Goal: Task Accomplishment & Management: Use online tool/utility

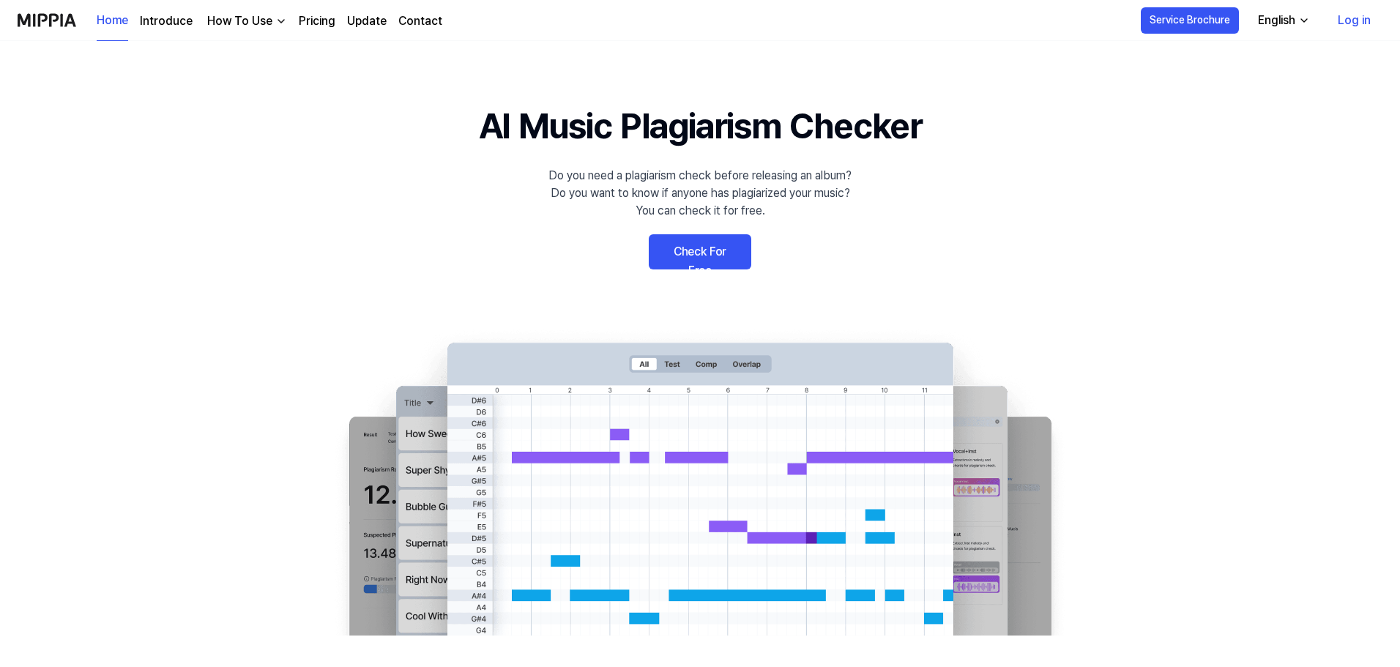
click at [725, 264] on link "Check For Free" at bounding box center [700, 251] width 103 height 35
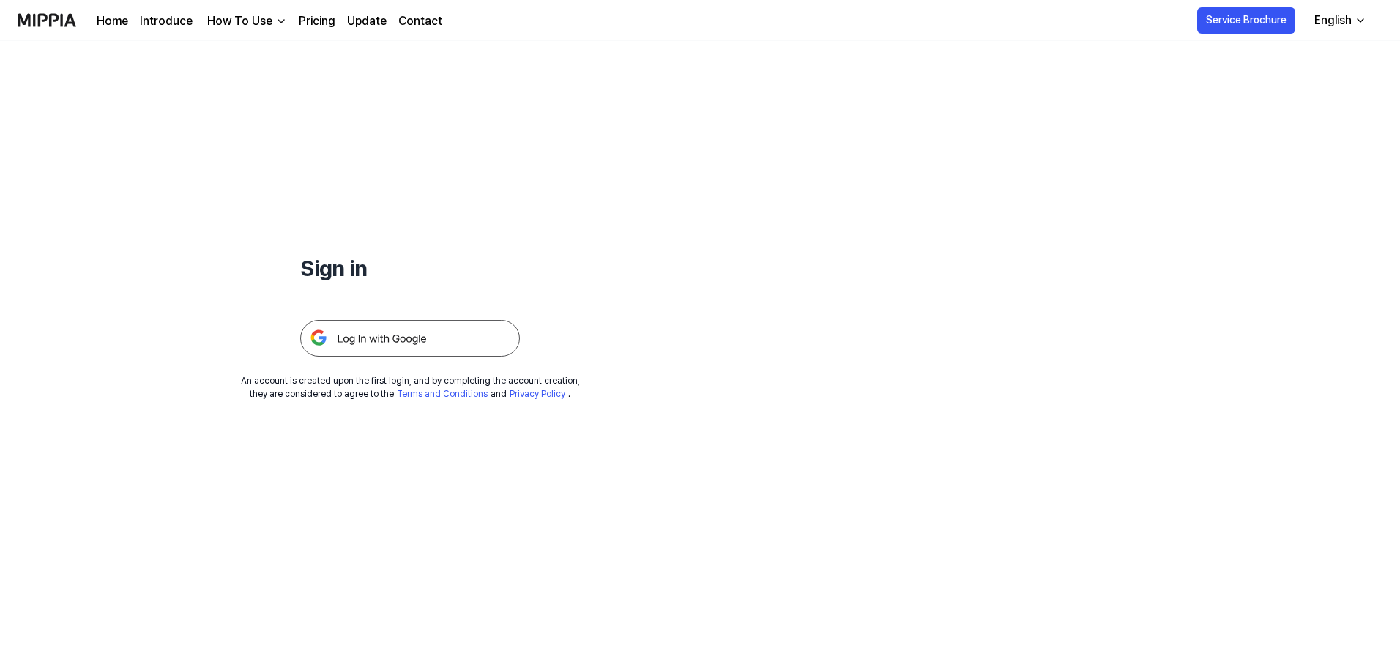
click at [453, 334] on img at bounding box center [410, 338] width 220 height 37
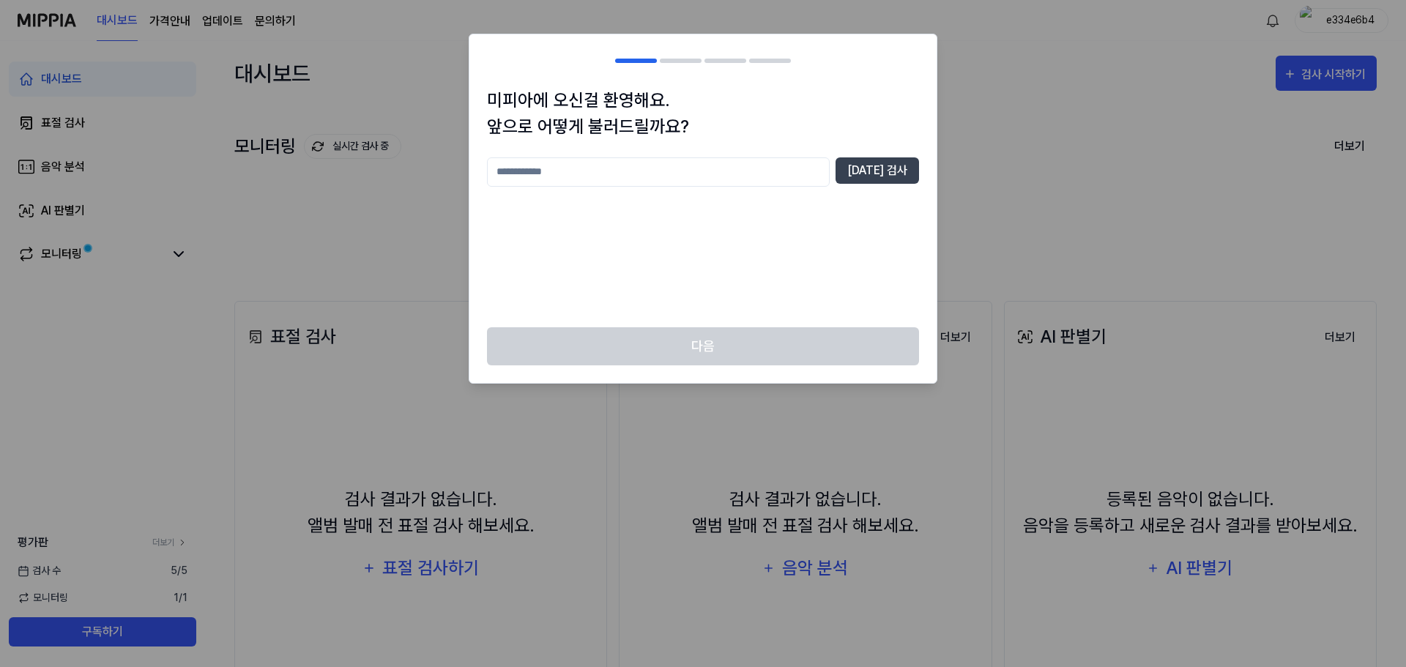
click at [666, 174] on input "text" at bounding box center [658, 171] width 343 height 29
type input "*****"
click at [888, 179] on button "중복 검사" at bounding box center [877, 170] width 83 height 26
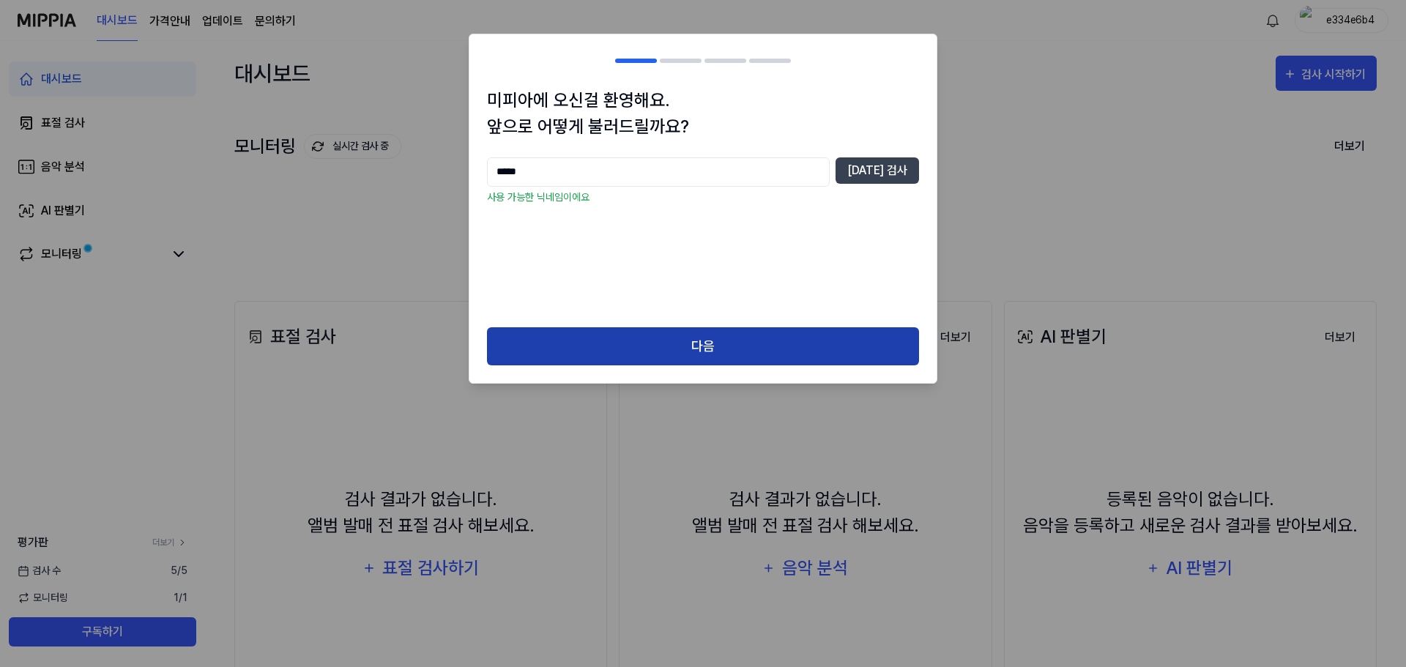
click at [777, 333] on button "다음" at bounding box center [703, 346] width 432 height 39
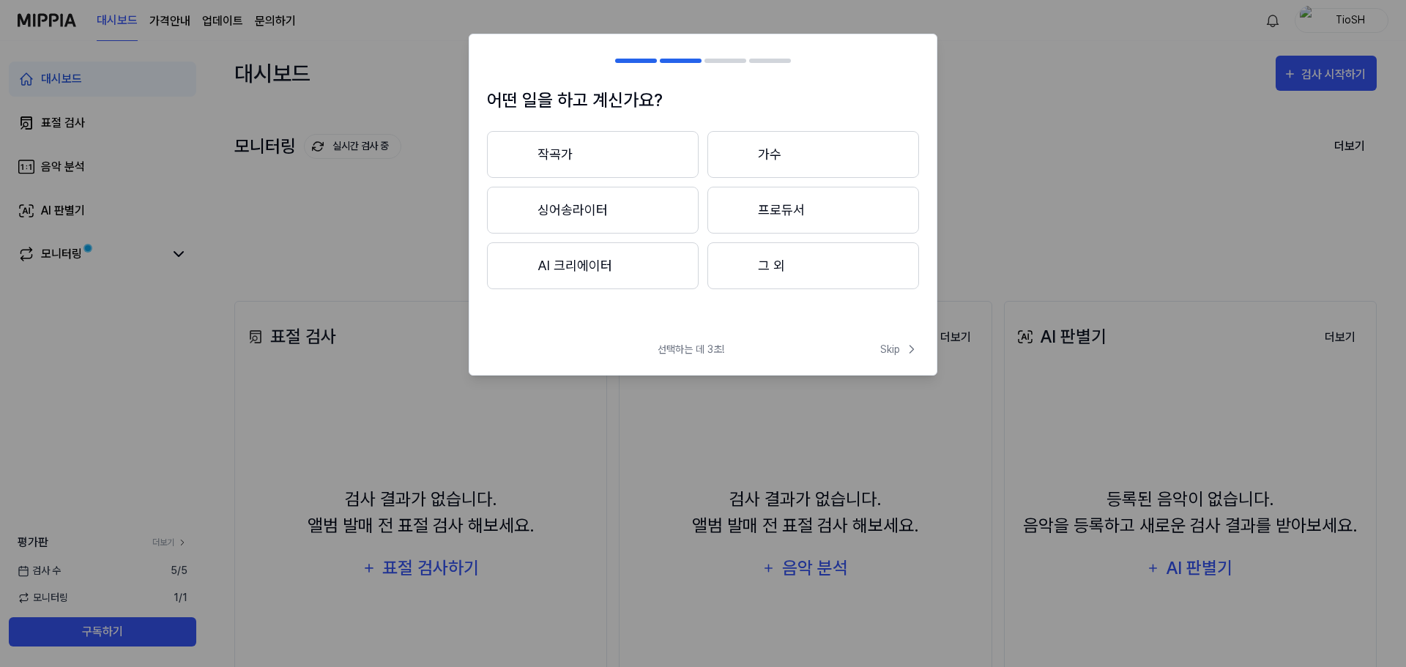
click at [656, 152] on button "작곡가" at bounding box center [593, 154] width 212 height 47
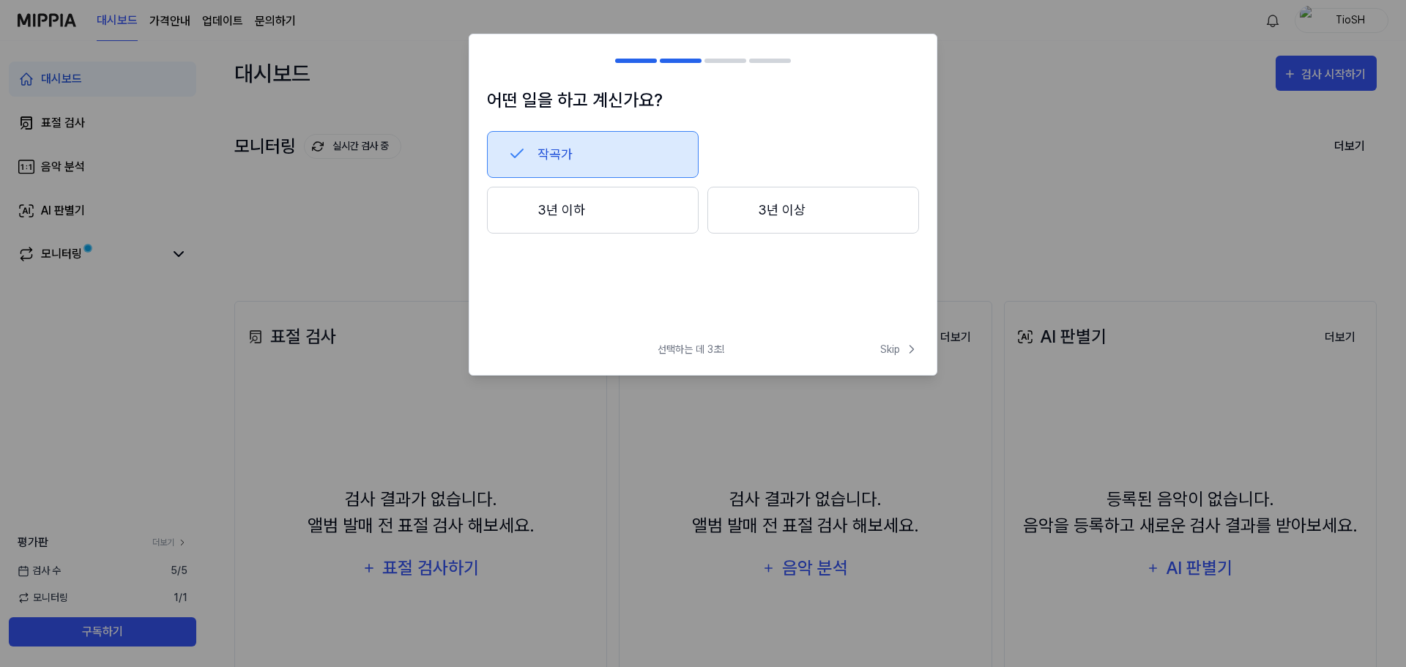
click at [636, 221] on button "3년 이하" at bounding box center [593, 210] width 212 height 47
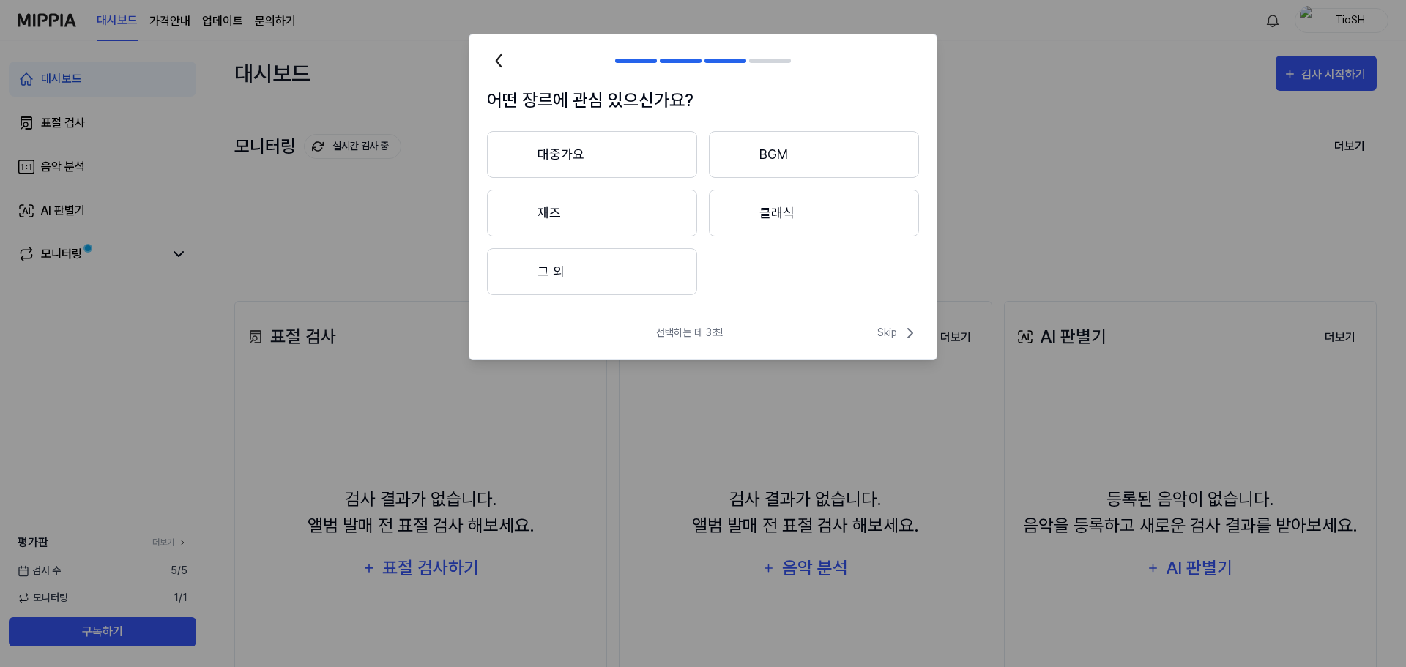
click at [653, 220] on button "재즈" at bounding box center [592, 213] width 210 height 47
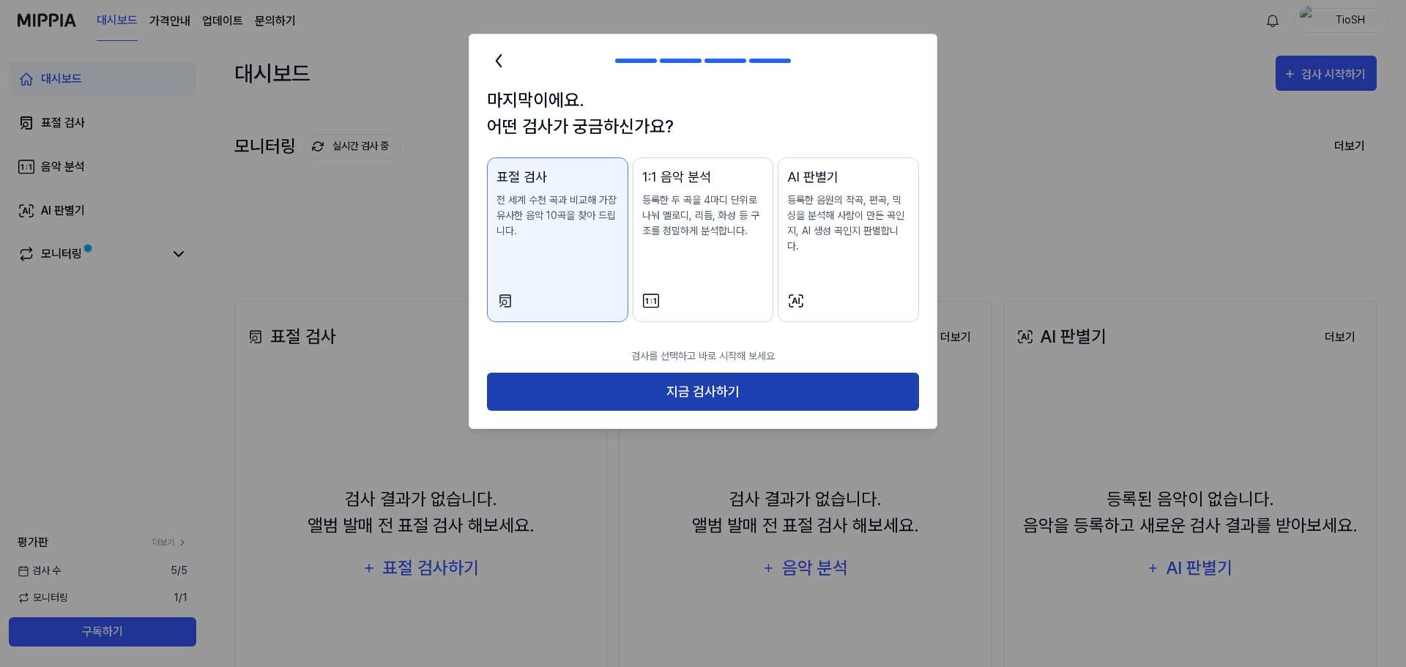
click at [715, 383] on button "지금 검사하기" at bounding box center [703, 392] width 432 height 39
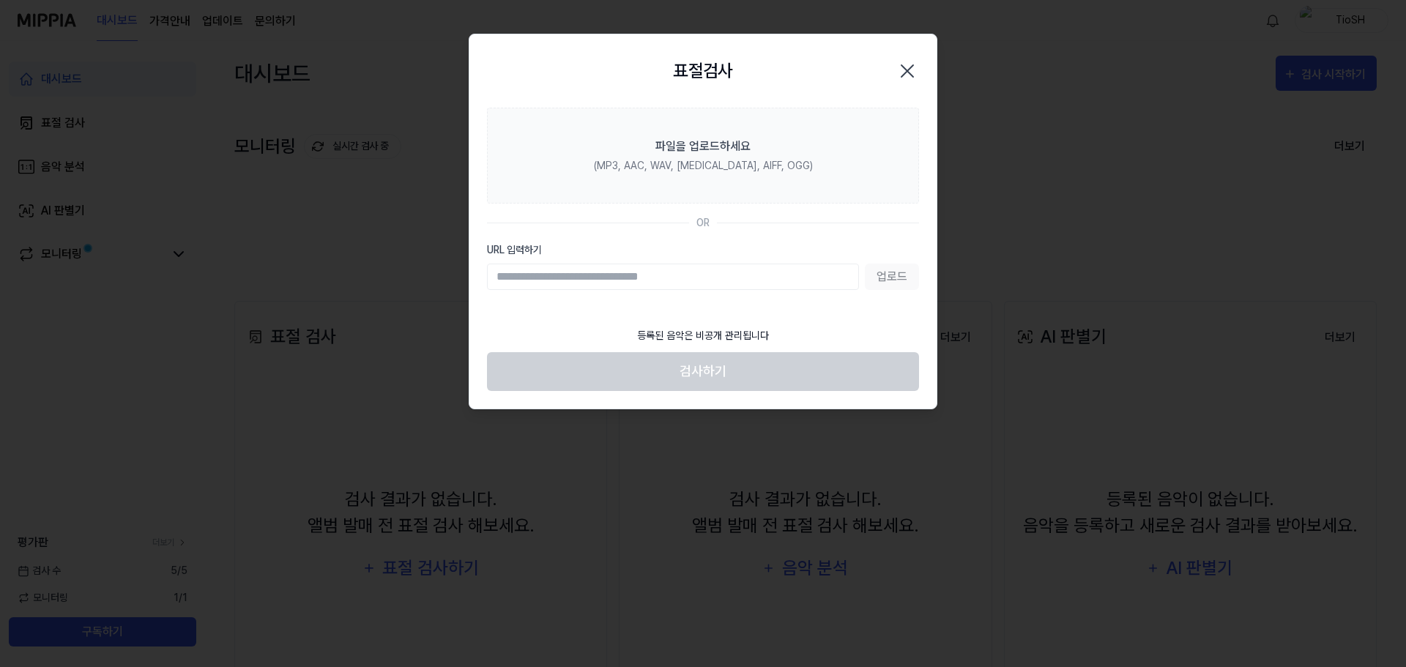
click at [763, 284] on input "URL 입력하기" at bounding box center [673, 277] width 372 height 26
drag, startPoint x: 697, startPoint y: 283, endPoint x: 724, endPoint y: 278, distance: 27.7
click at [698, 283] on input "URL 입력하기" at bounding box center [673, 277] width 372 height 26
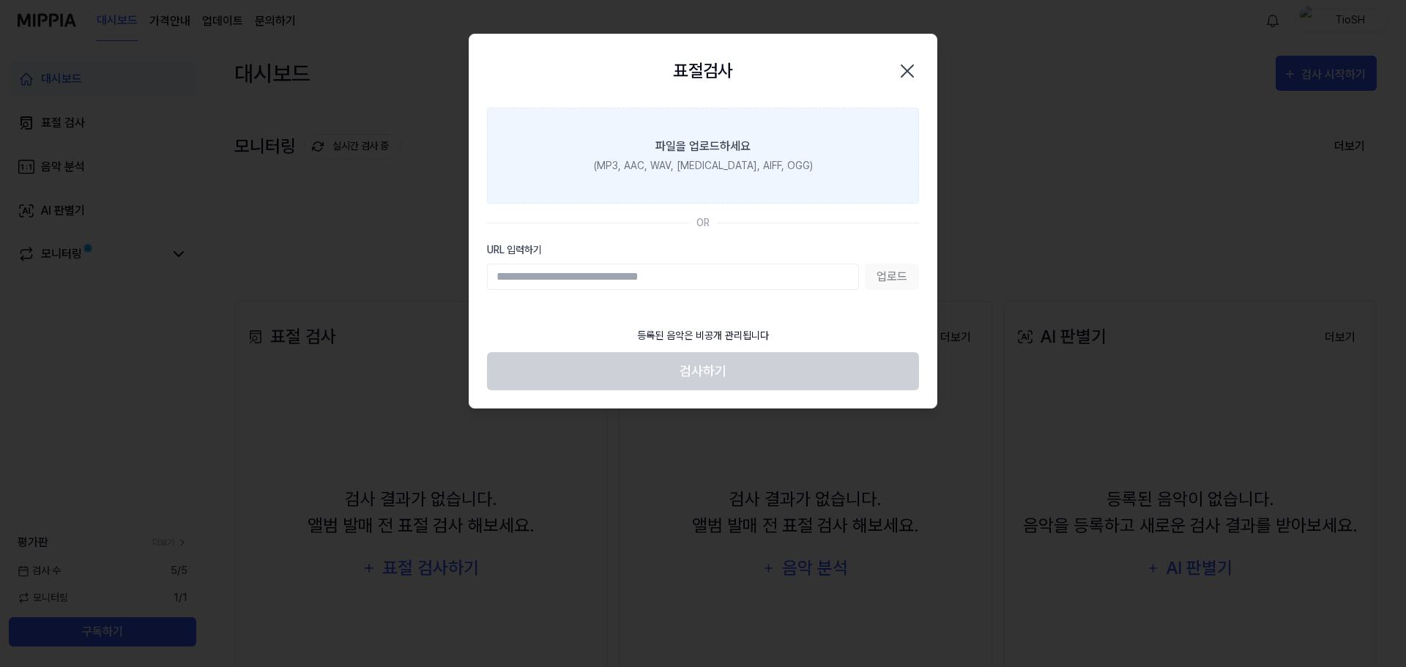
click at [733, 163] on div "(MP3, AAC, WAV, FLAC, AIFF, OGG)" at bounding box center [703, 165] width 219 height 15
click at [0, 0] on input "파일을 업로드하세요 (MP3, AAC, WAV, FLAC, AIFF, OGG)" at bounding box center [0, 0] width 0 height 0
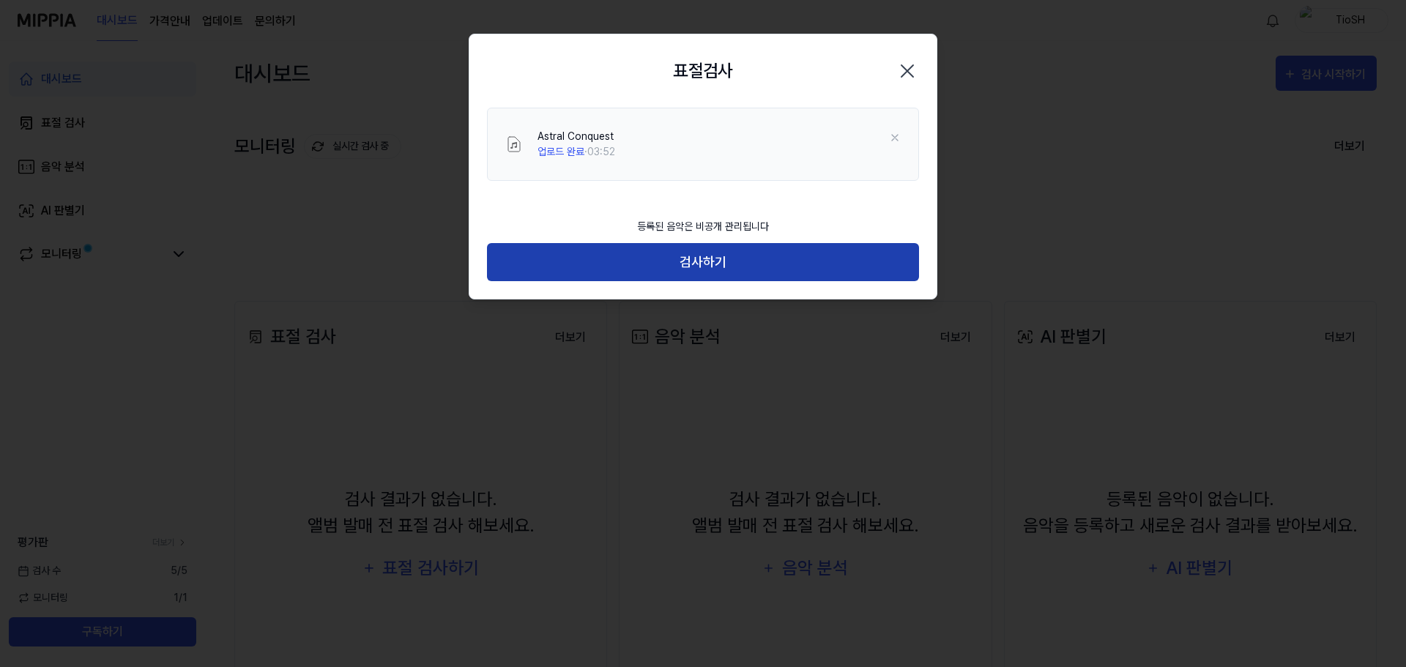
click at [732, 269] on button "검사하기" at bounding box center [703, 262] width 432 height 39
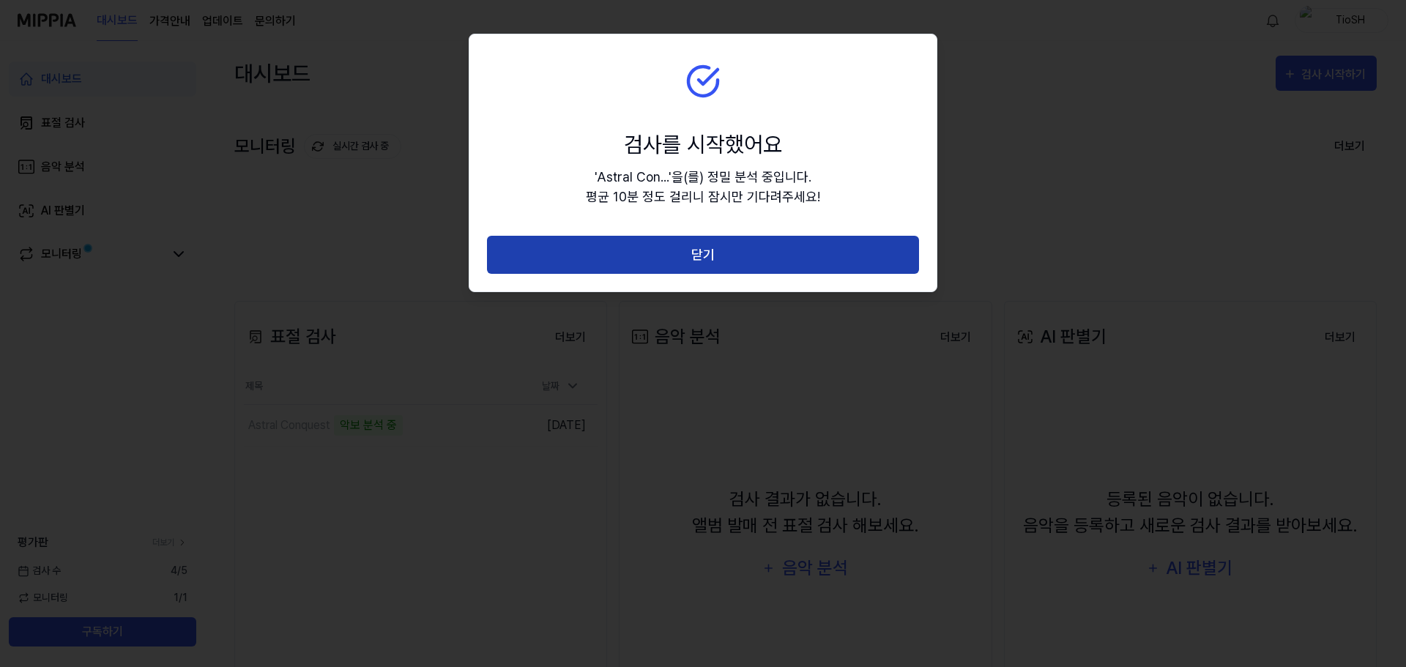
click at [788, 257] on button "닫기" at bounding box center [703, 255] width 432 height 39
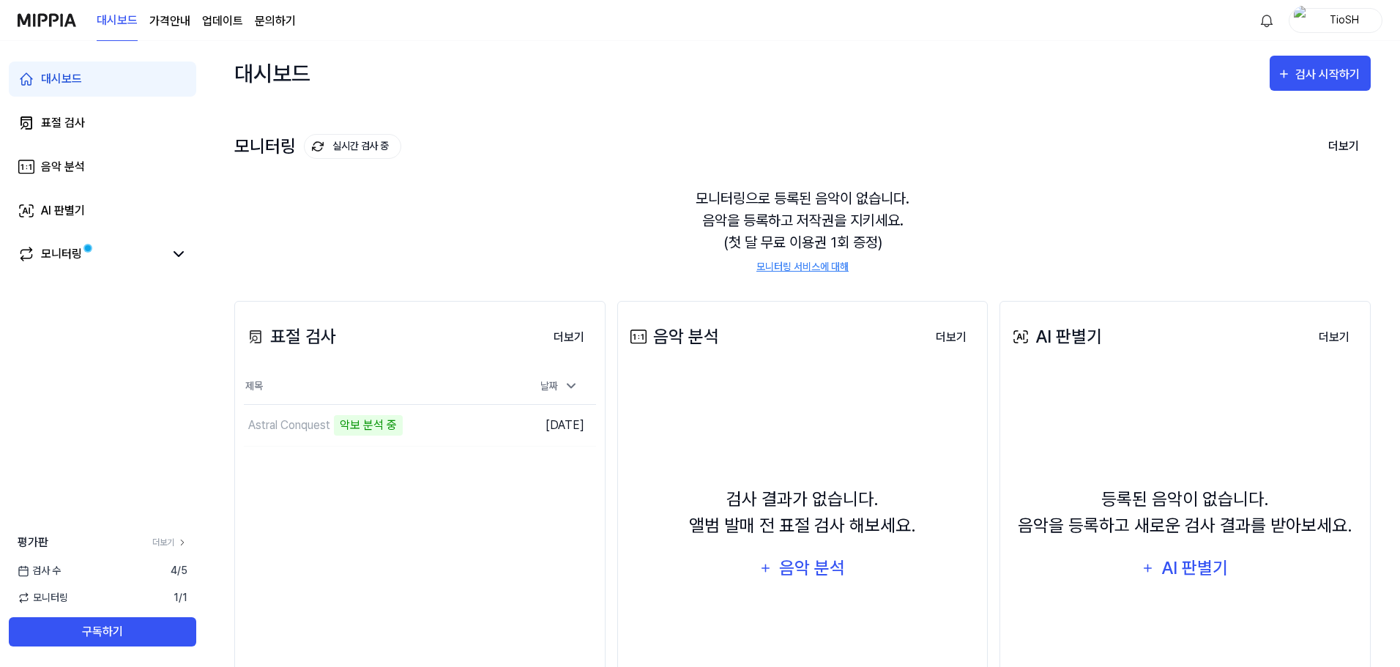
click at [222, 23] on link "업데이트" at bounding box center [222, 21] width 41 height 18
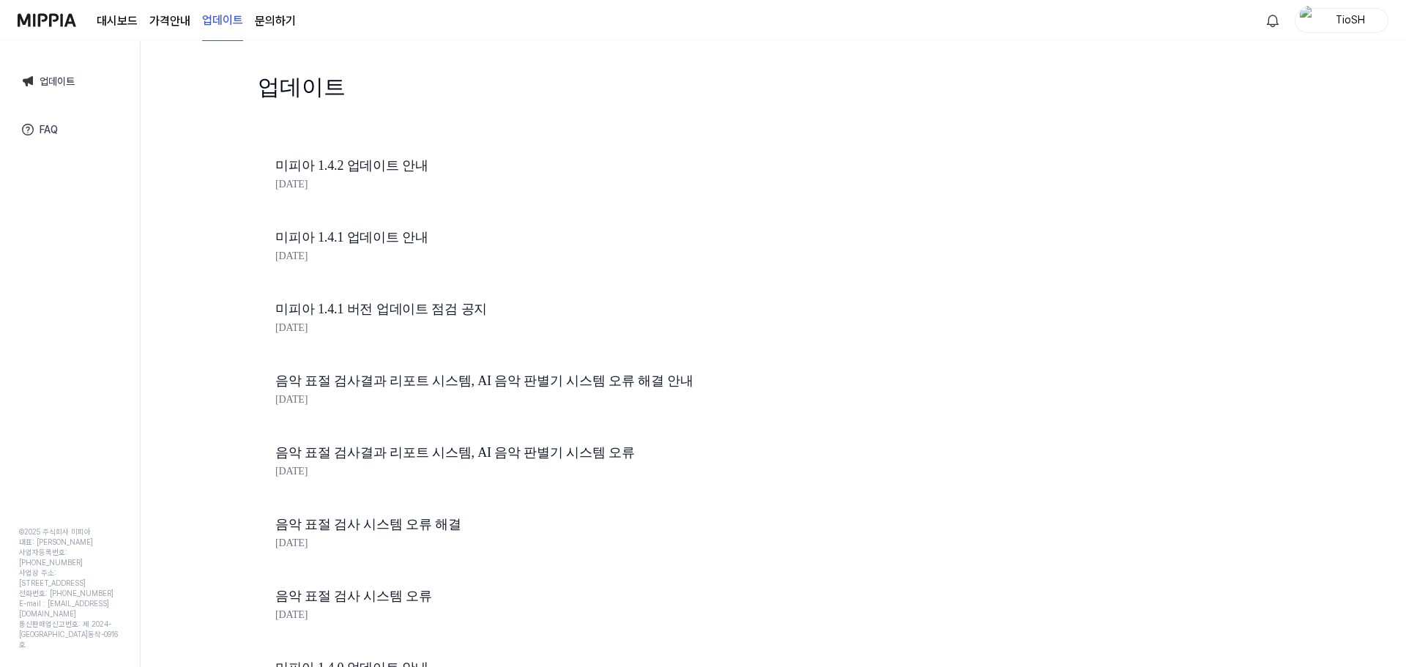
click at [133, 20] on link "대시보드" at bounding box center [117, 21] width 41 height 18
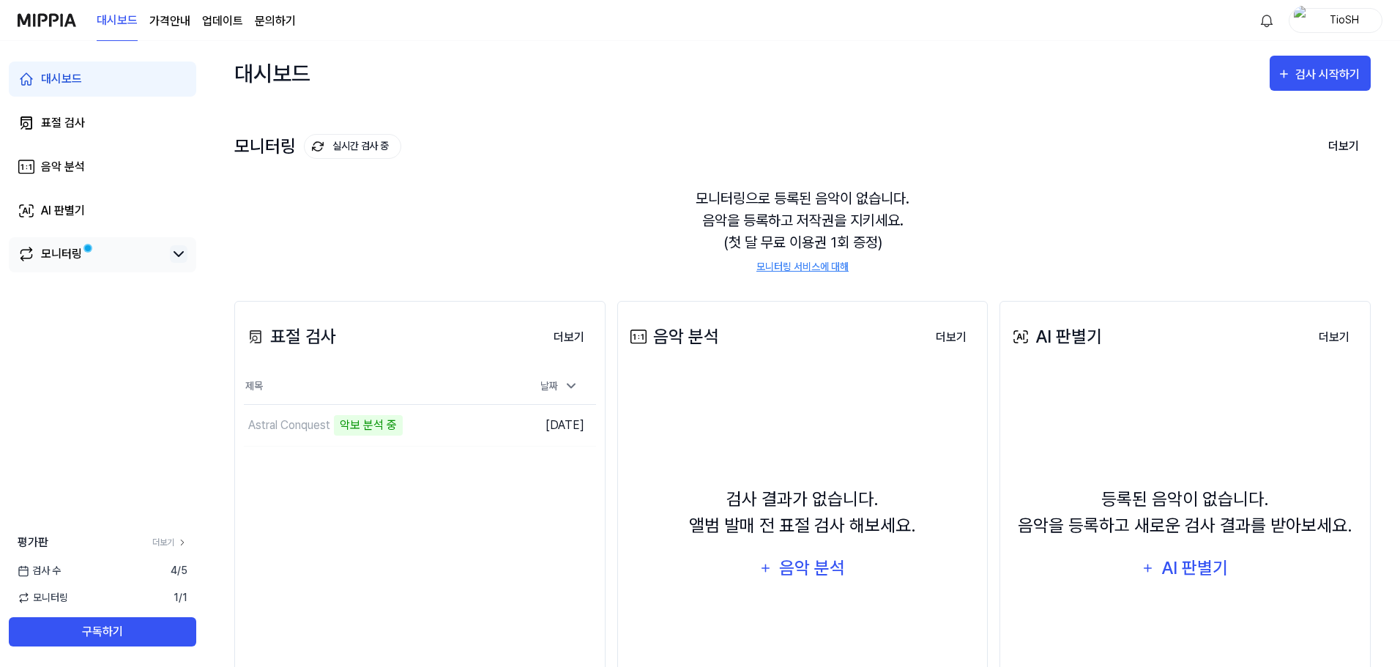
click at [180, 260] on icon at bounding box center [179, 254] width 18 height 18
click at [1304, 28] on img "button" at bounding box center [1303, 20] width 18 height 29
click at [1207, 192] on link "EN" at bounding box center [1289, 184] width 168 height 16
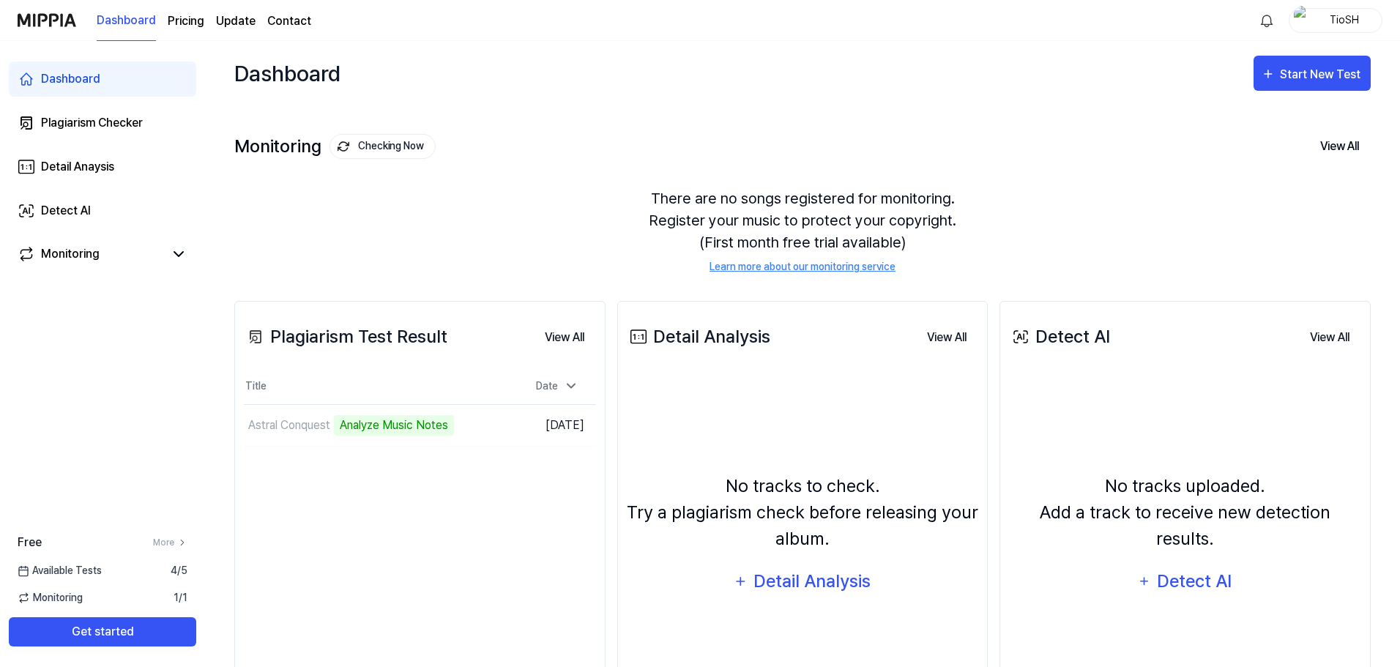
click at [1074, 270] on div "There are no songs registered for monitoring. Register your music to protect yo…" at bounding box center [802, 231] width 1137 height 122
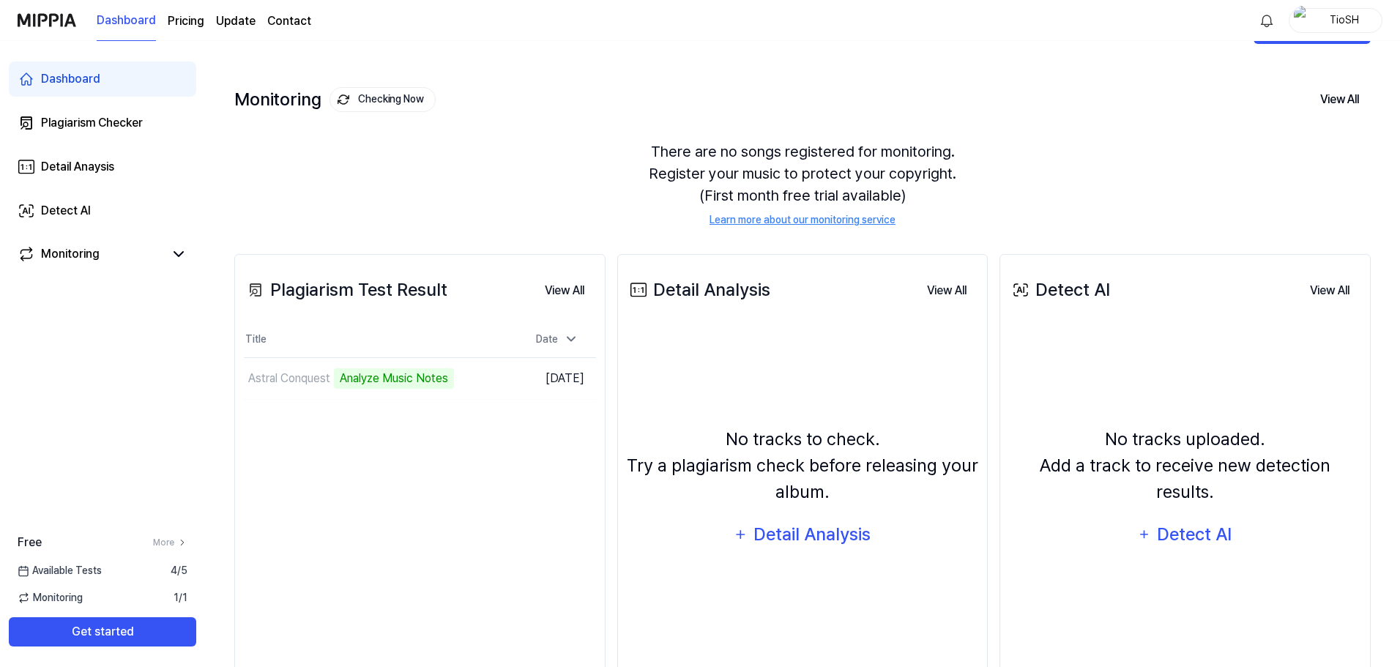
scroll to position [73, 0]
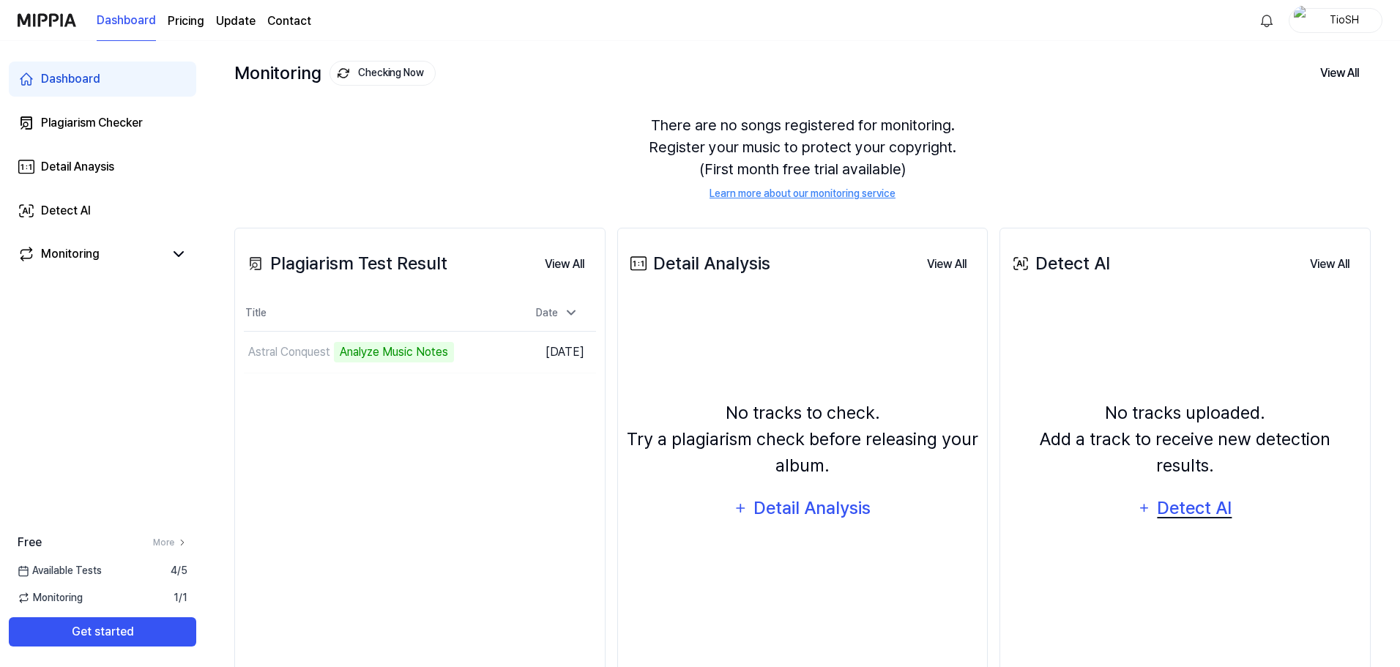
click at [1148, 499] on icon "button" at bounding box center [1144, 508] width 14 height 18
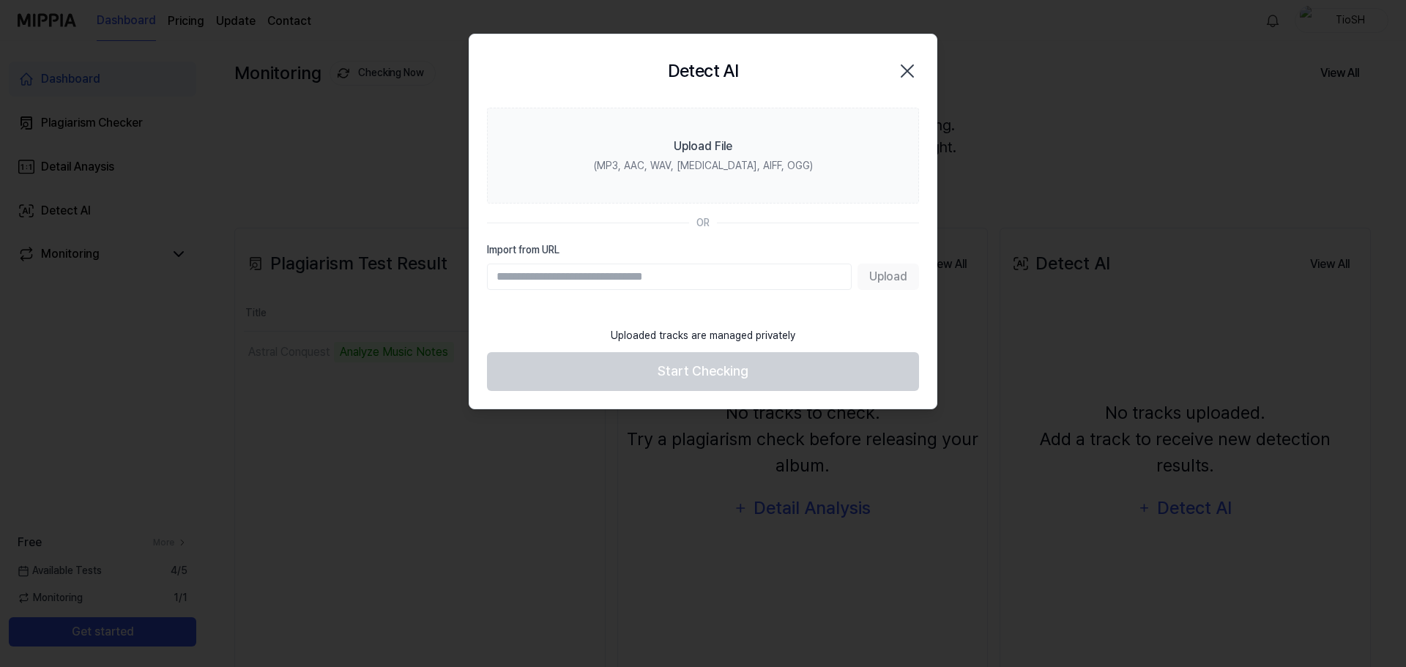
click at [911, 67] on icon "button" at bounding box center [908, 71] width 12 height 12
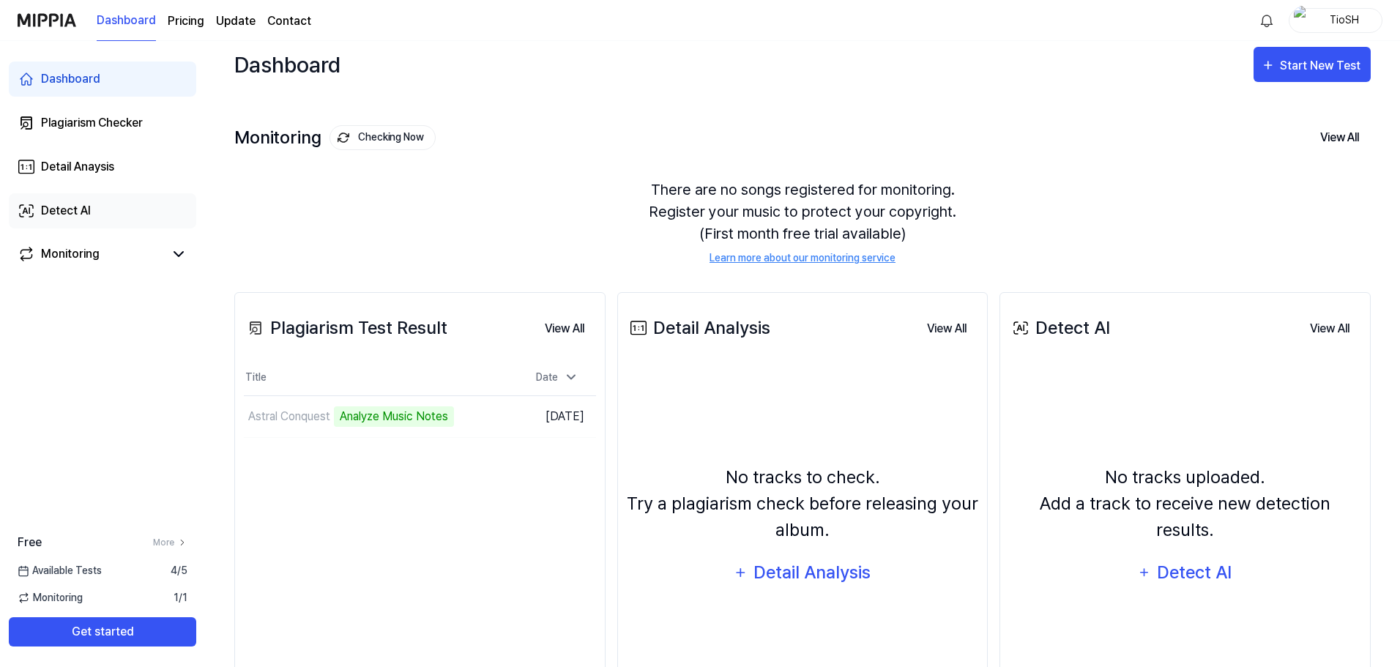
scroll to position [0, 0]
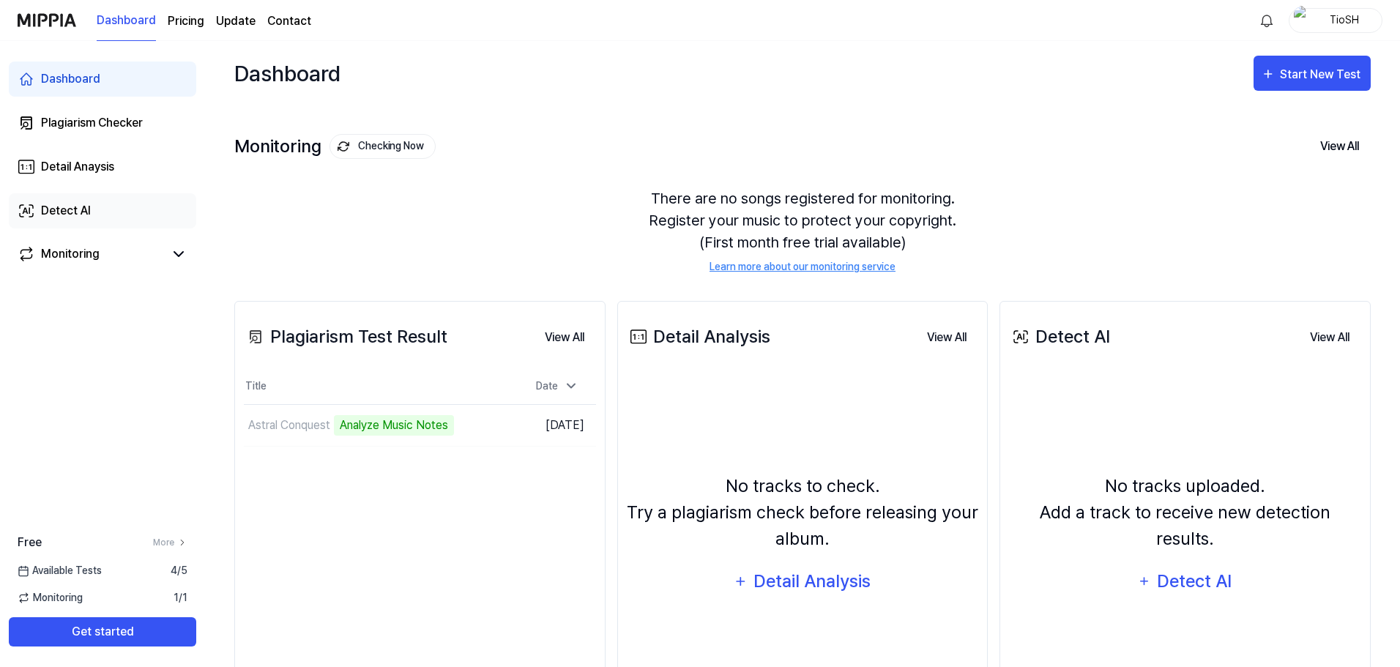
click at [53, 204] on div "Detect AI" at bounding box center [66, 211] width 50 height 18
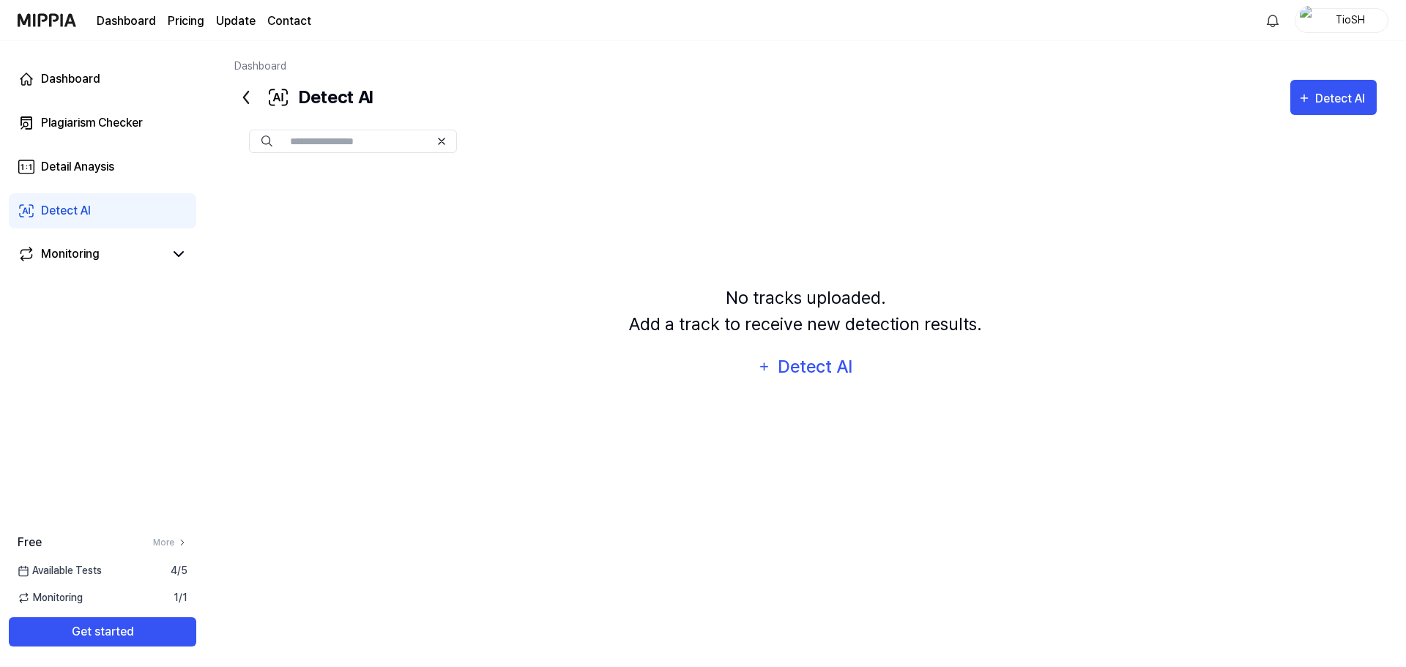
click at [133, 21] on link "Dashboard" at bounding box center [126, 21] width 59 height 18
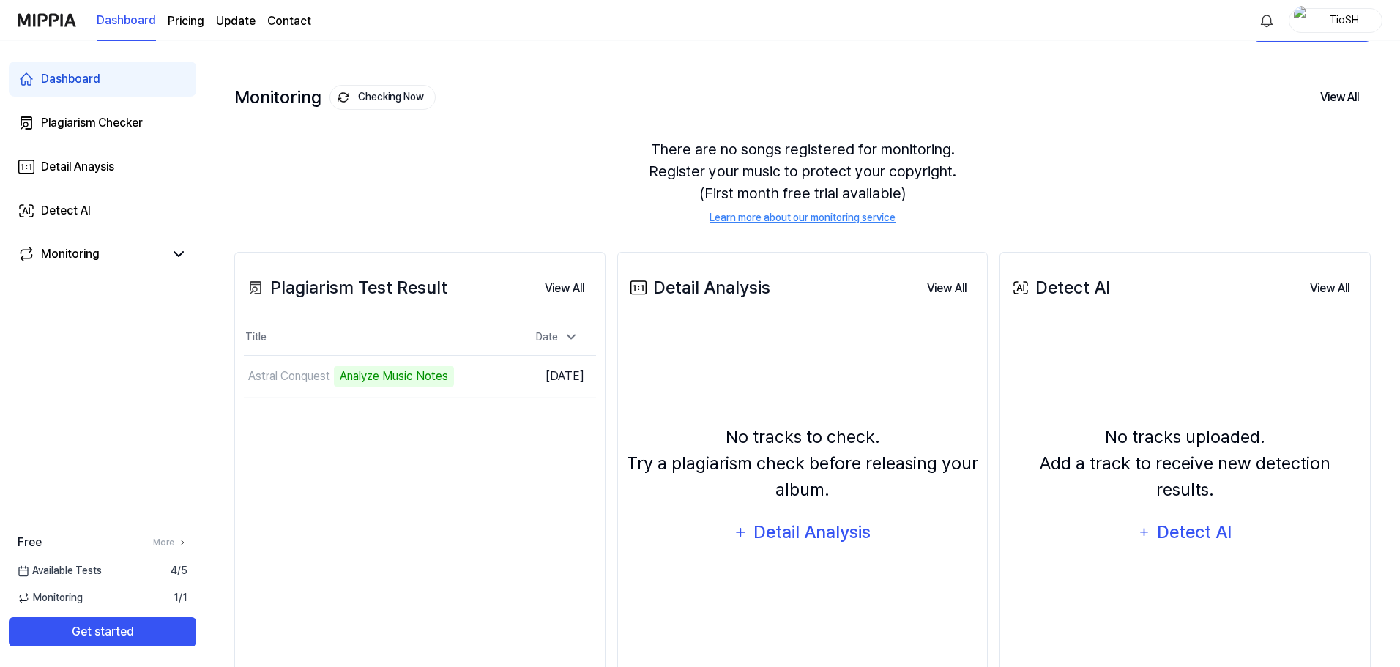
scroll to position [113, 0]
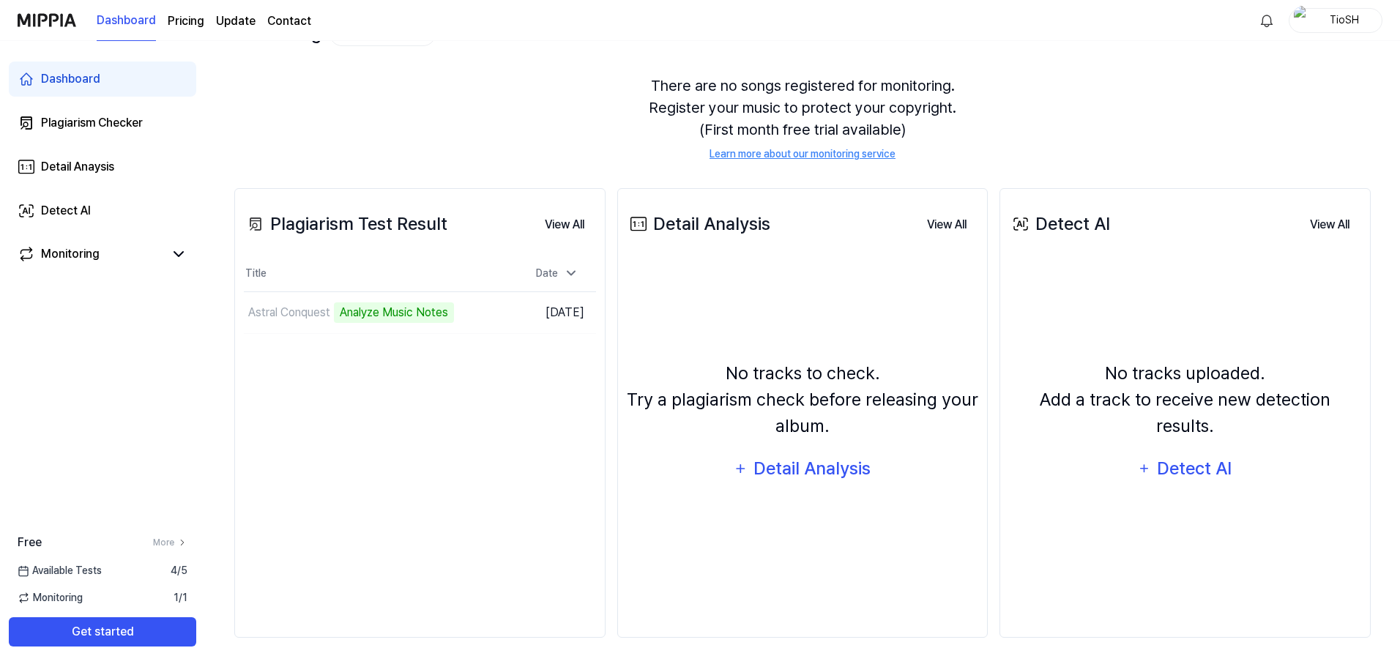
click at [778, 403] on div "No tracks to check. Try a plagiarism check before releasing your album." at bounding box center [803, 399] width 352 height 79
click at [486, 316] on td "Astral Conquest 18% Go to Results" at bounding box center [376, 312] width 264 height 41
click at [469, 403] on div "Plagiarism Test Result View All Plagiarism Test Result Title Date Astral Conque…" at bounding box center [419, 413] width 371 height 450
click at [450, 313] on td "Astral Conquest 42% Go to Results" at bounding box center [376, 312] width 264 height 41
click at [570, 267] on icon at bounding box center [571, 273] width 15 height 15
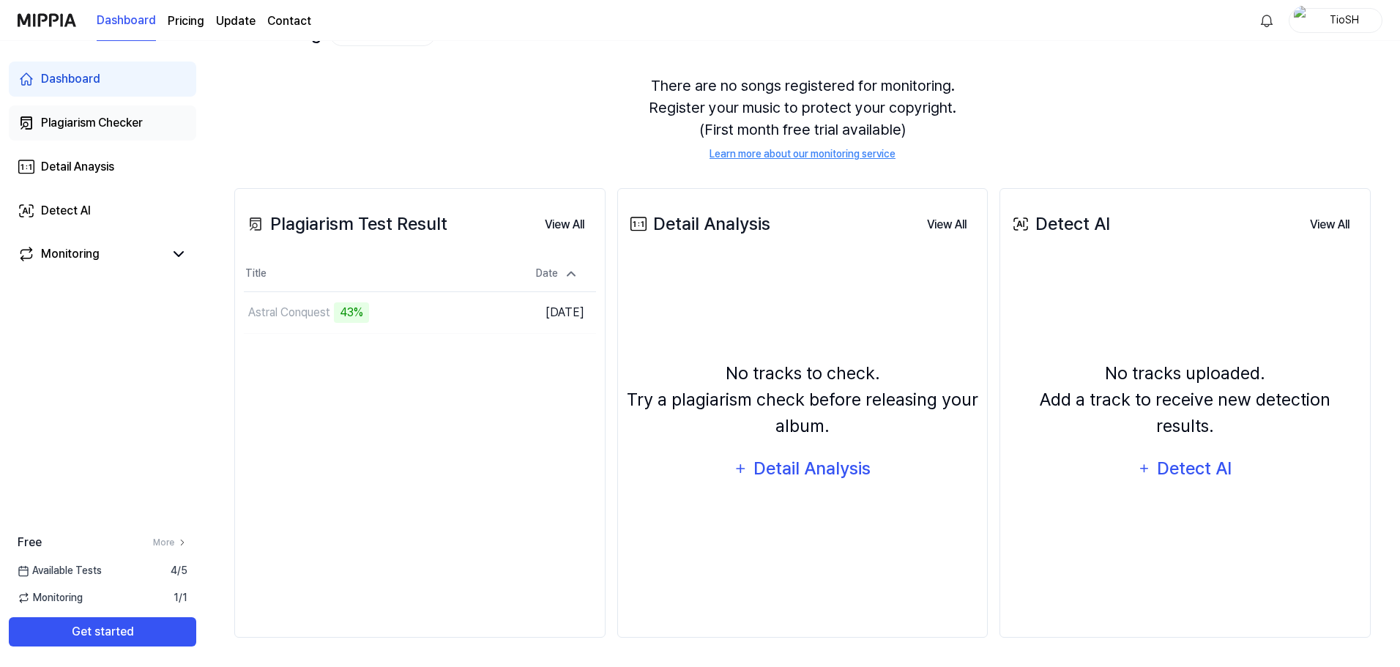
click at [150, 118] on link "Plagiarism Checker" at bounding box center [102, 122] width 187 height 35
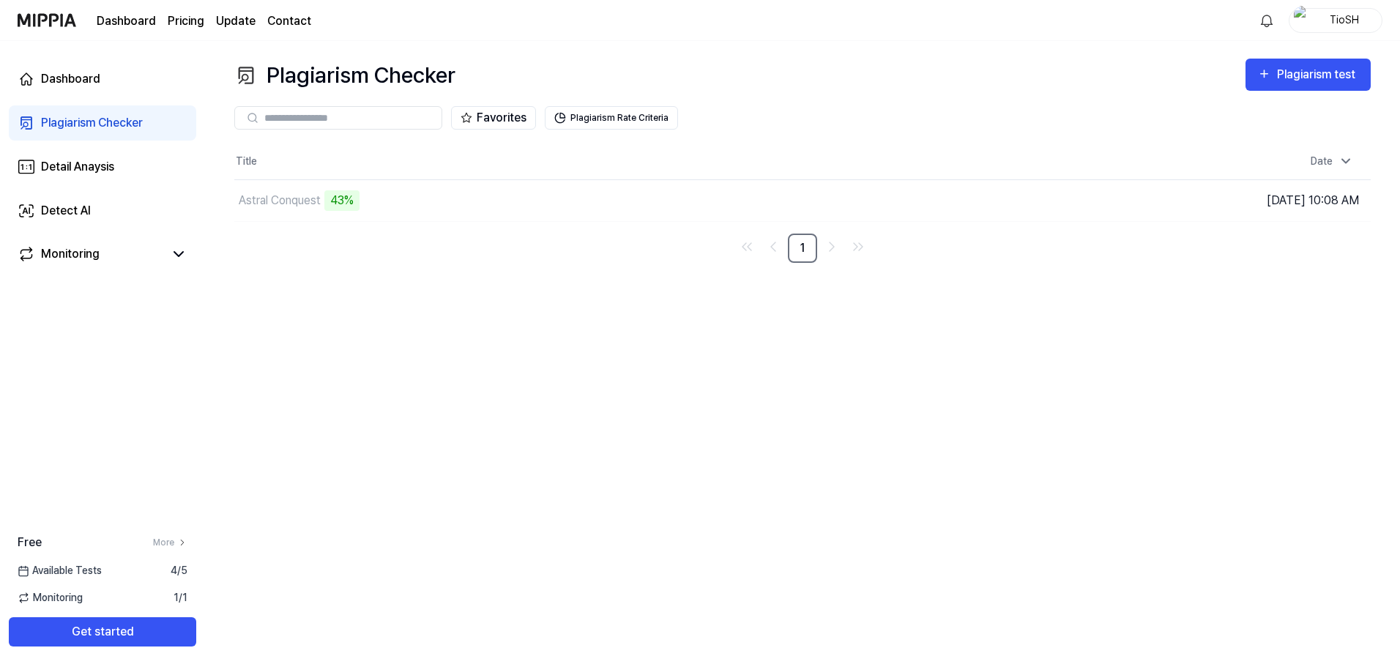
scroll to position [0, 0]
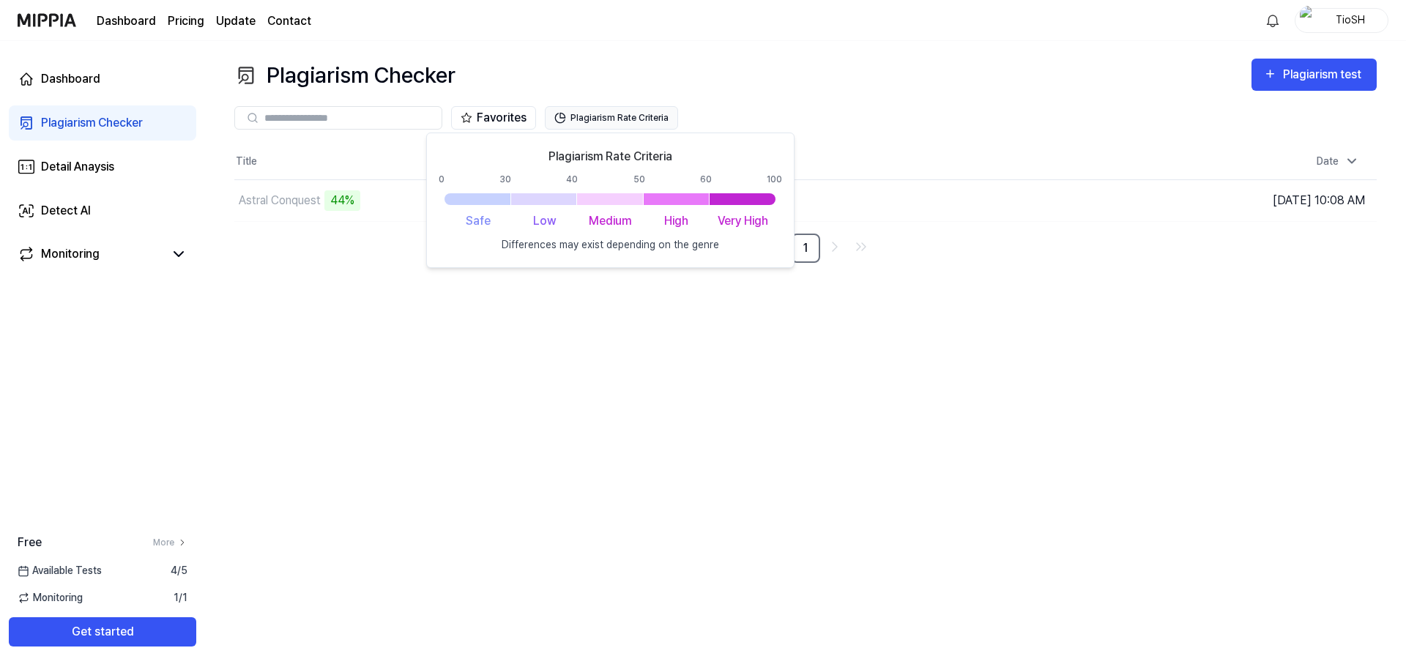
click at [617, 119] on button "Plagiarism Rate Criteria" at bounding box center [611, 117] width 133 height 23
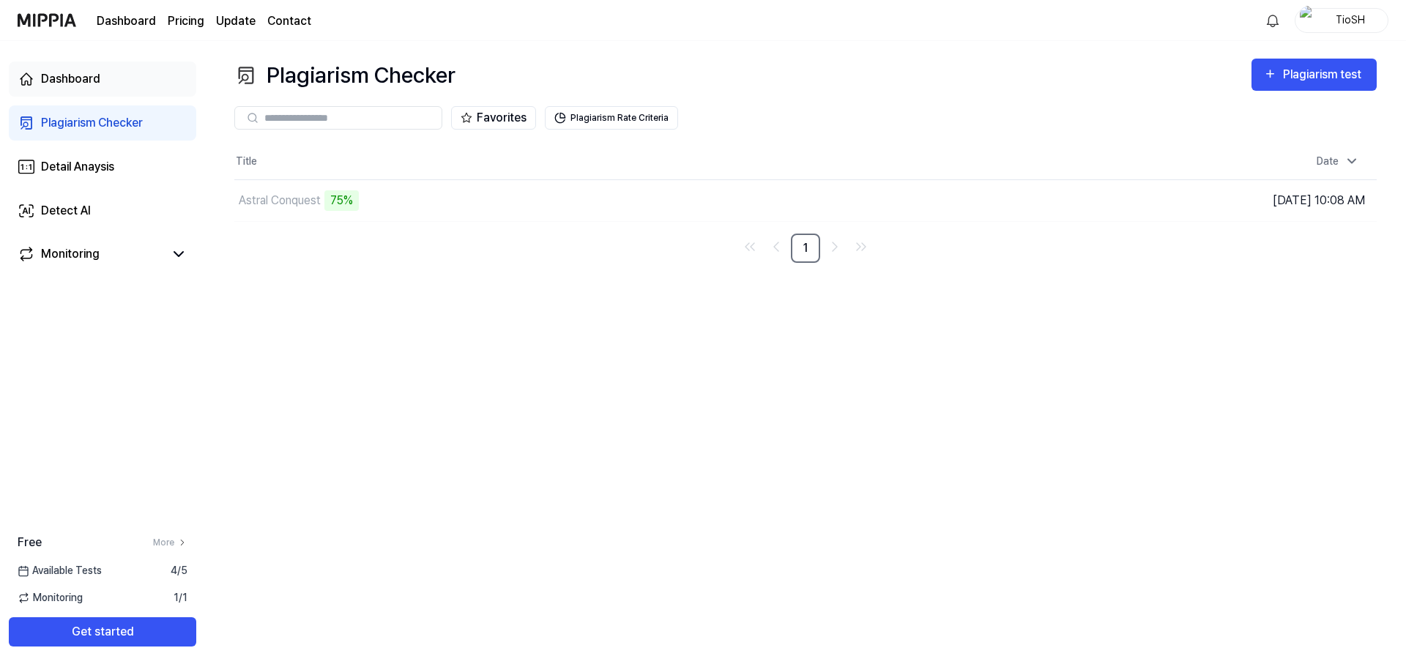
click at [98, 92] on link "Dashboard" at bounding box center [102, 79] width 187 height 35
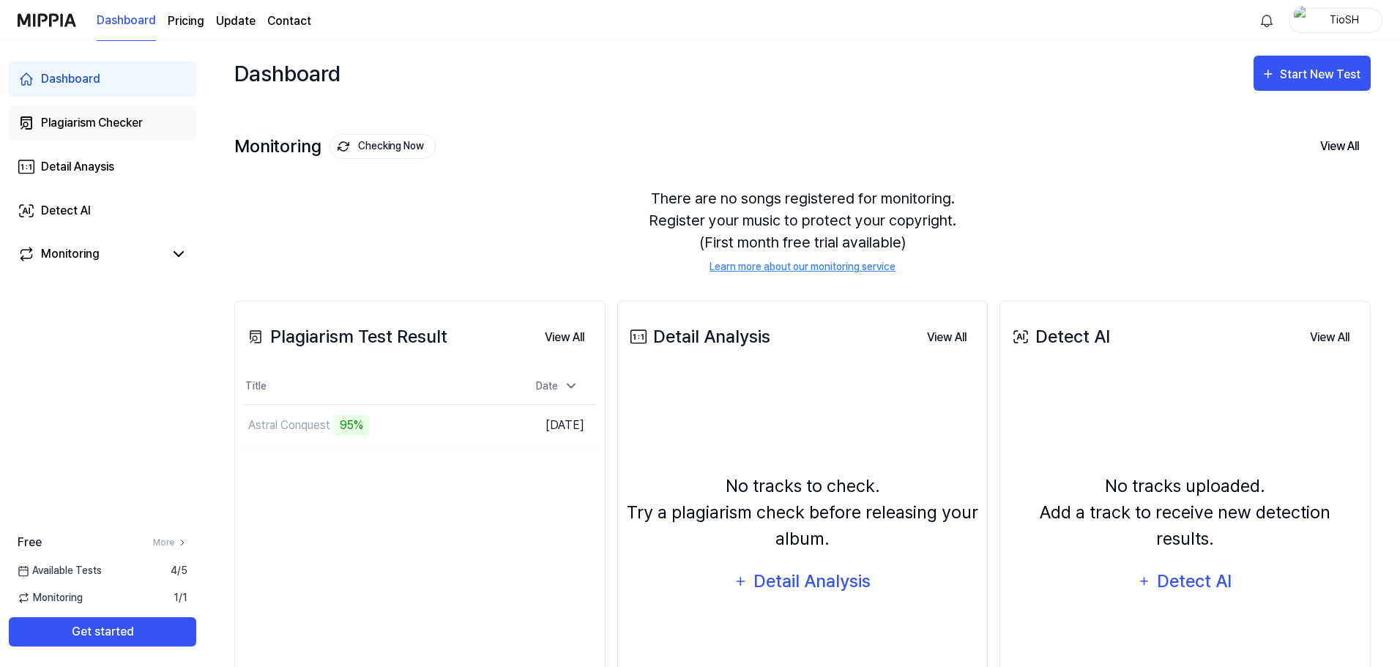
click at [127, 129] on div "Plagiarism Checker" at bounding box center [92, 123] width 102 height 18
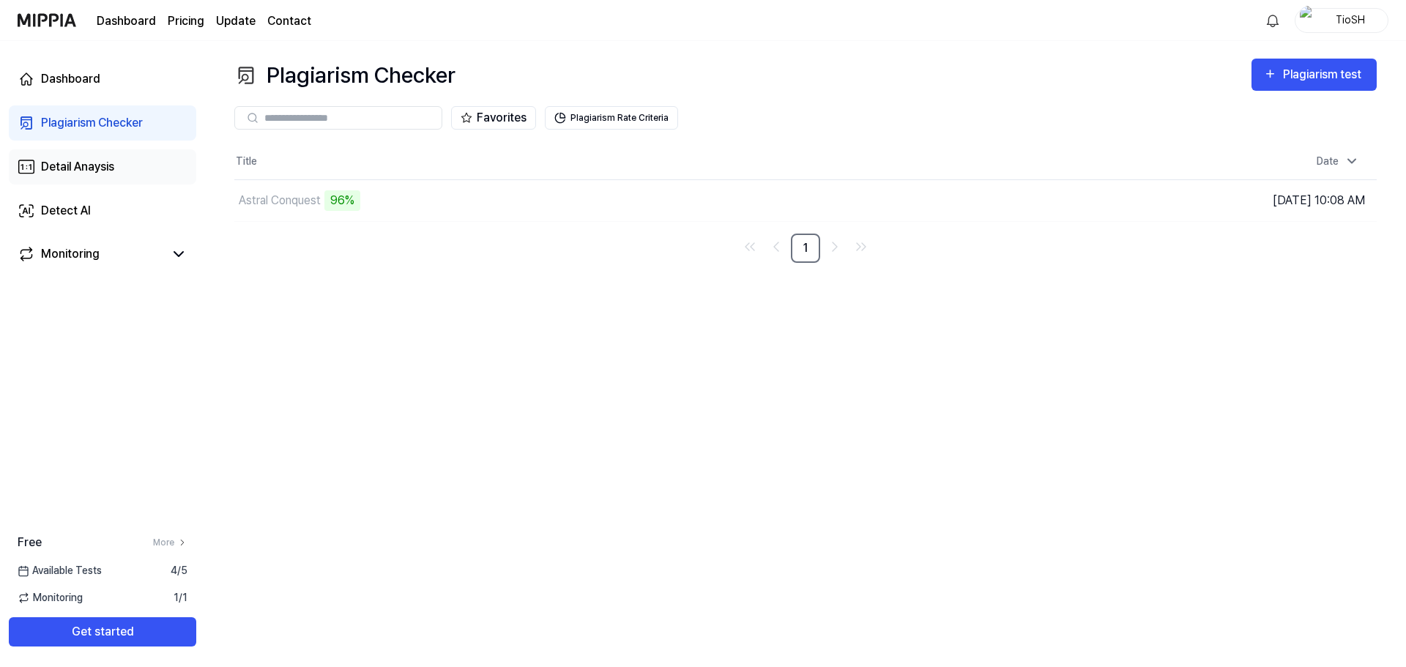
click at [127, 172] on link "Detail Anaysis" at bounding box center [102, 166] width 187 height 35
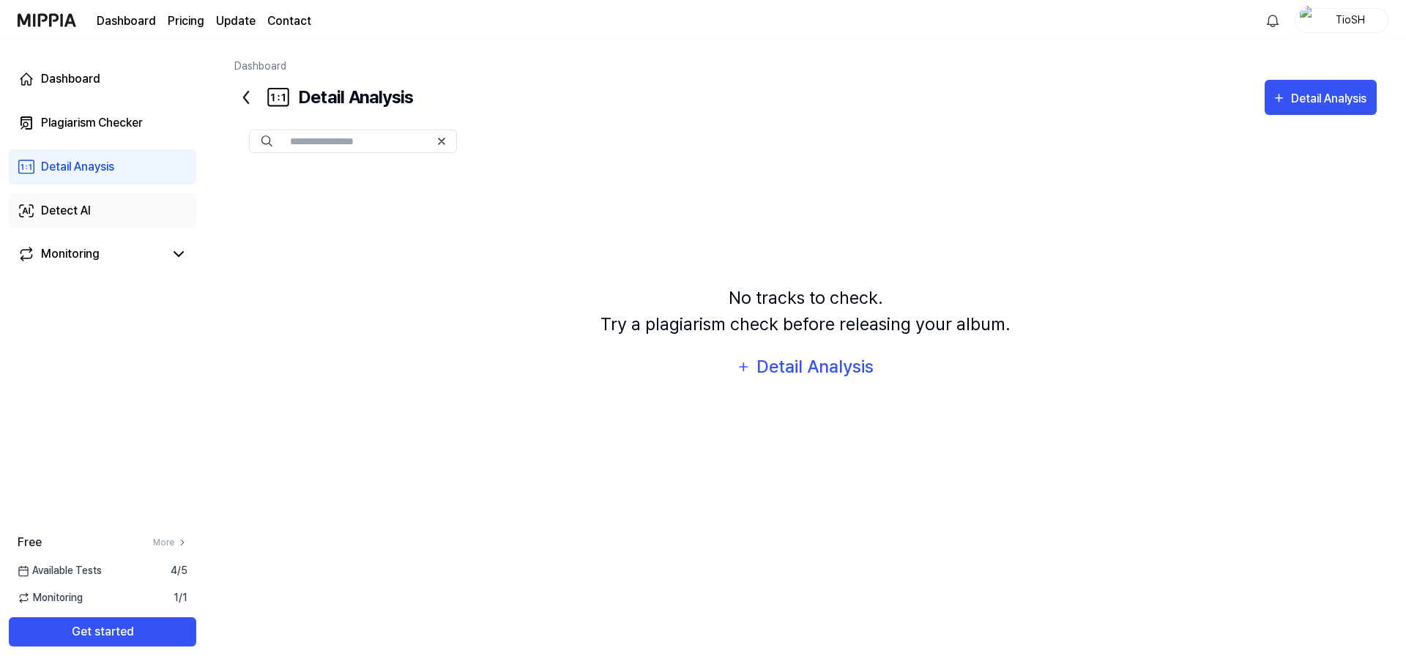
click at [94, 207] on link "Detect AI" at bounding box center [102, 210] width 187 height 35
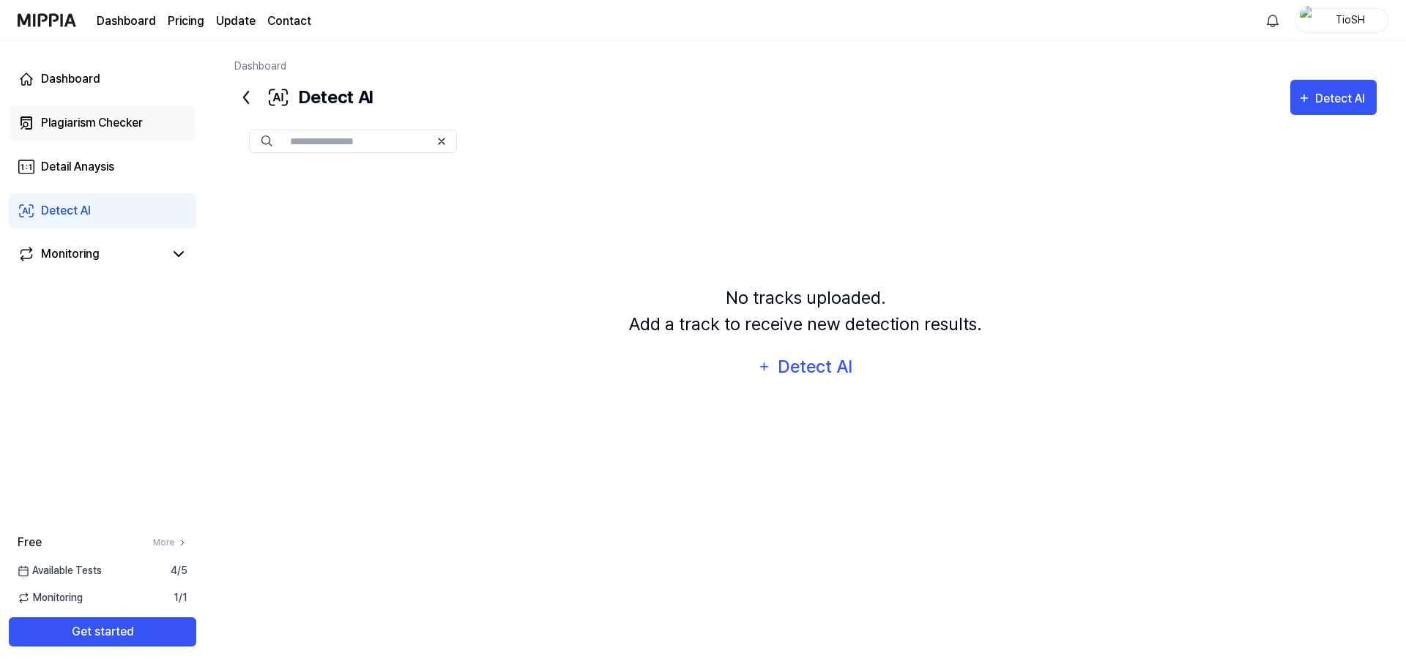
click at [100, 121] on div "Plagiarism Checker" at bounding box center [92, 123] width 102 height 18
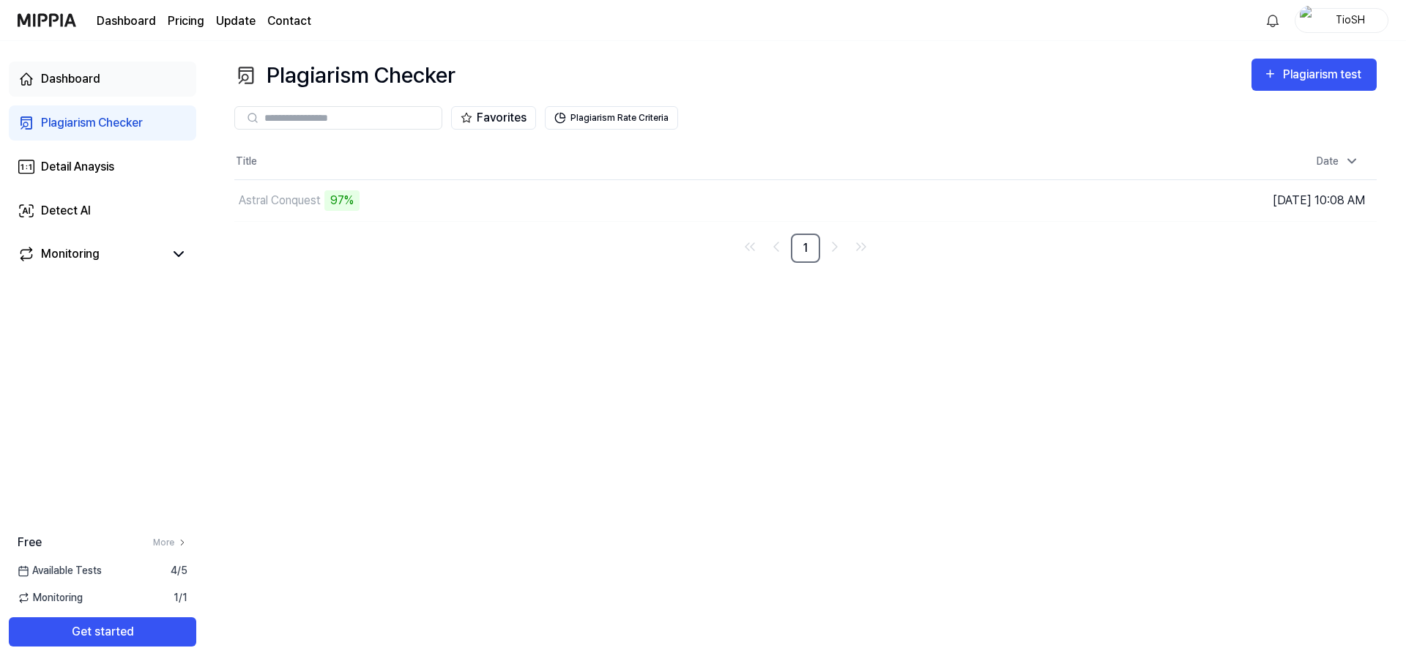
click at [115, 87] on link "Dashboard" at bounding box center [102, 79] width 187 height 35
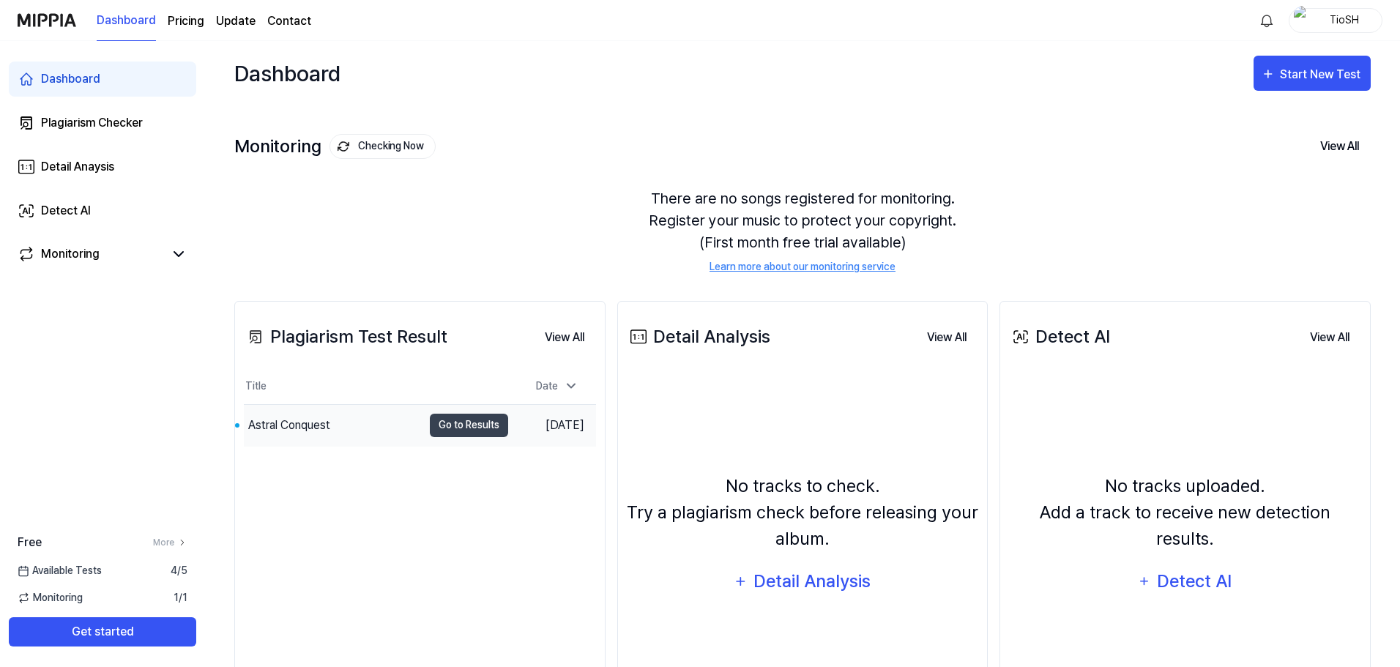
click at [332, 418] on div "Astral Conquest" at bounding box center [333, 425] width 179 height 41
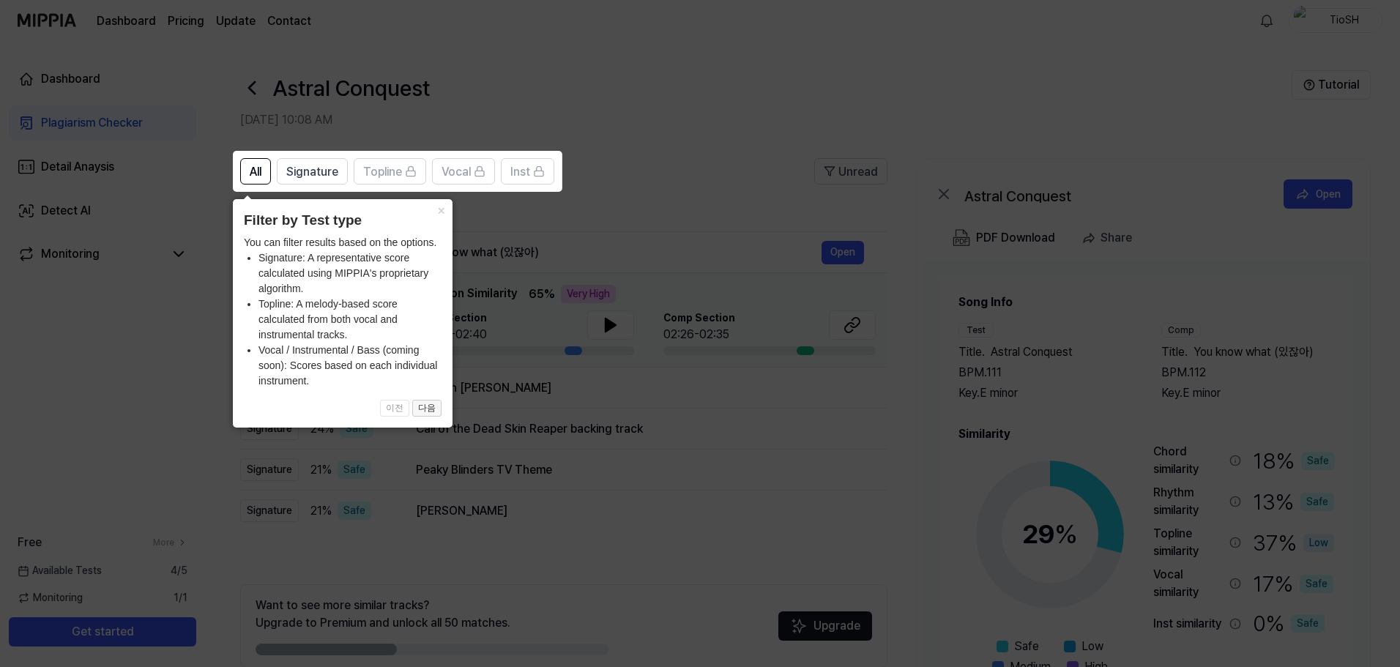
click at [426, 411] on button "다음" at bounding box center [426, 409] width 29 height 18
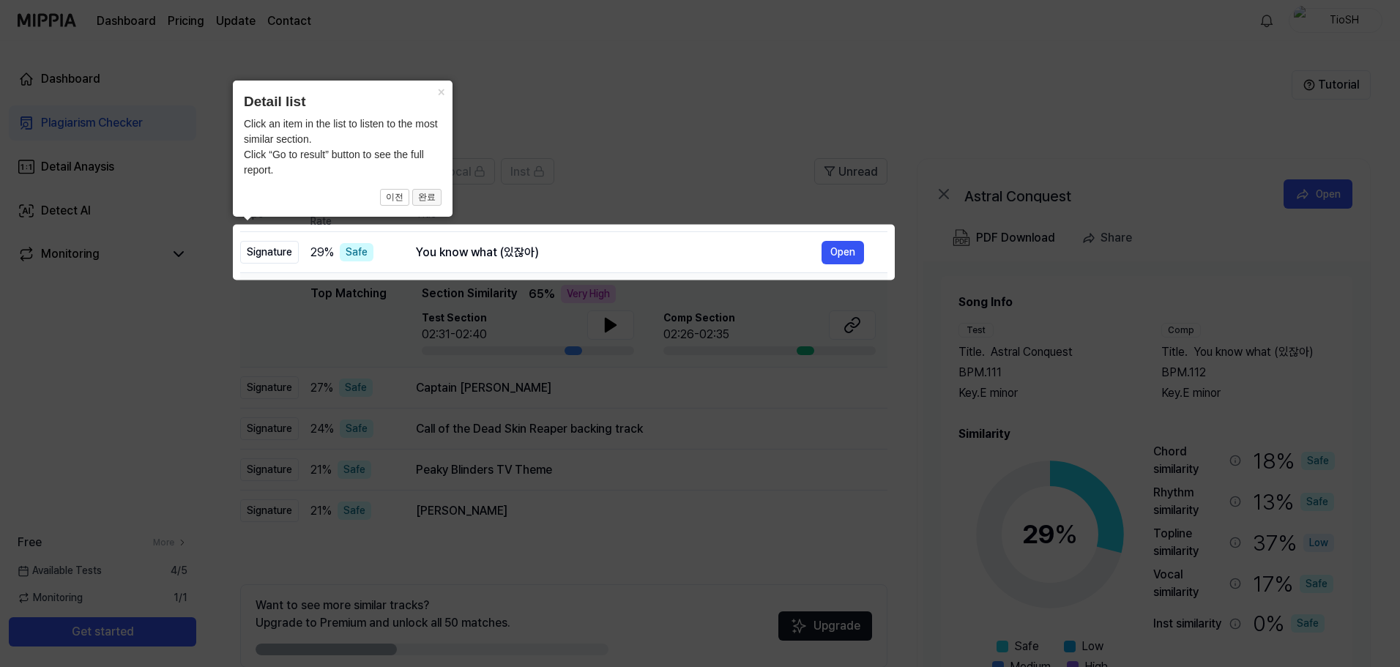
click at [425, 198] on button "완료" at bounding box center [426, 198] width 29 height 18
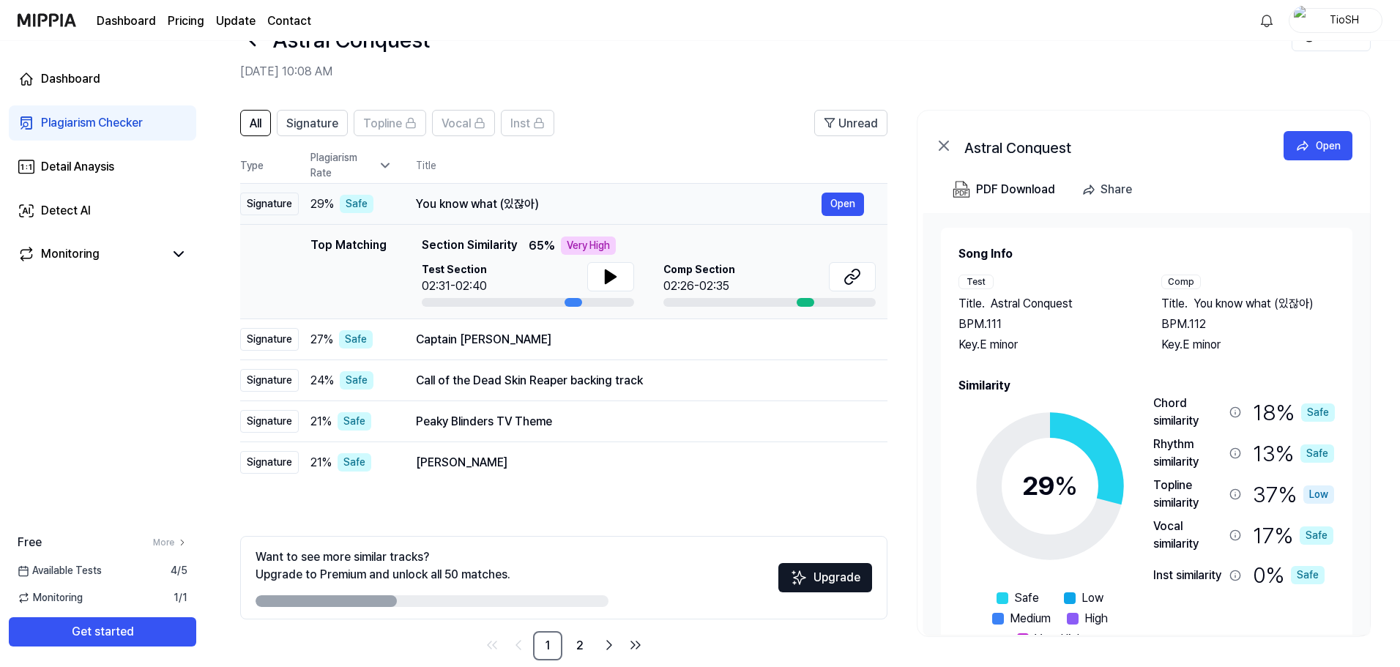
scroll to position [71, 0]
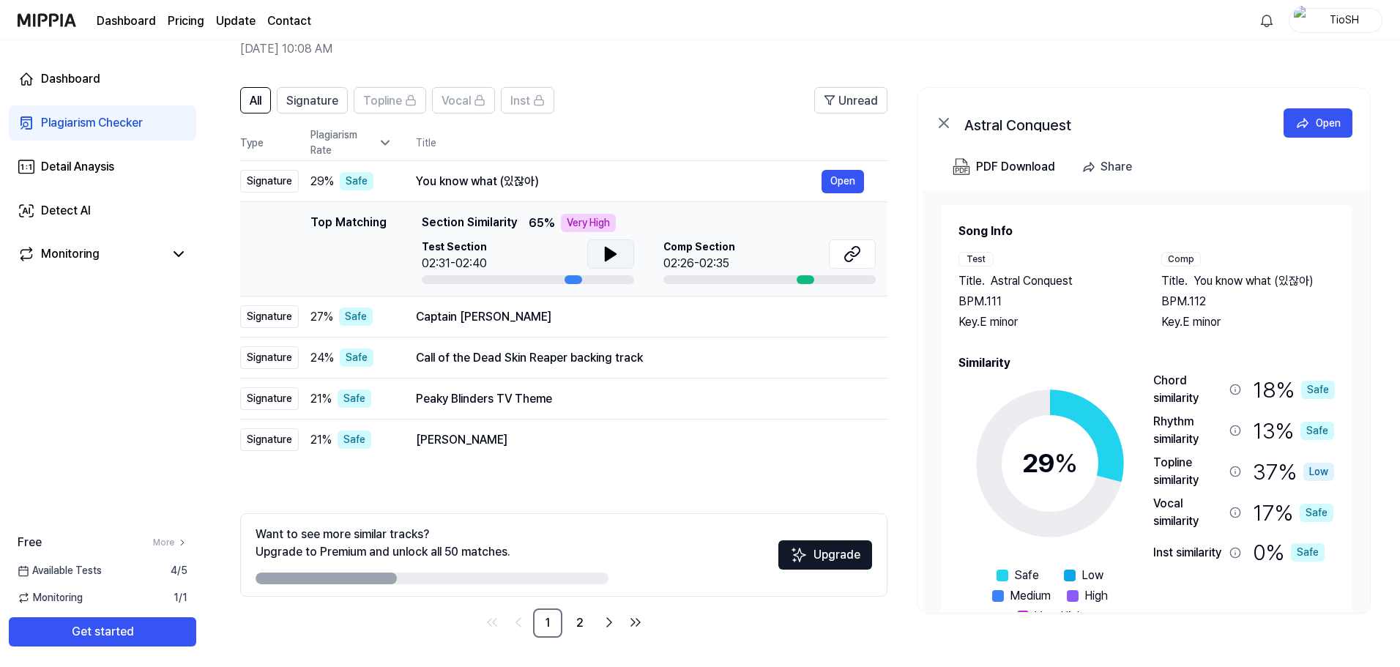
click at [603, 261] on icon at bounding box center [611, 254] width 18 height 18
click at [875, 259] on button at bounding box center [852, 253] width 47 height 29
click at [744, 323] on div "Captain Blood" at bounding box center [619, 317] width 406 height 18
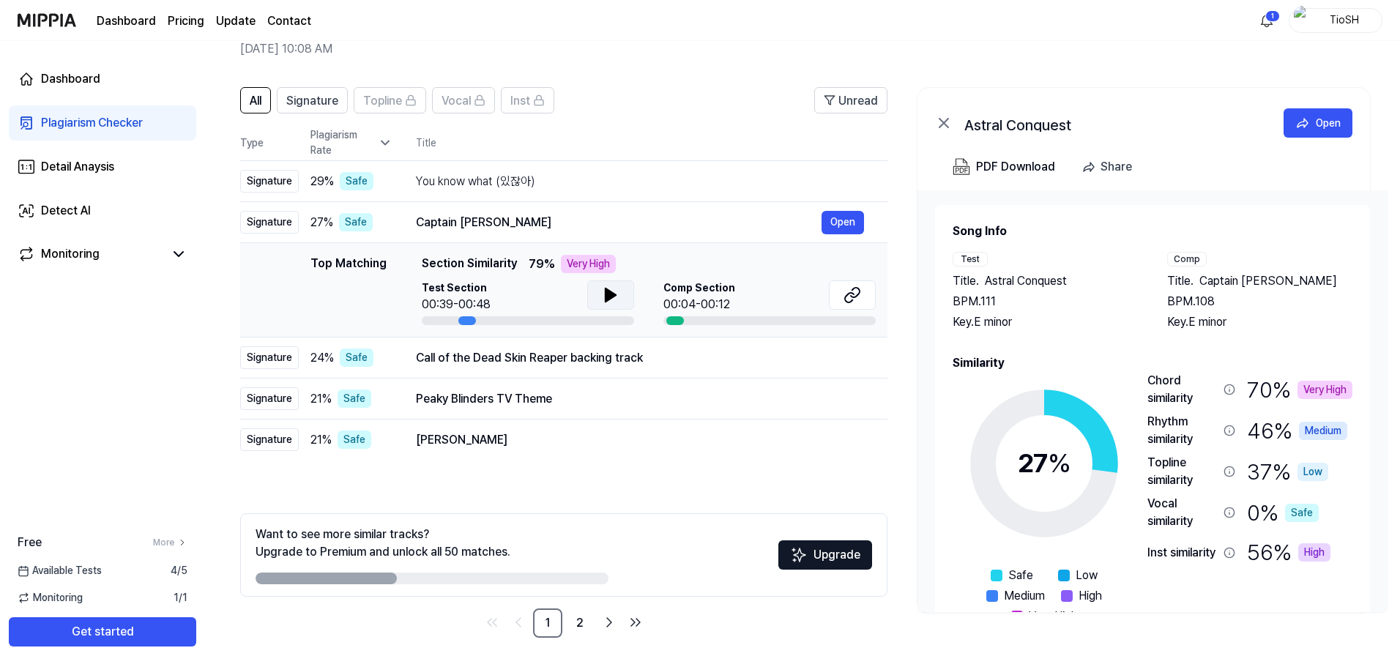
click at [599, 294] on button at bounding box center [610, 294] width 47 height 29
click at [861, 302] on button at bounding box center [852, 294] width 47 height 29
click at [830, 359] on button "Open" at bounding box center [843, 357] width 42 height 23
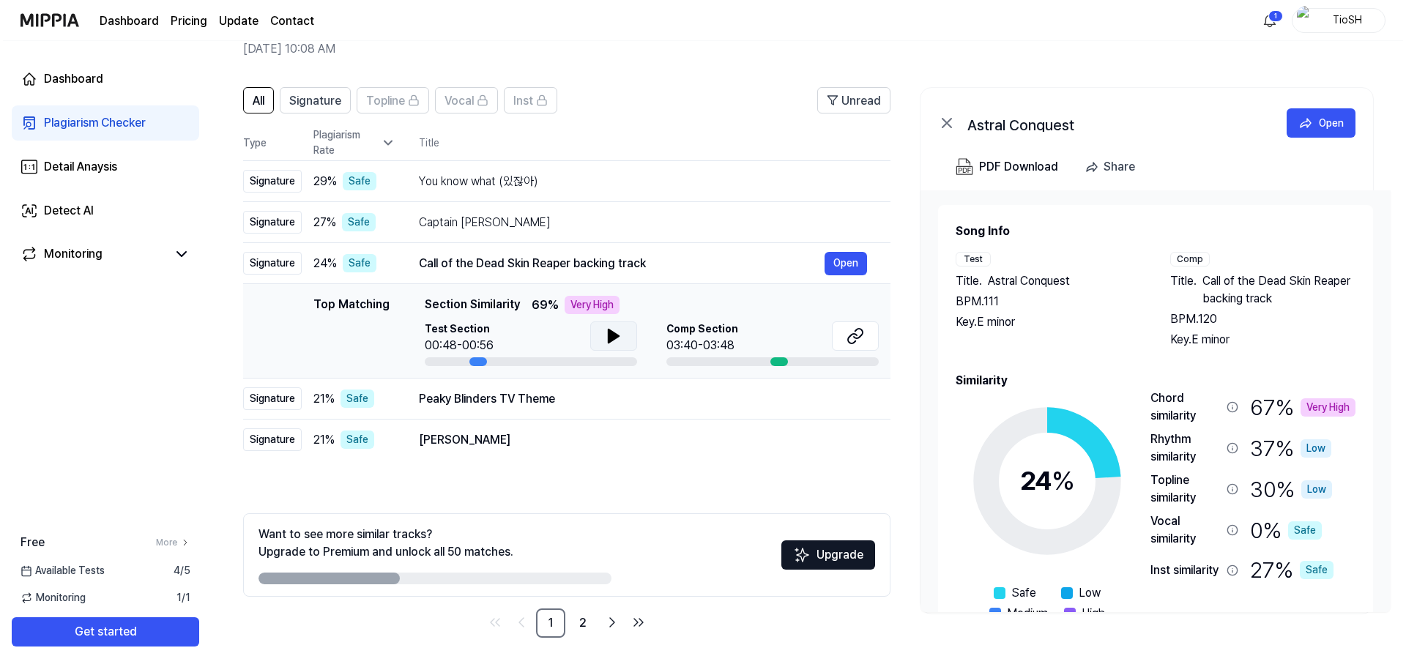
scroll to position [0, 0]
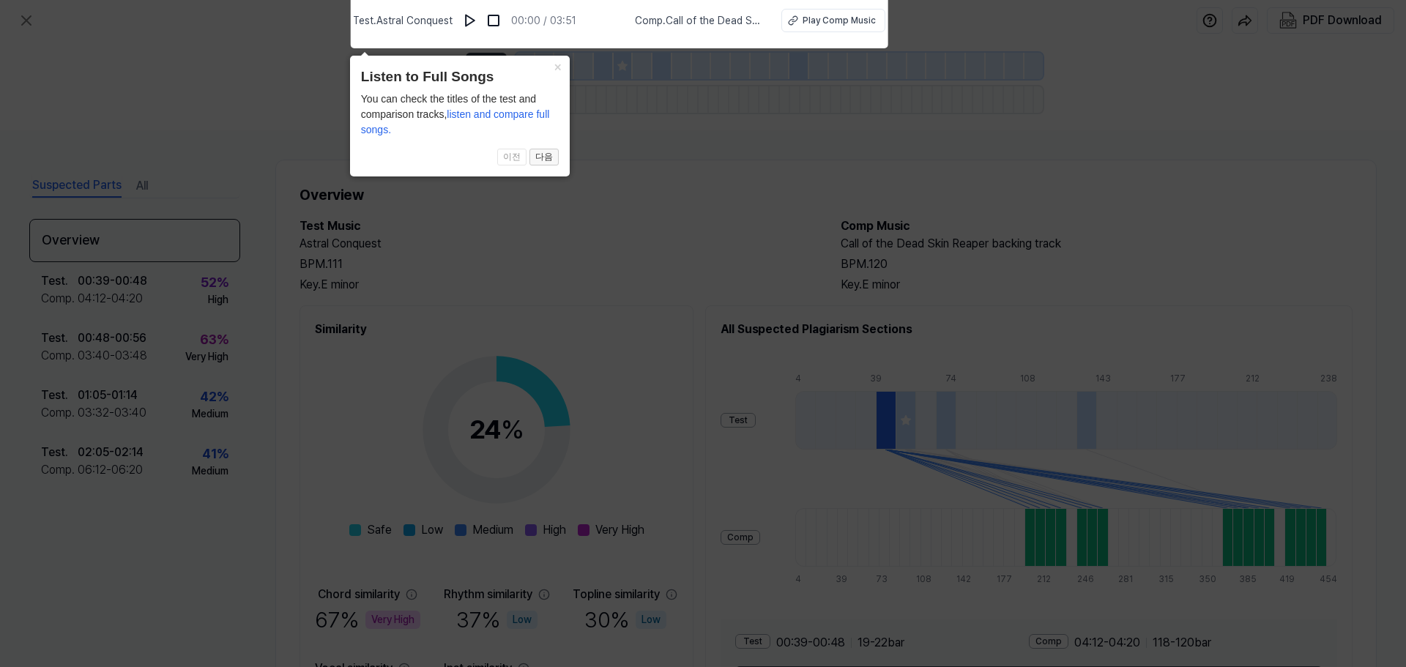
click at [554, 151] on button "다음" at bounding box center [543, 158] width 29 height 18
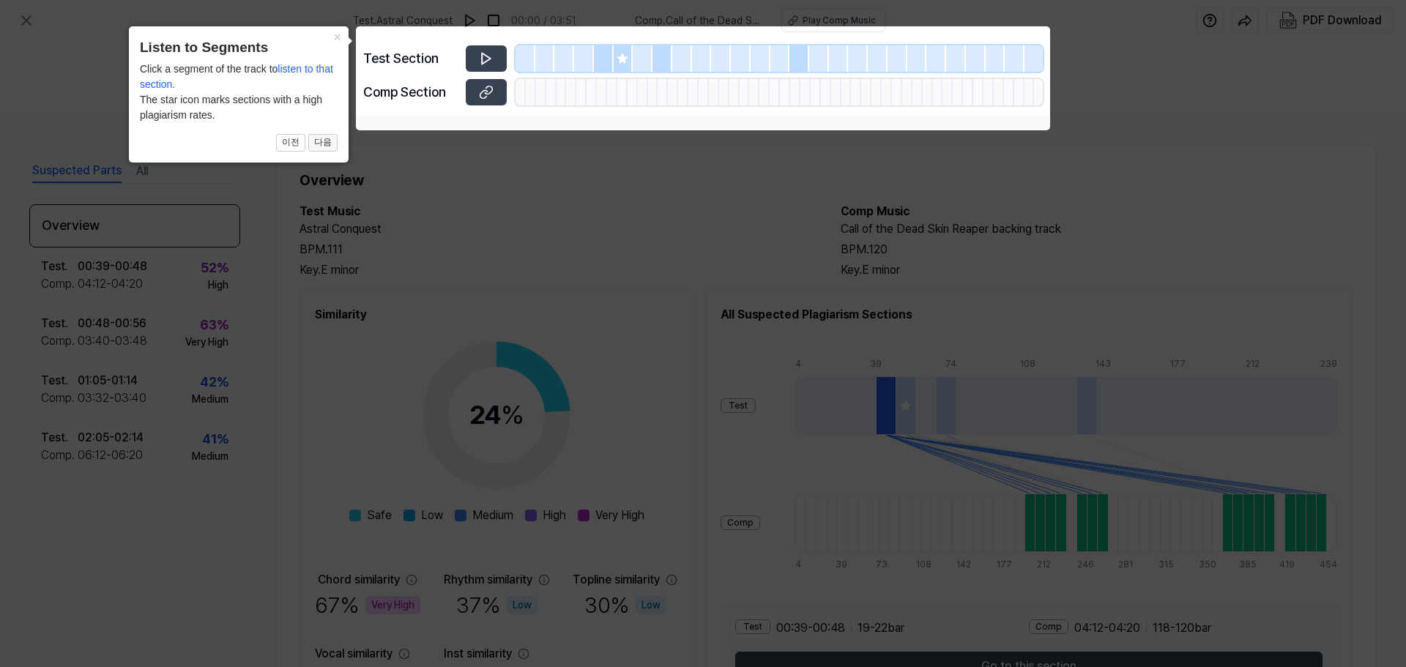
click at [323, 136] on button "다음" at bounding box center [322, 143] width 29 height 18
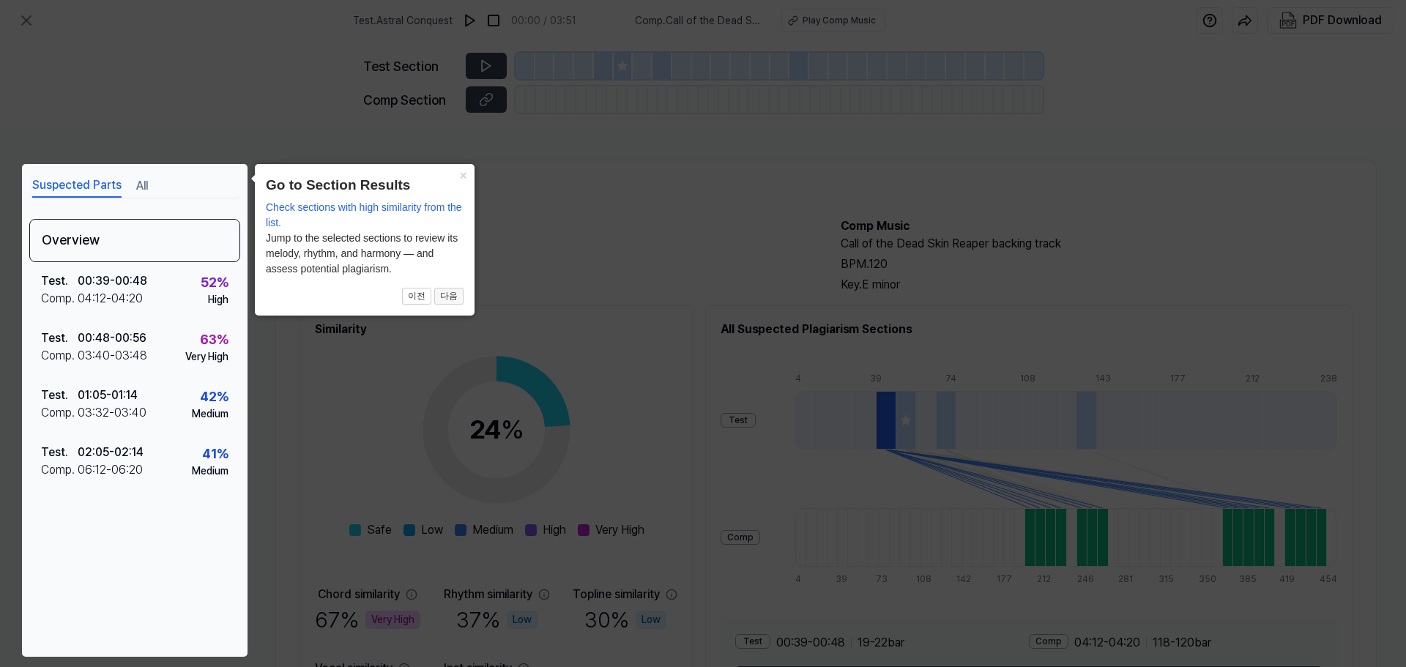
click at [442, 291] on button "다음" at bounding box center [448, 297] width 29 height 18
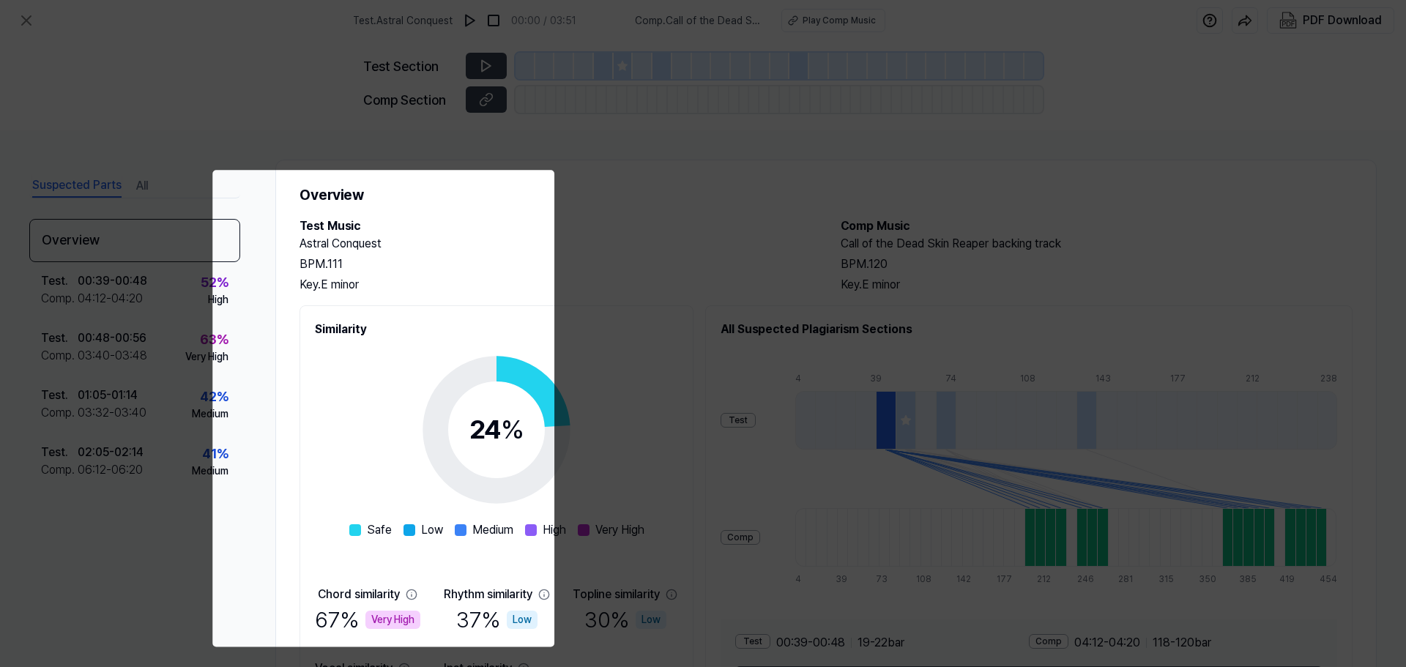
scroll to position [112, 0]
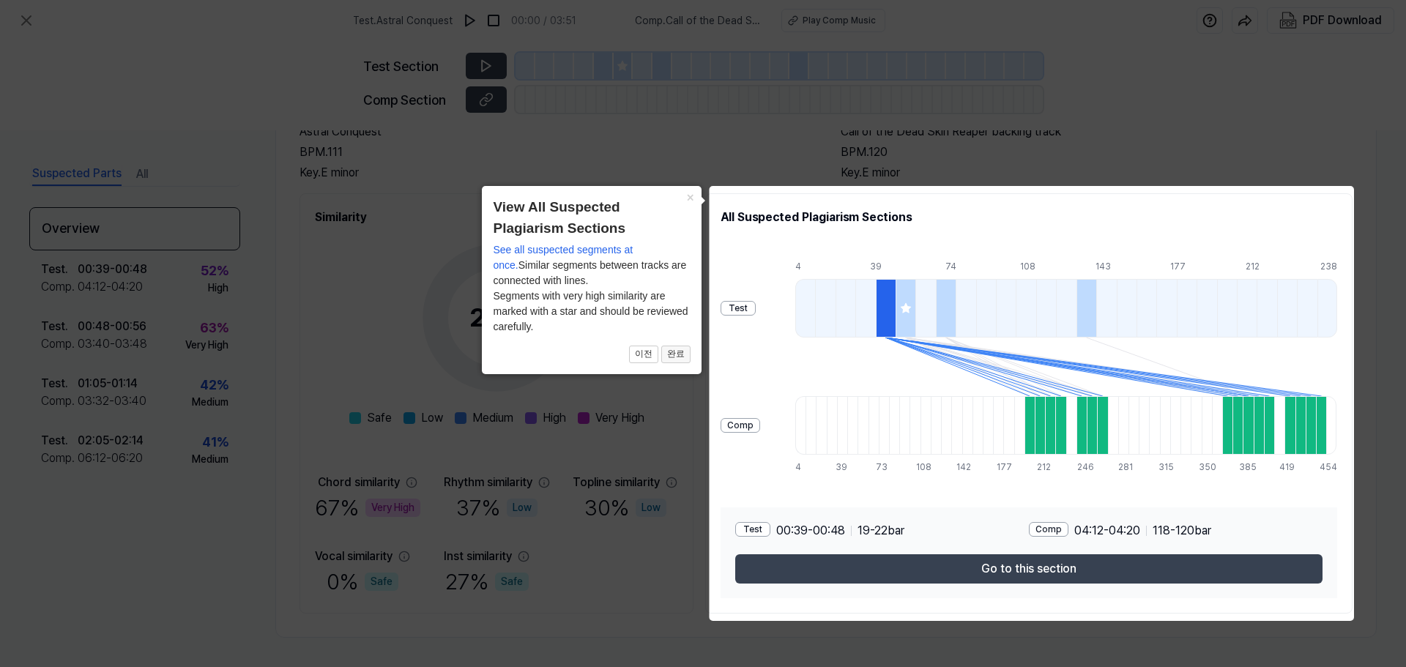
click at [689, 360] on button "완료" at bounding box center [675, 355] width 29 height 18
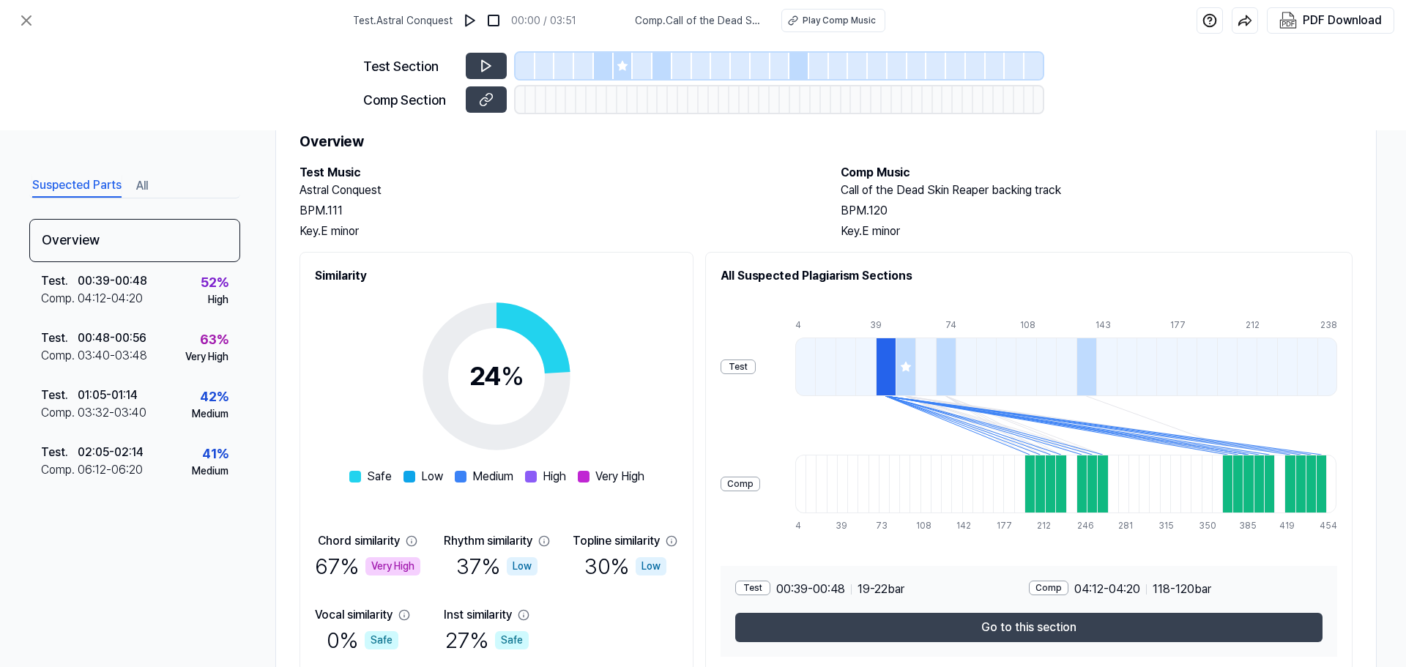
scroll to position [0, 0]
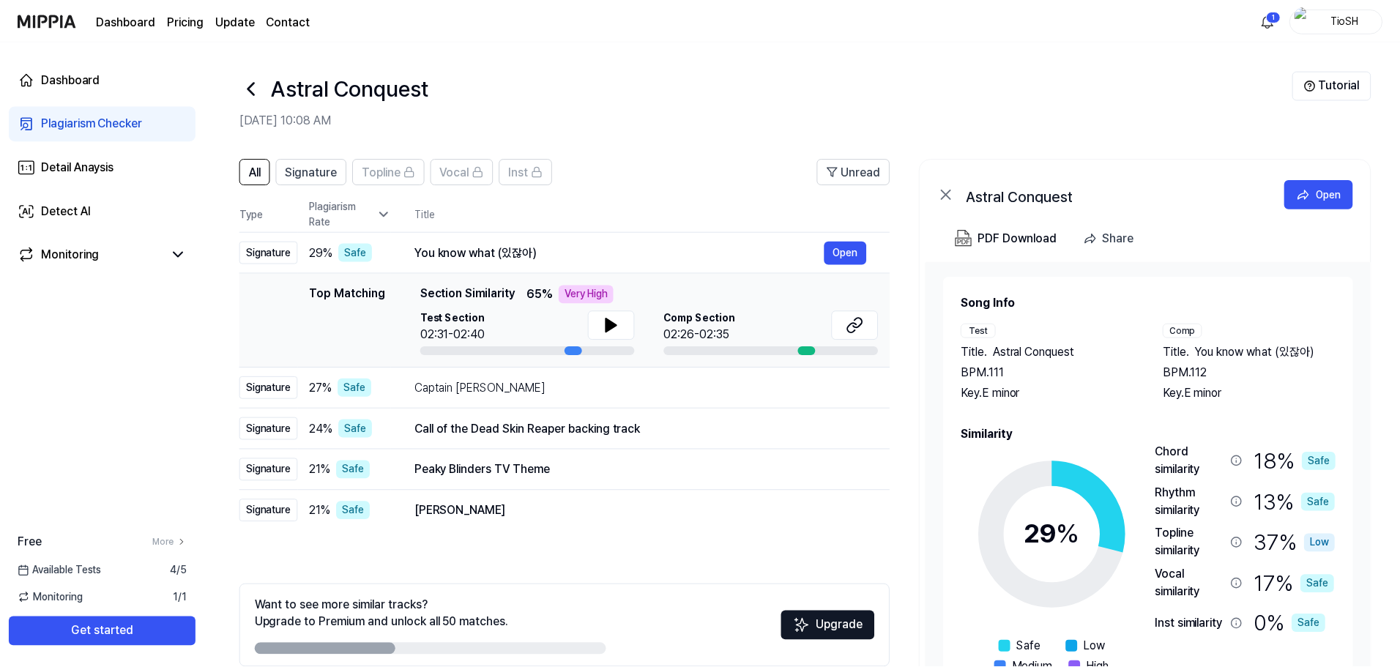
scroll to position [71, 0]
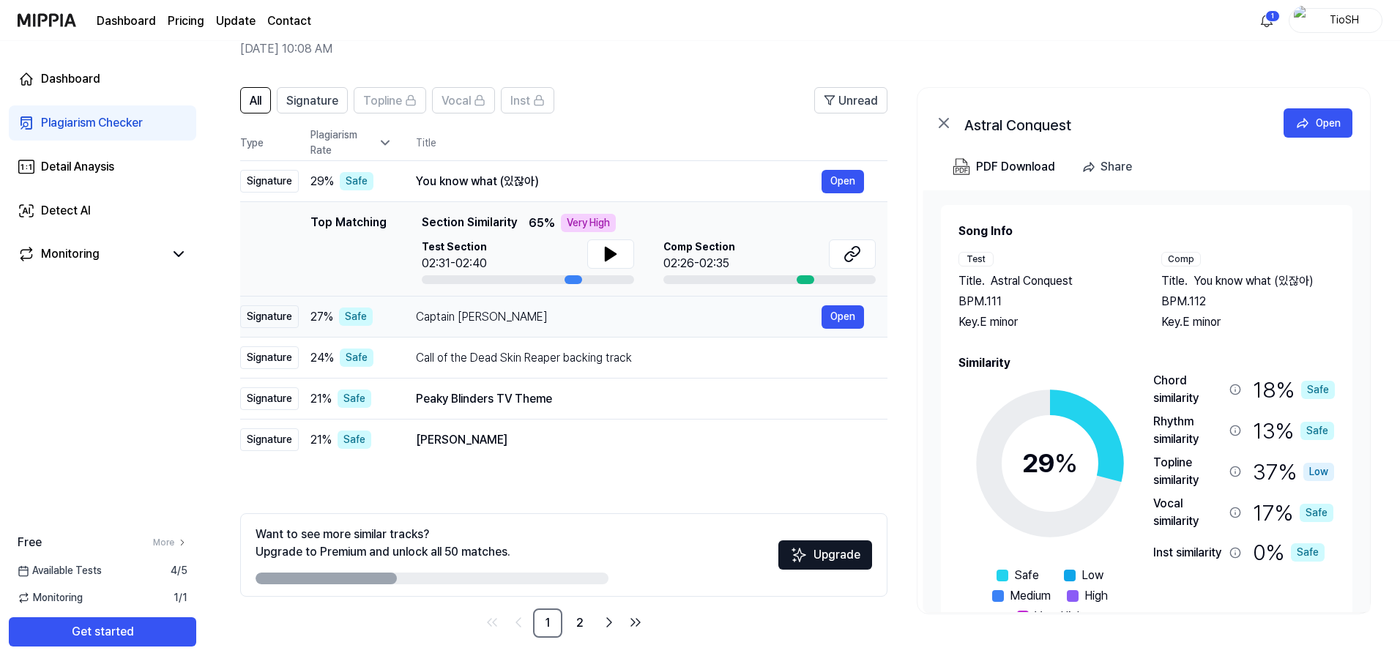
click at [509, 316] on div "Captain Blood" at bounding box center [619, 317] width 406 height 18
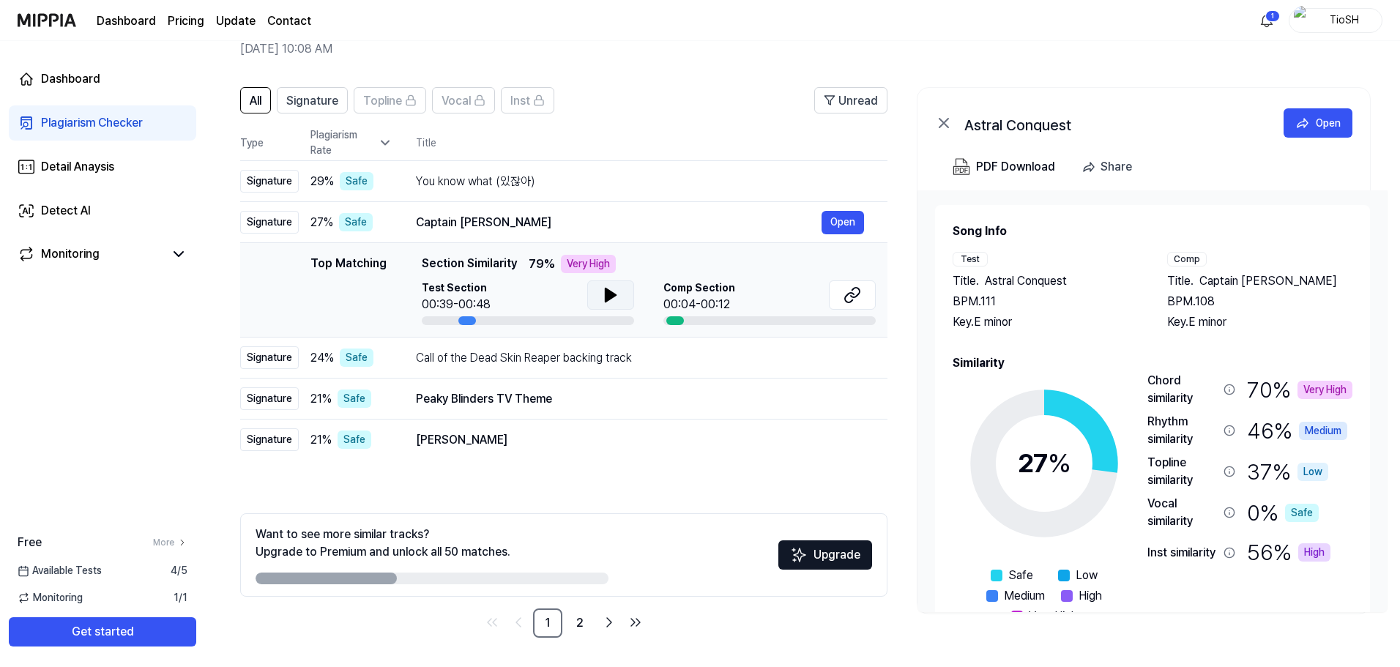
click at [599, 309] on button at bounding box center [610, 294] width 47 height 29
click at [603, 302] on icon at bounding box center [611, 295] width 18 height 18
click at [581, 365] on div "Call of the Dead Skin Reaper backing track" at bounding box center [619, 358] width 406 height 18
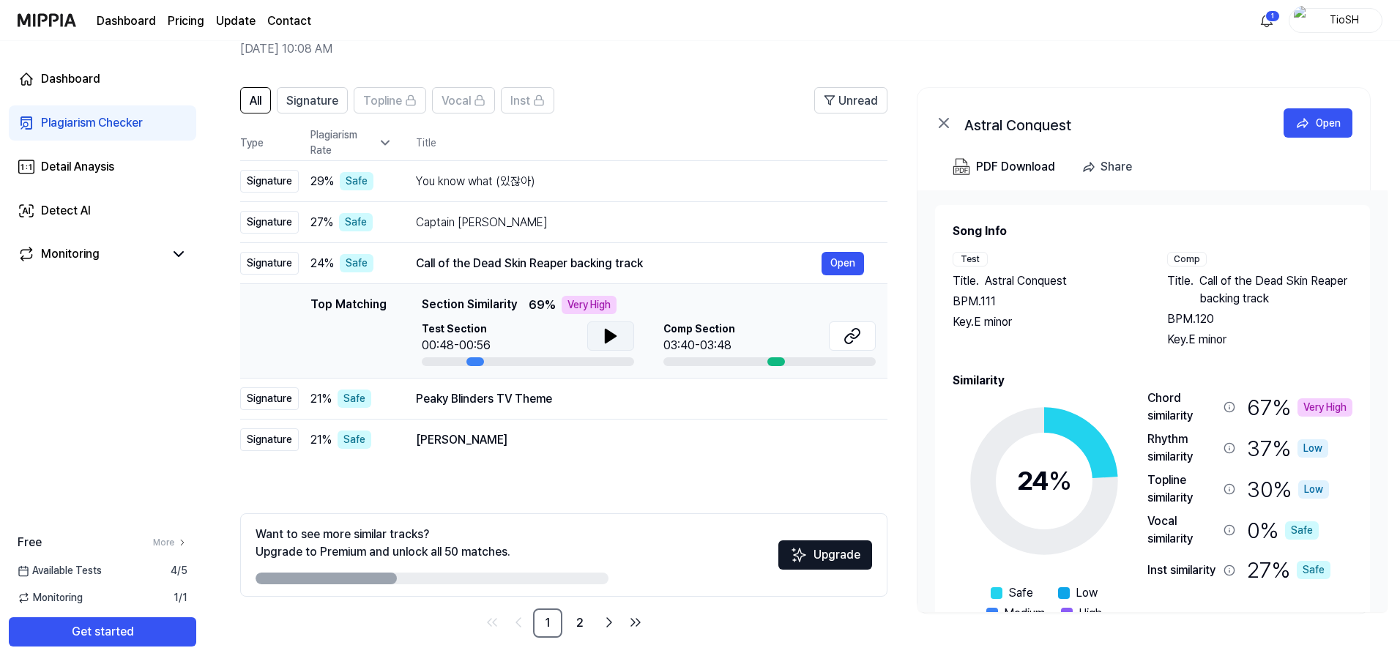
click at [610, 332] on icon at bounding box center [611, 336] width 10 height 13
click at [610, 332] on icon at bounding box center [611, 336] width 18 height 18
click at [840, 342] on button at bounding box center [852, 335] width 47 height 29
click at [590, 410] on div "Peaky Blinders TV Theme Open" at bounding box center [640, 398] width 448 height 23
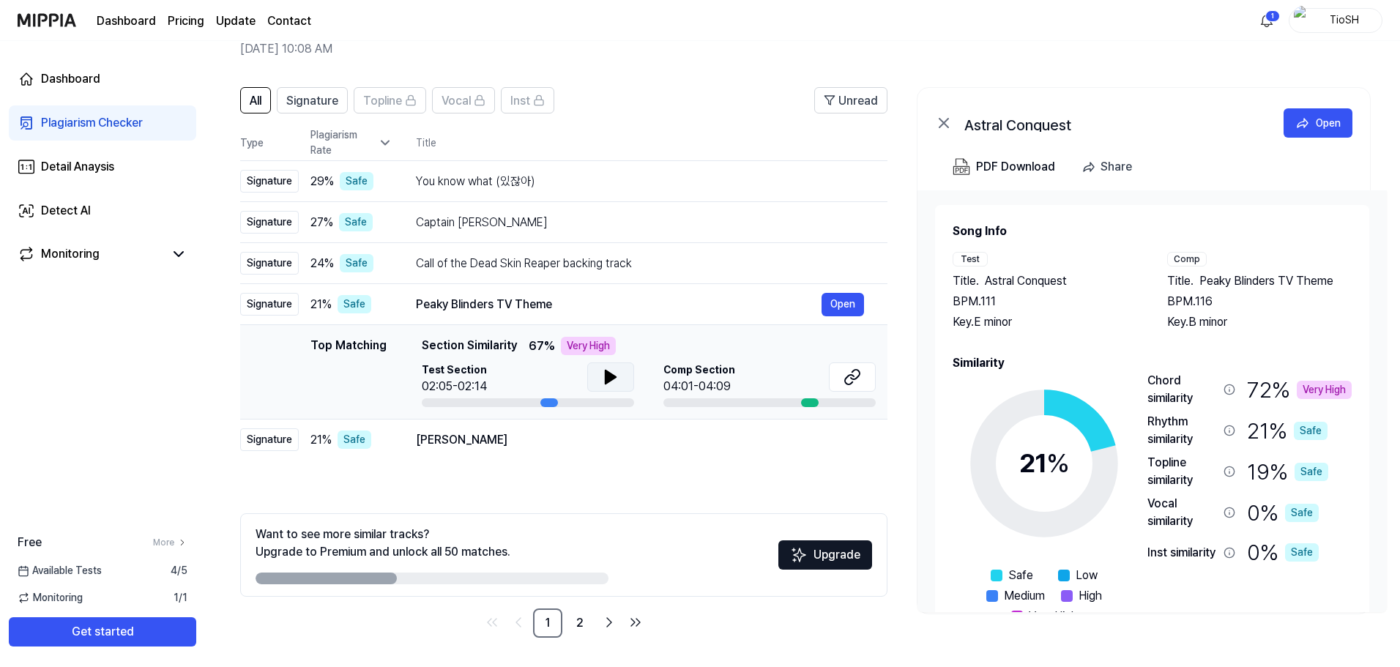
click at [599, 376] on button at bounding box center [610, 377] width 47 height 29
click at [606, 376] on icon at bounding box center [607, 377] width 3 height 12
click at [856, 384] on icon at bounding box center [853, 377] width 18 height 18
click at [425, 443] on div "O JANEJA" at bounding box center [619, 440] width 406 height 18
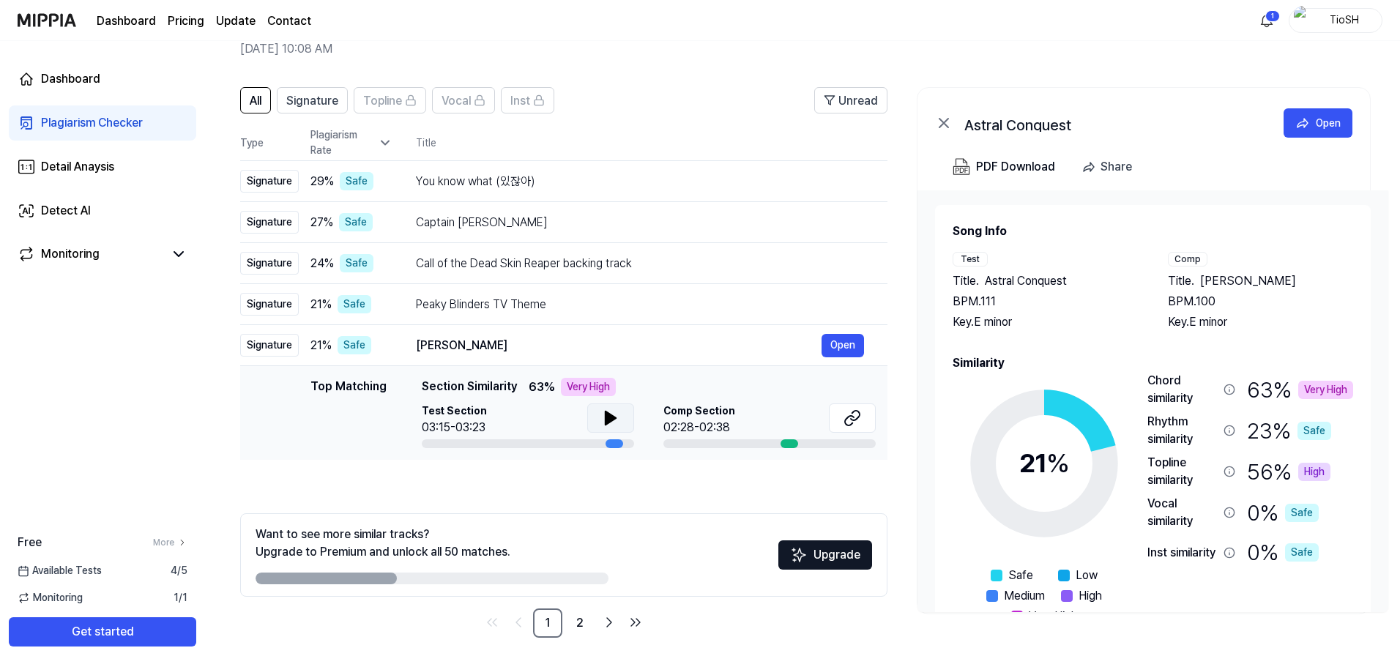
click at [624, 420] on button at bounding box center [610, 418] width 47 height 29
click at [847, 416] on icon at bounding box center [853, 418] width 18 height 18
click at [612, 499] on div "All Signature Topline Vocal Inst Unread All Signature Topline Vocal Inst Type P…" at bounding box center [563, 362] width 647 height 551
click at [496, 518] on div "Want to see more similar tracks? Upgrade to Premium and unlock all 50 matches. …" at bounding box center [563, 554] width 647 height 83
click at [820, 562] on button "Upgrade" at bounding box center [825, 554] width 94 height 29
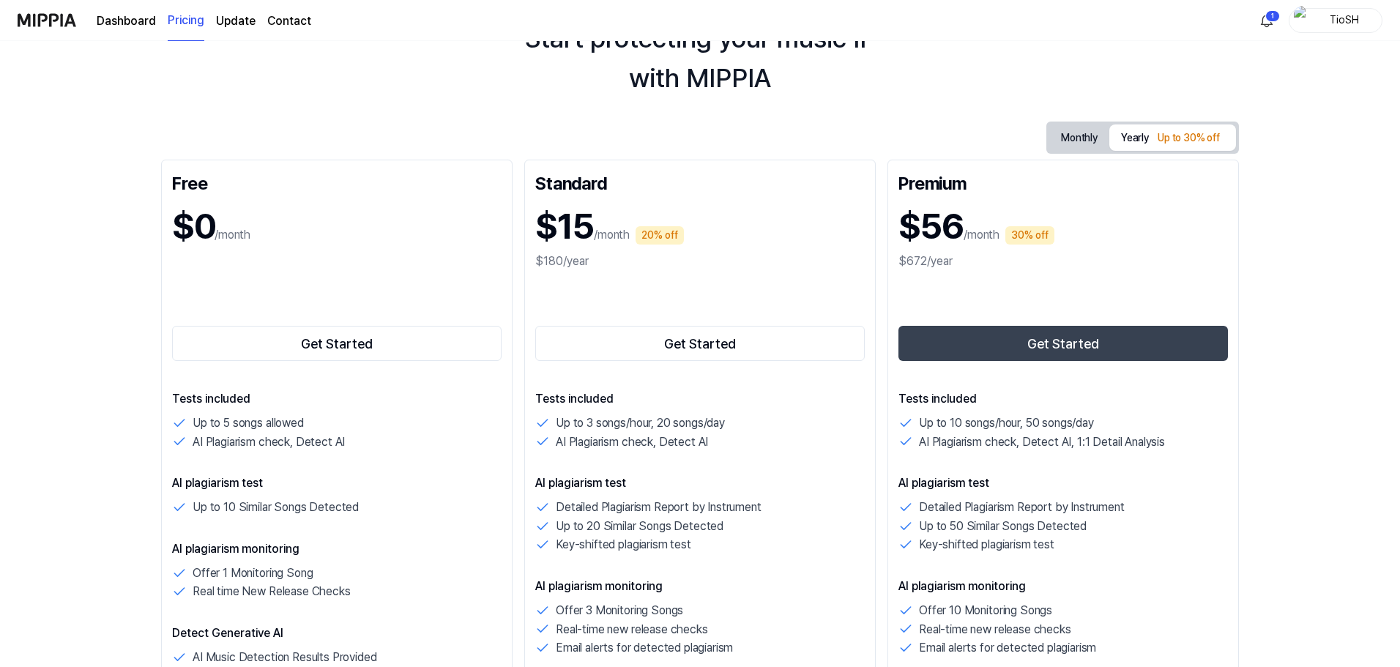
scroll to position [73, 0]
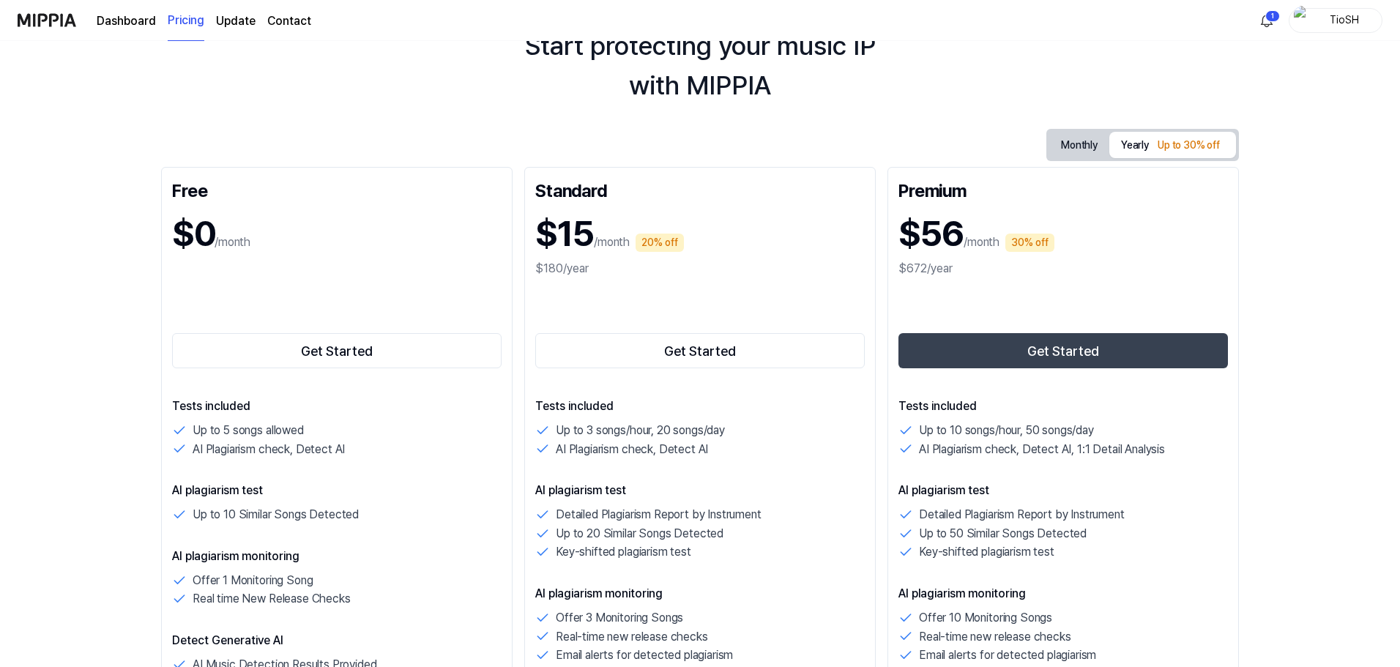
click at [1309, 297] on div "Start protecting your music IP with MIPPIA Monthly Yearly Up to 30% off Free $0…" at bounding box center [700, 281] width 1400 height 626
click at [1083, 145] on button "Monthly" at bounding box center [1079, 145] width 60 height 27
click at [1151, 140] on button "Yearly Up to 30% off" at bounding box center [1172, 145] width 127 height 26
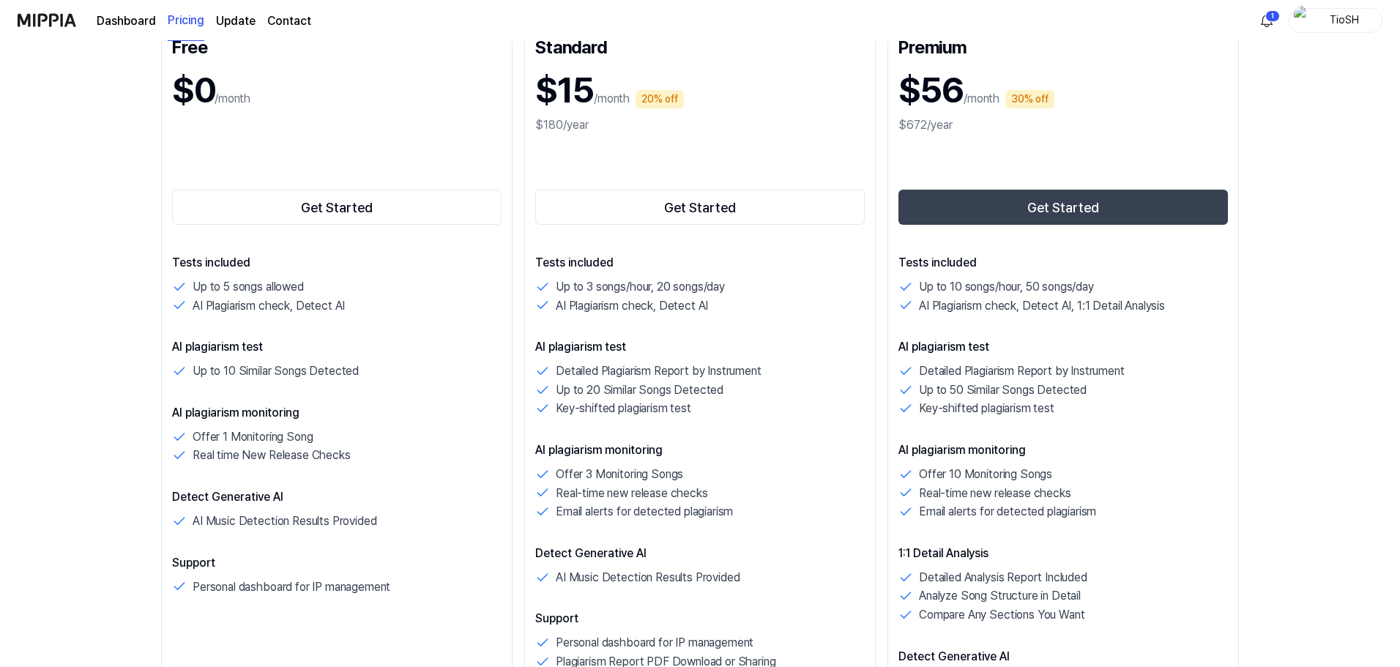
scroll to position [220, 0]
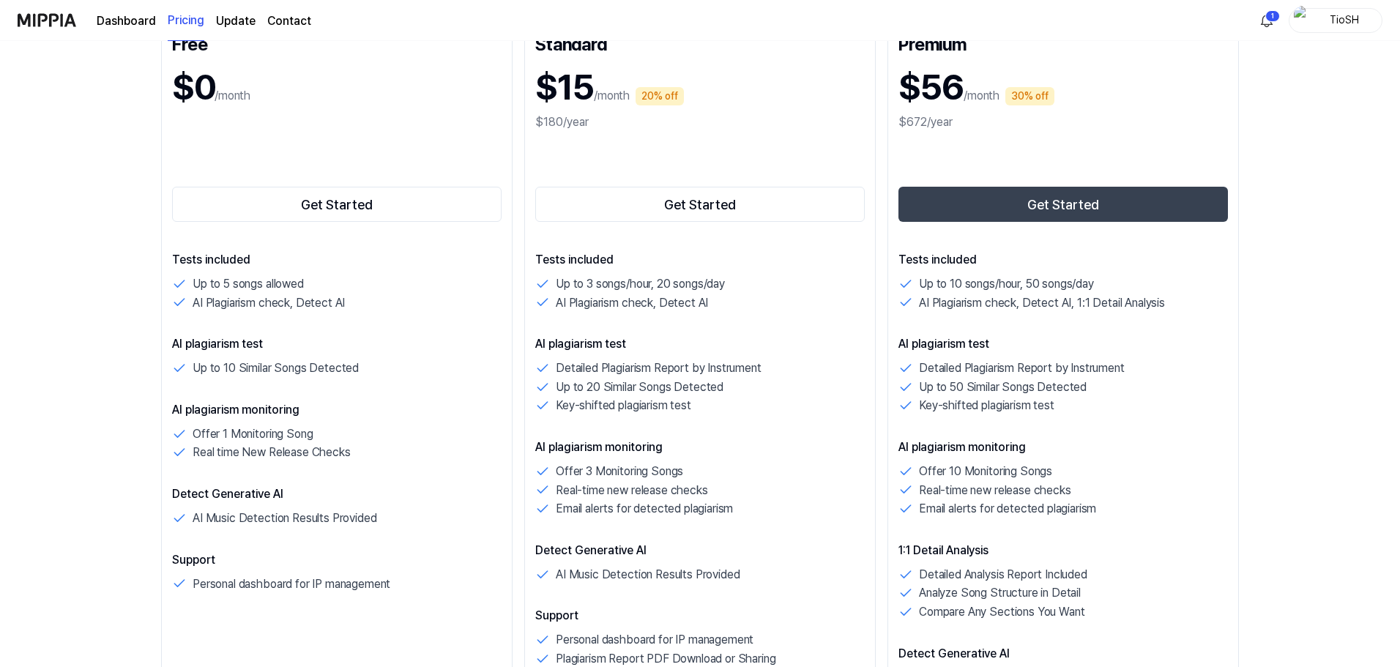
click at [661, 119] on div "$180/year" at bounding box center [700, 123] width 330 height 18
click at [565, 116] on div "$180/year" at bounding box center [700, 123] width 330 height 18
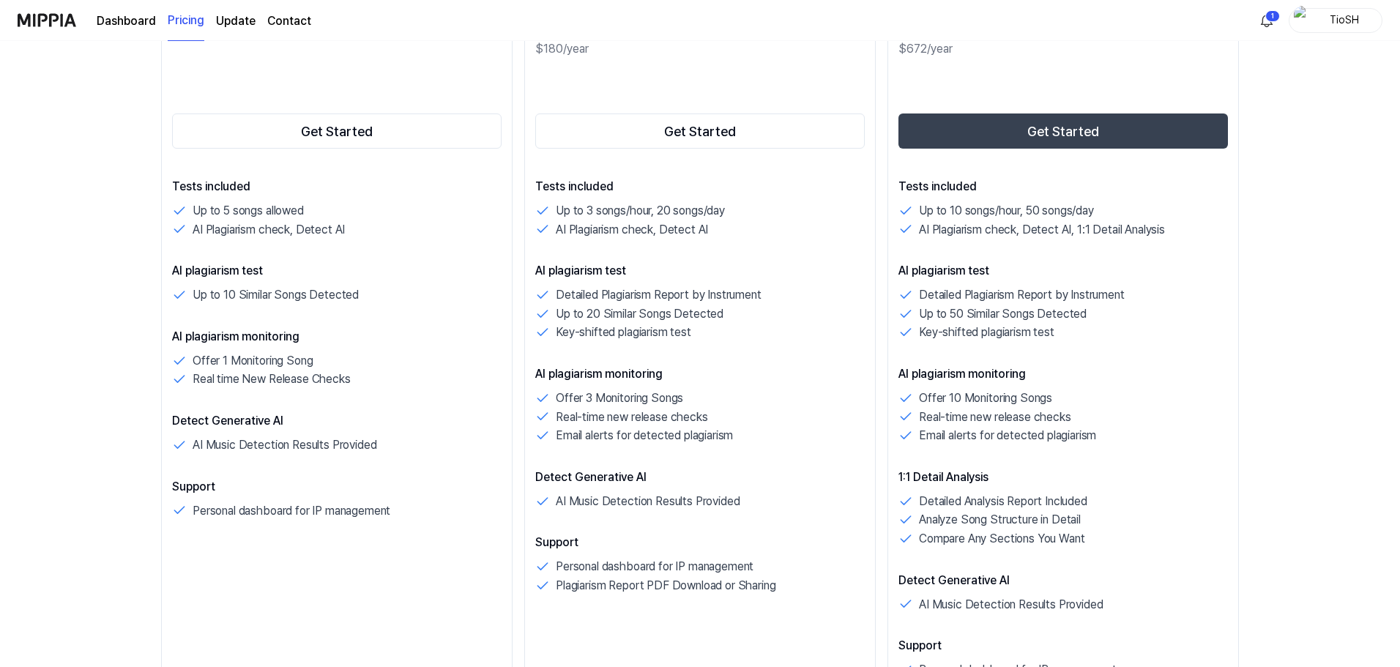
click at [736, 360] on div "Tests included Up to 3 songs/hour, 20 songs/day AI Plagiarism check, Detect AI …" at bounding box center [700, 386] width 330 height 417
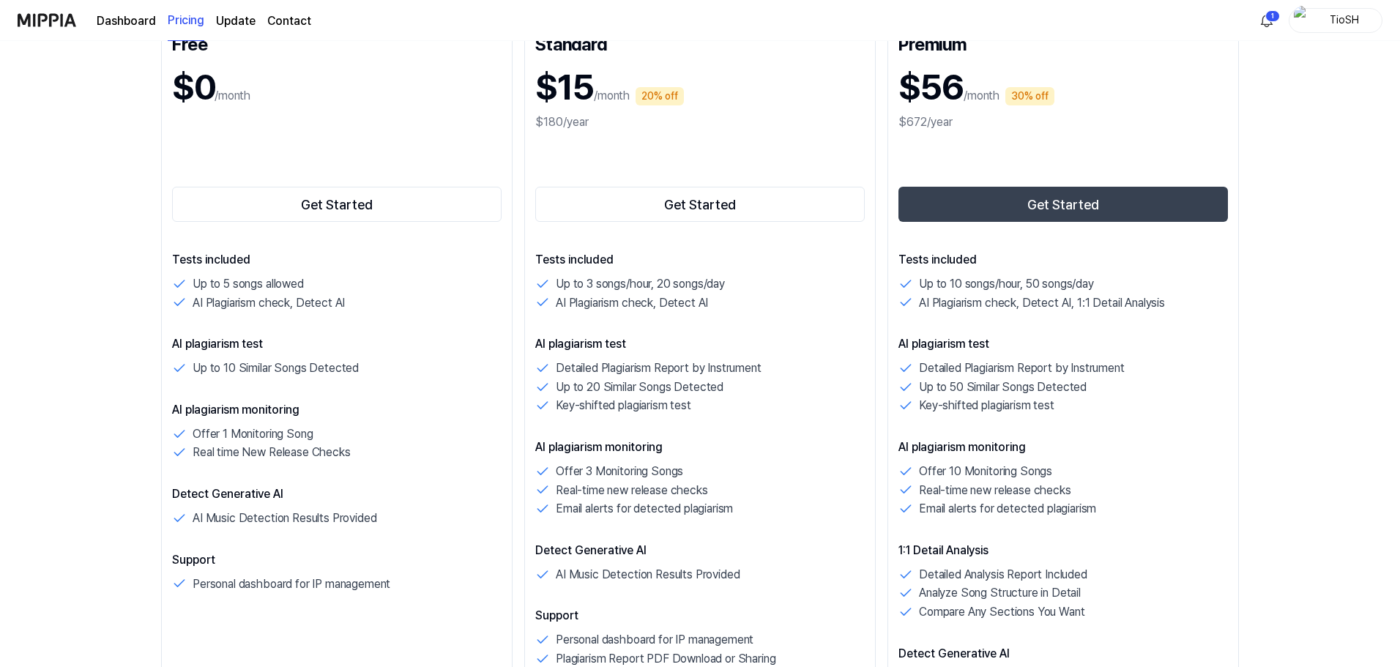
click at [736, 360] on div "Tests included Up to 3 songs/hour, 20 songs/day AI Plagiarism check, Detect AI …" at bounding box center [700, 459] width 330 height 417
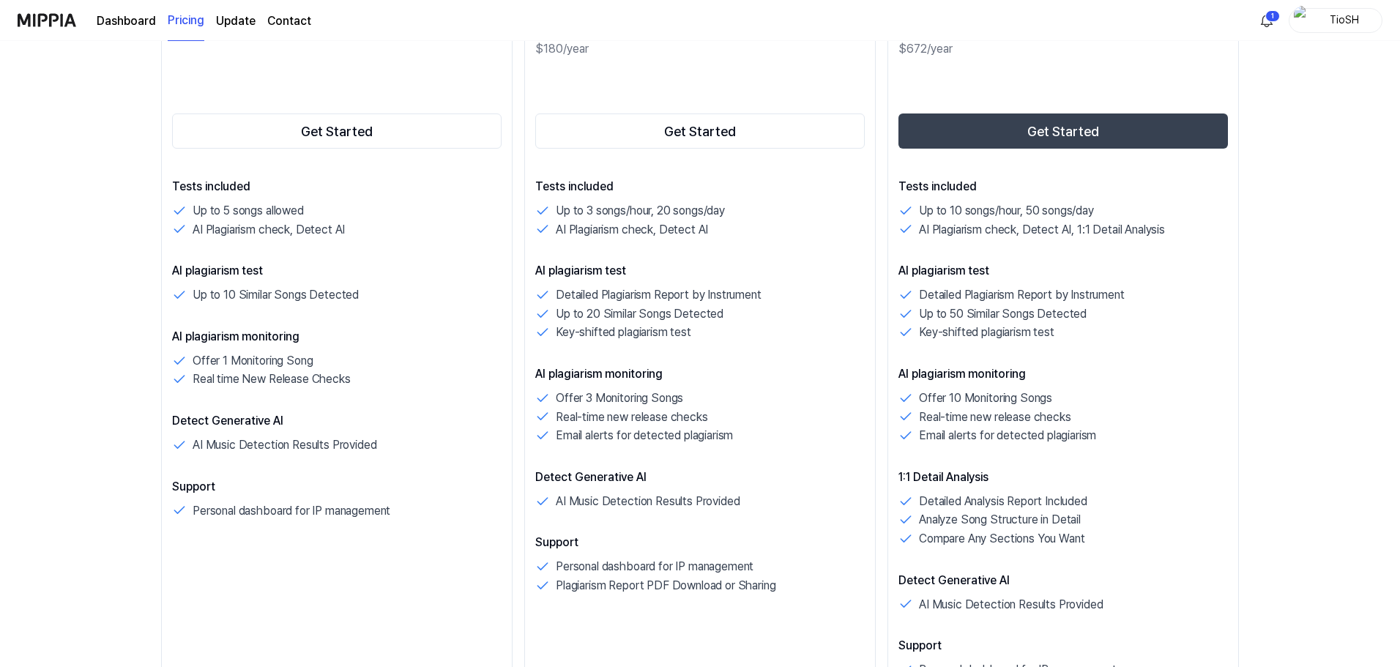
click at [762, 383] on p "AI plagiarism monitoring" at bounding box center [700, 374] width 330 height 18
click at [791, 376] on p "AI plagiarism monitoring" at bounding box center [700, 374] width 330 height 18
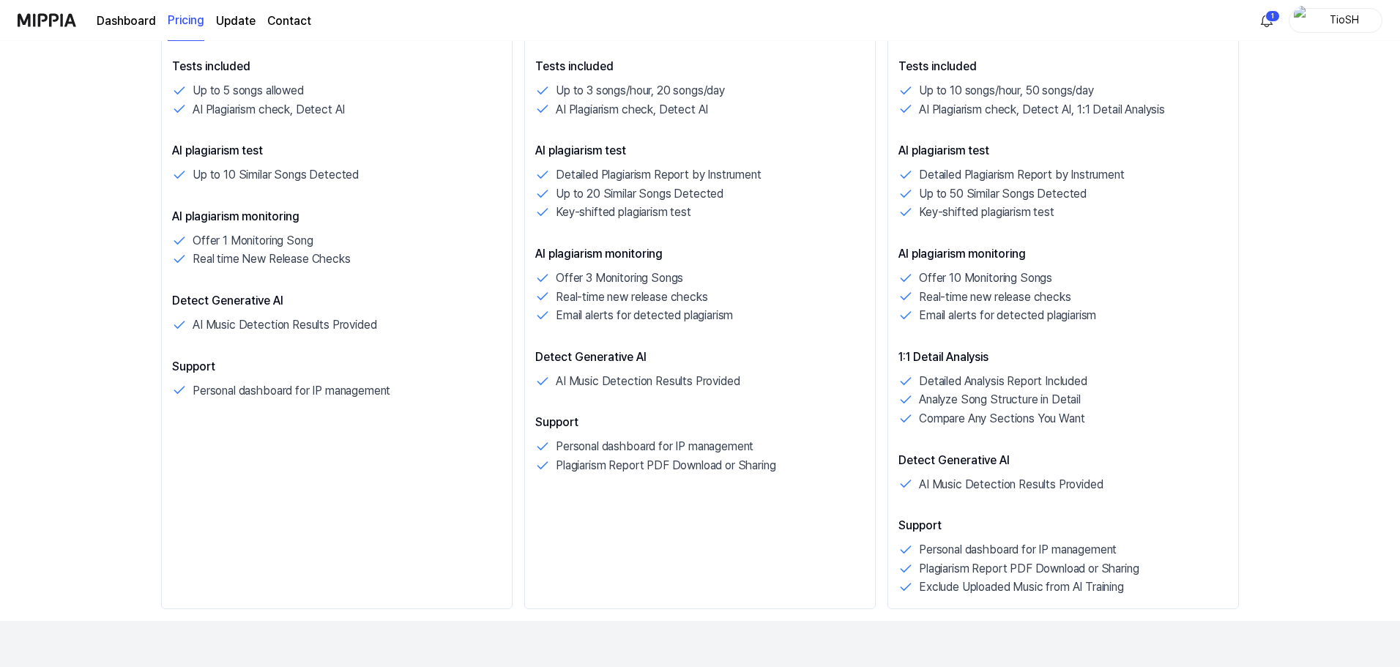
scroll to position [439, 0]
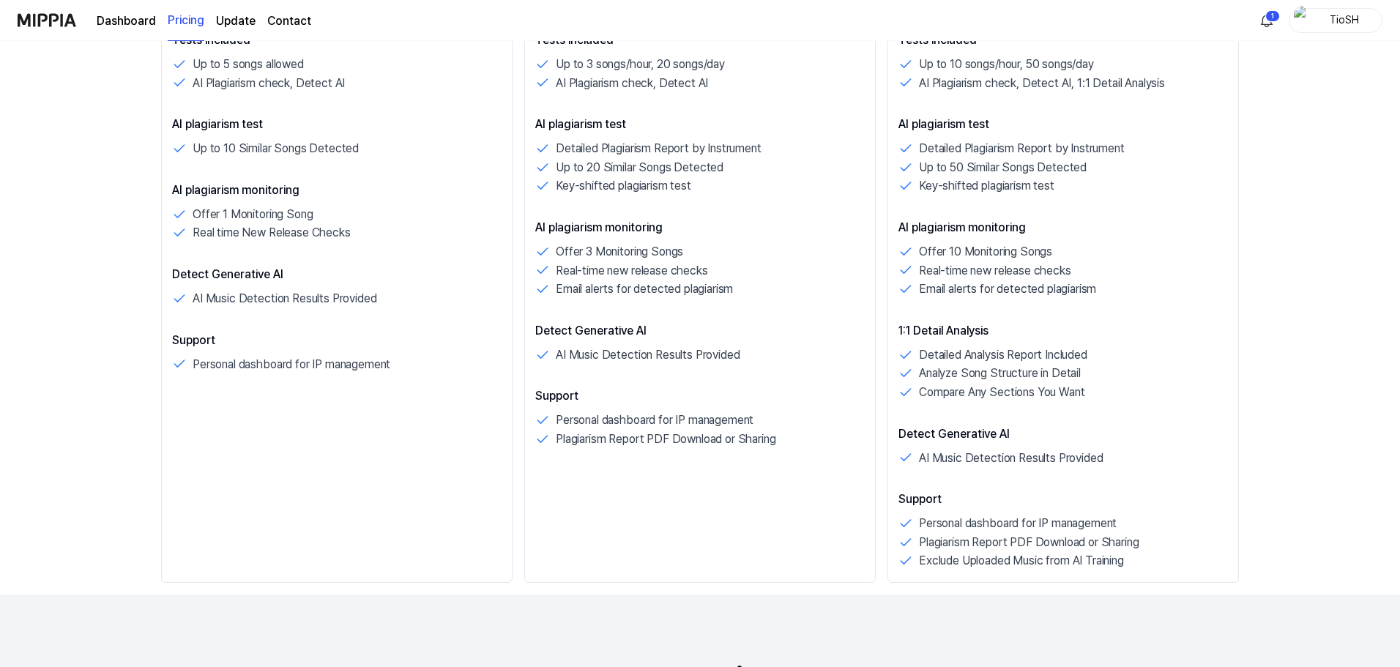
click at [791, 376] on div "Tests included Up to 3 songs/hour, 20 songs/day AI Plagiarism check, Detect AI …" at bounding box center [700, 239] width 330 height 417
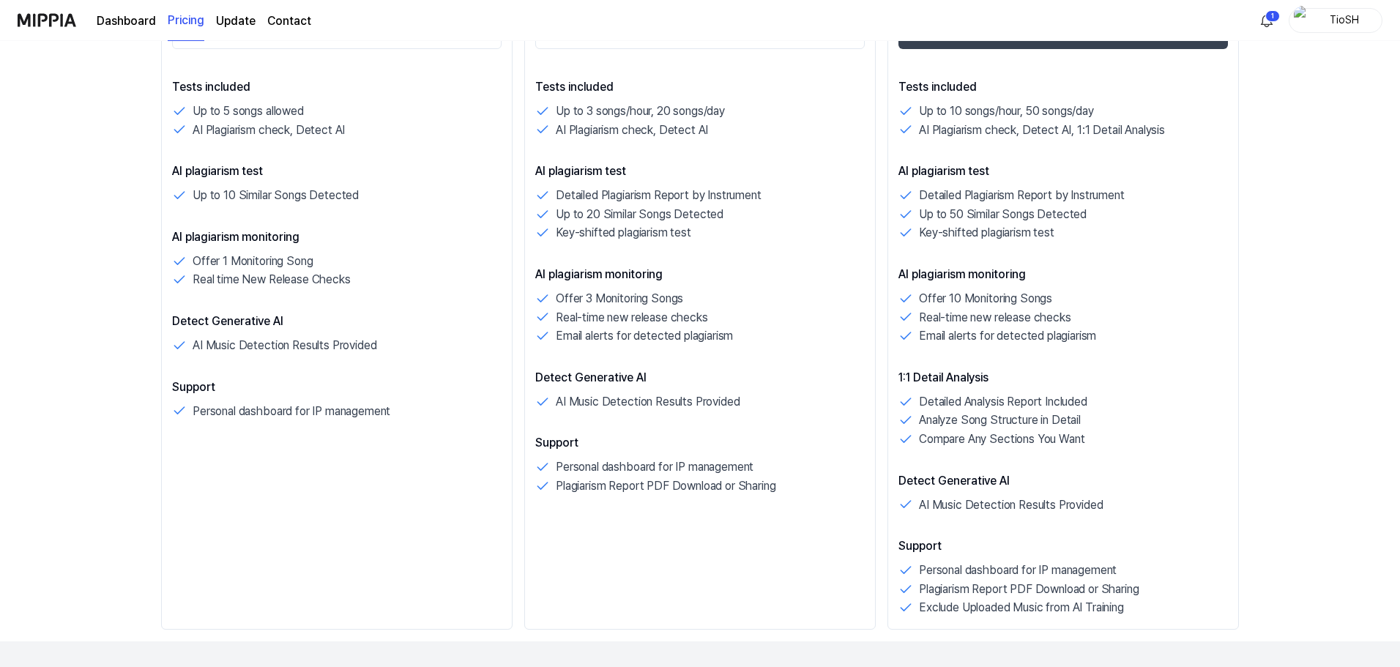
scroll to position [366, 0]
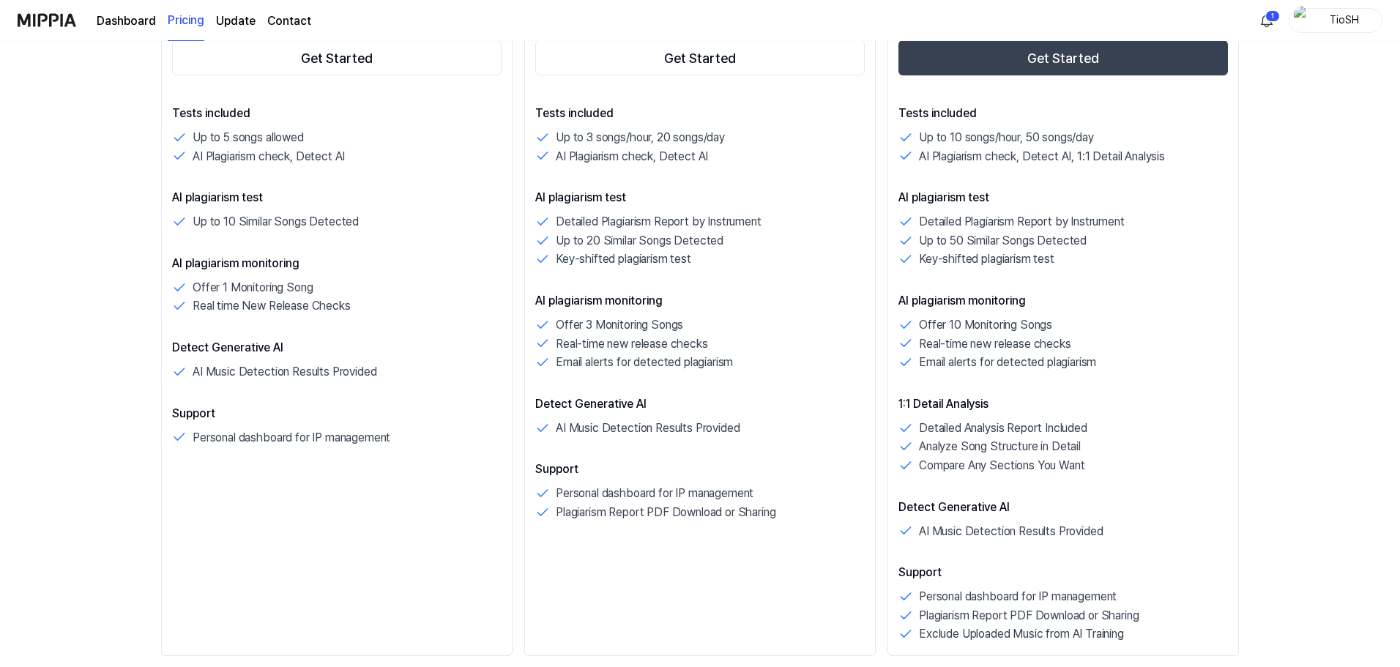
click at [791, 376] on div "Tests included Up to 3 songs/hour, 20 songs/day AI Plagiarism check, Detect AI …" at bounding box center [700, 313] width 330 height 417
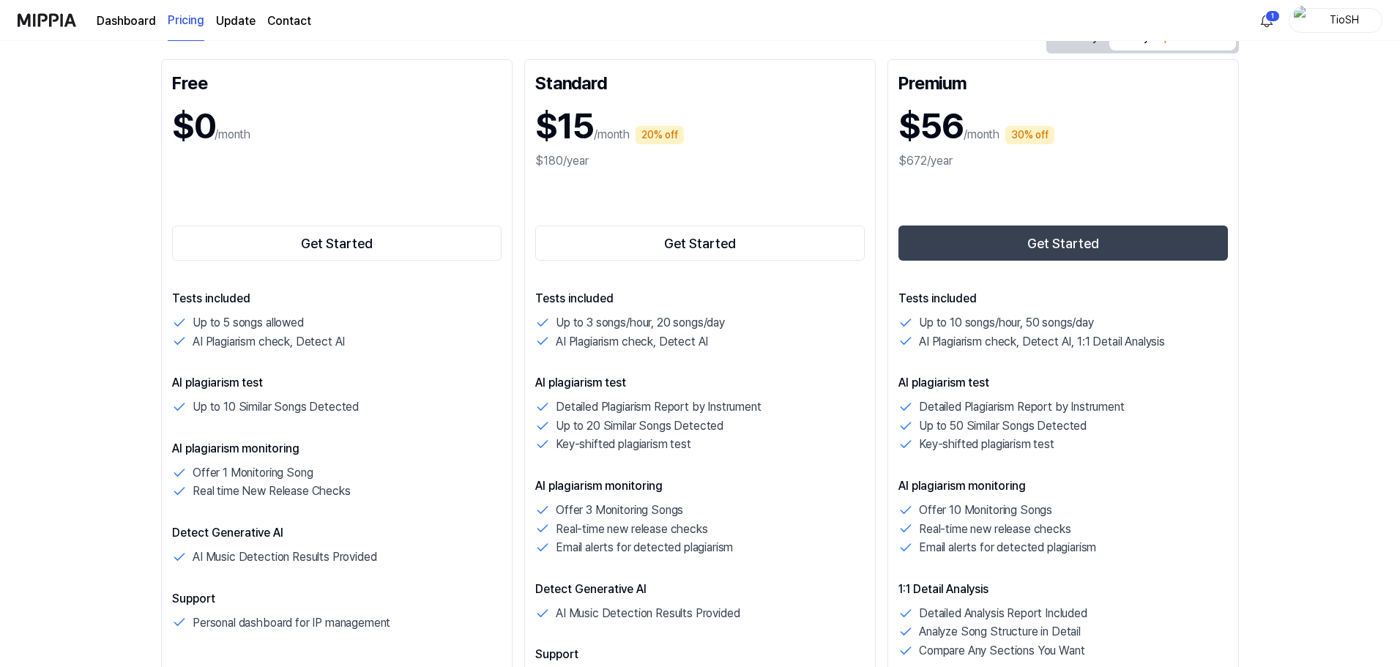
scroll to position [146, 0]
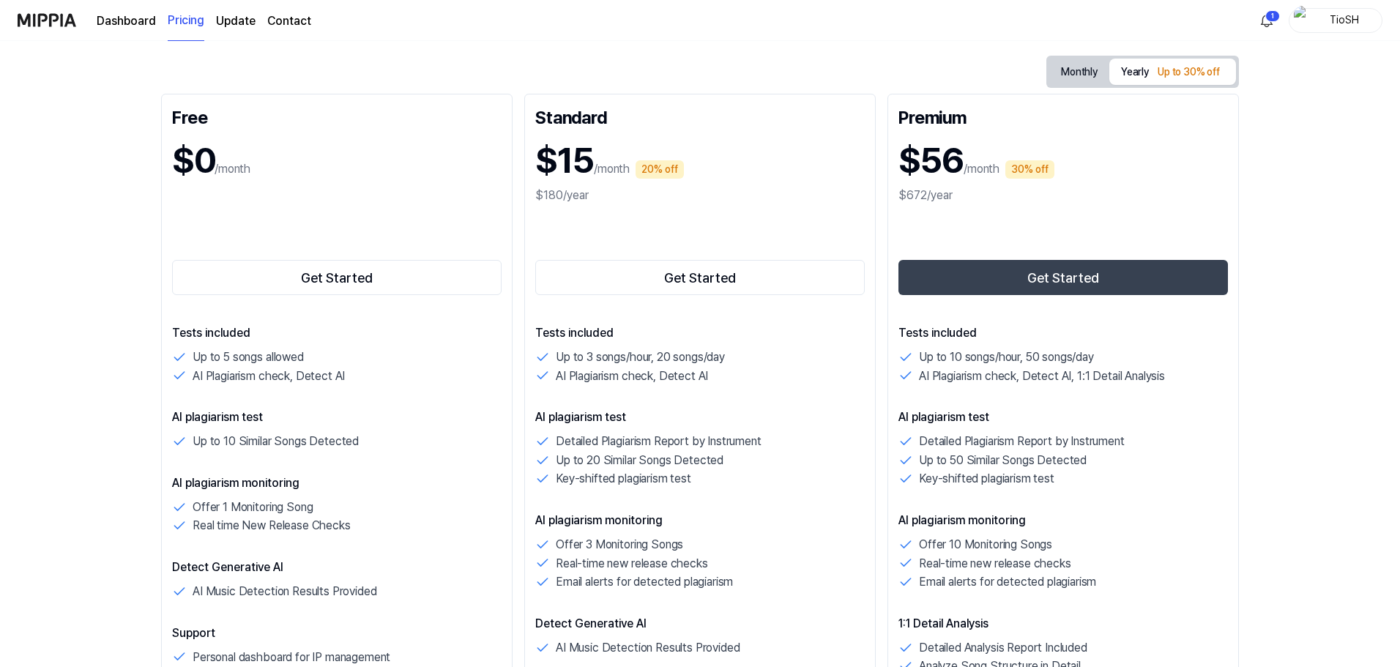
click at [791, 376] on div "AI Plagiarism check, Detect AI" at bounding box center [700, 376] width 330 height 19
click at [295, 279] on button "Get Started" at bounding box center [337, 277] width 330 height 35
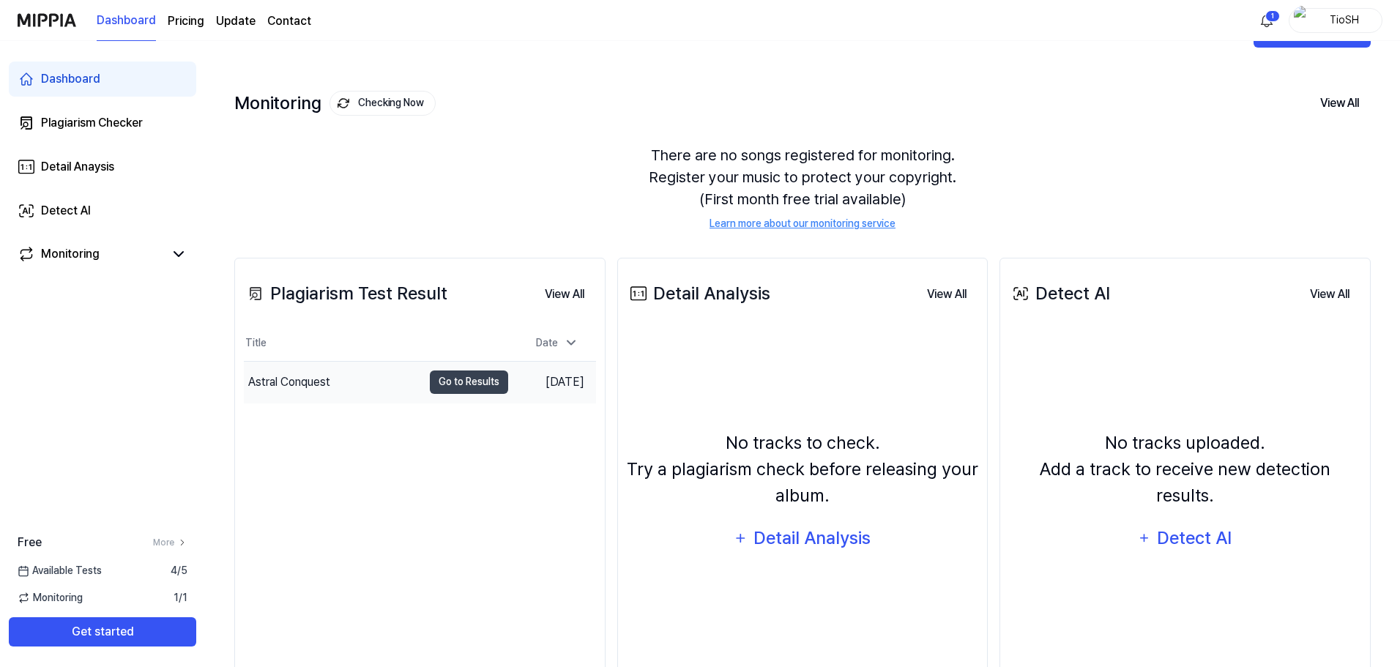
scroll to position [40, 0]
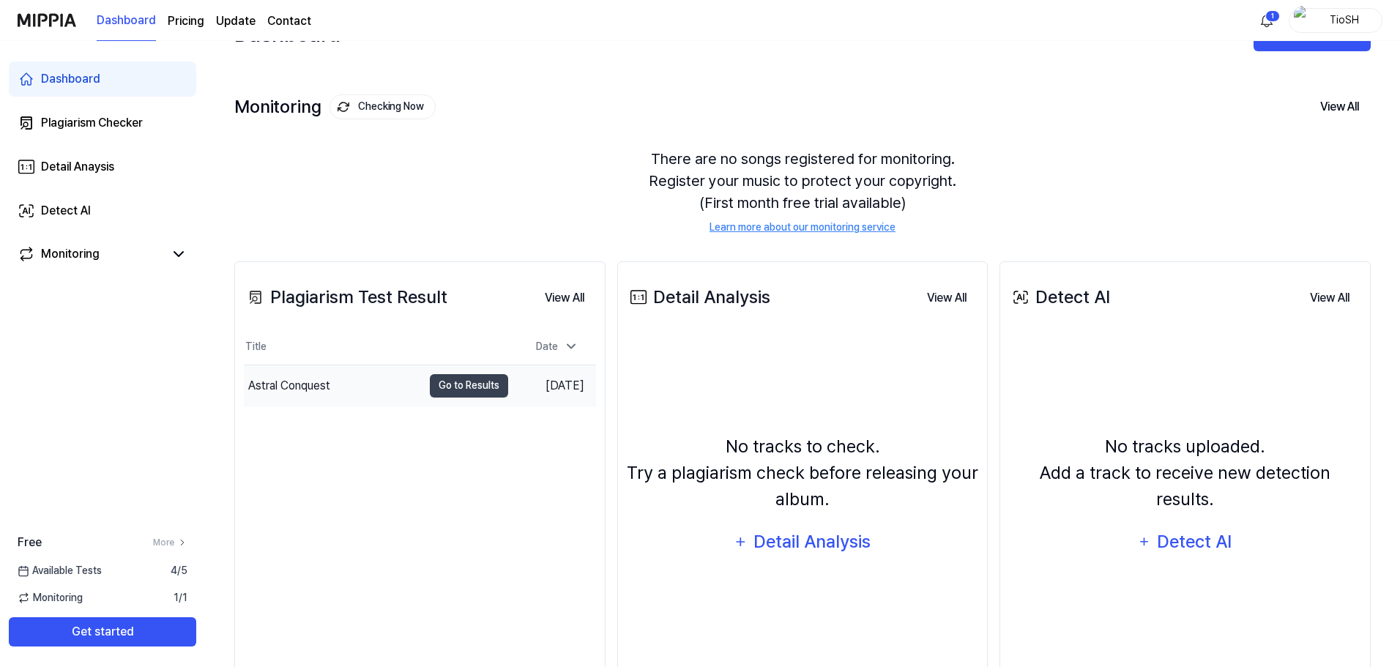
click at [330, 388] on div "Astral Conquest" at bounding box center [289, 386] width 82 height 18
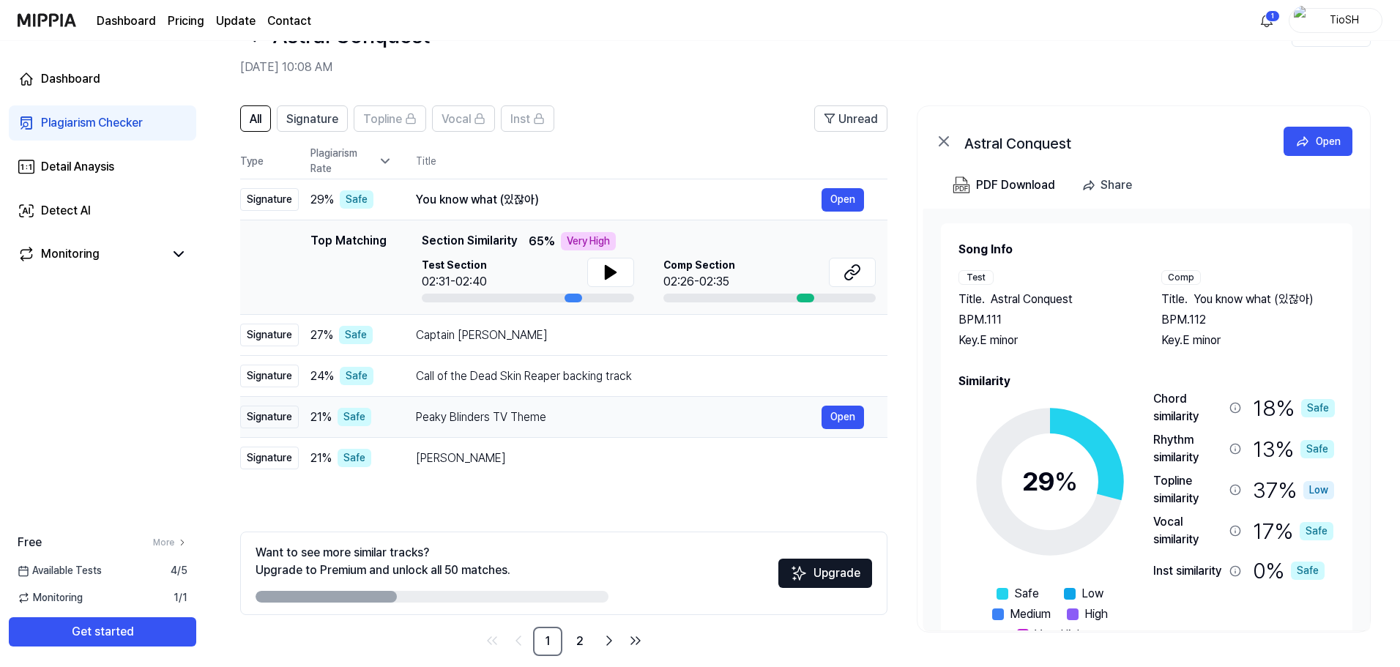
scroll to position [71, 0]
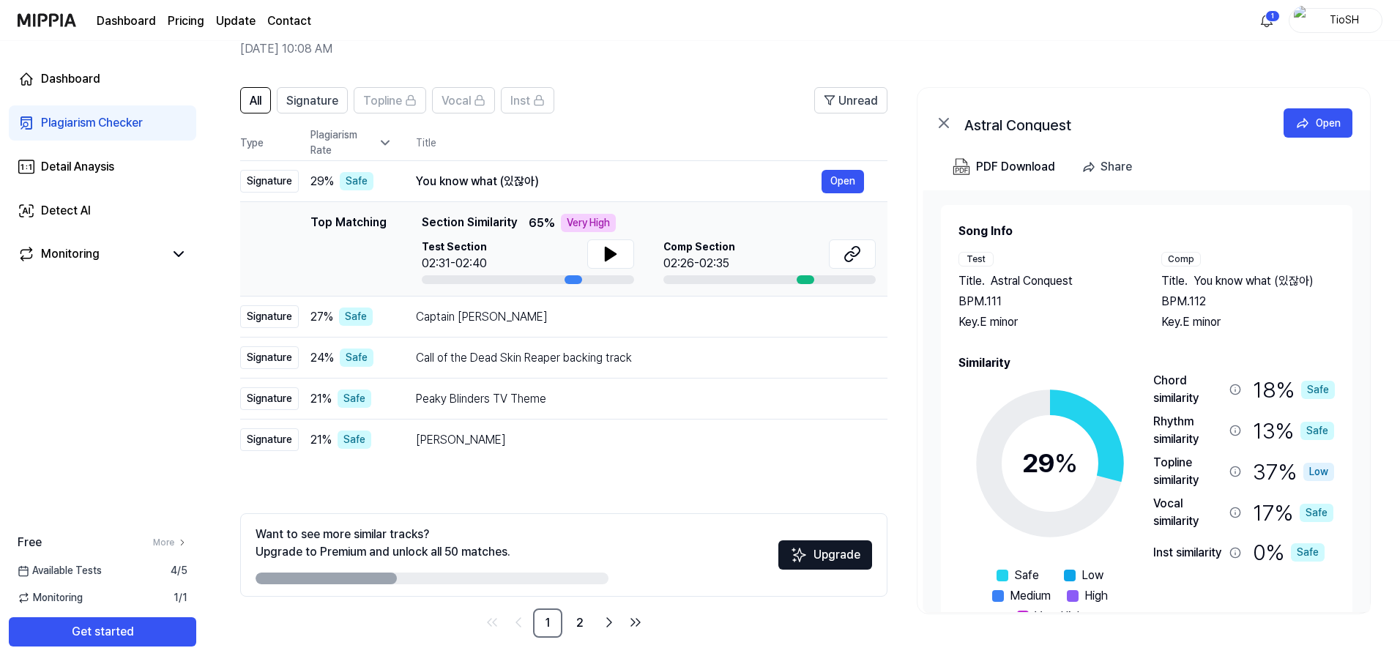
click at [573, 490] on div "All Signature Topline Vocal Inst Unread All Signature Topline Vocal Inst Type P…" at bounding box center [563, 362] width 647 height 551
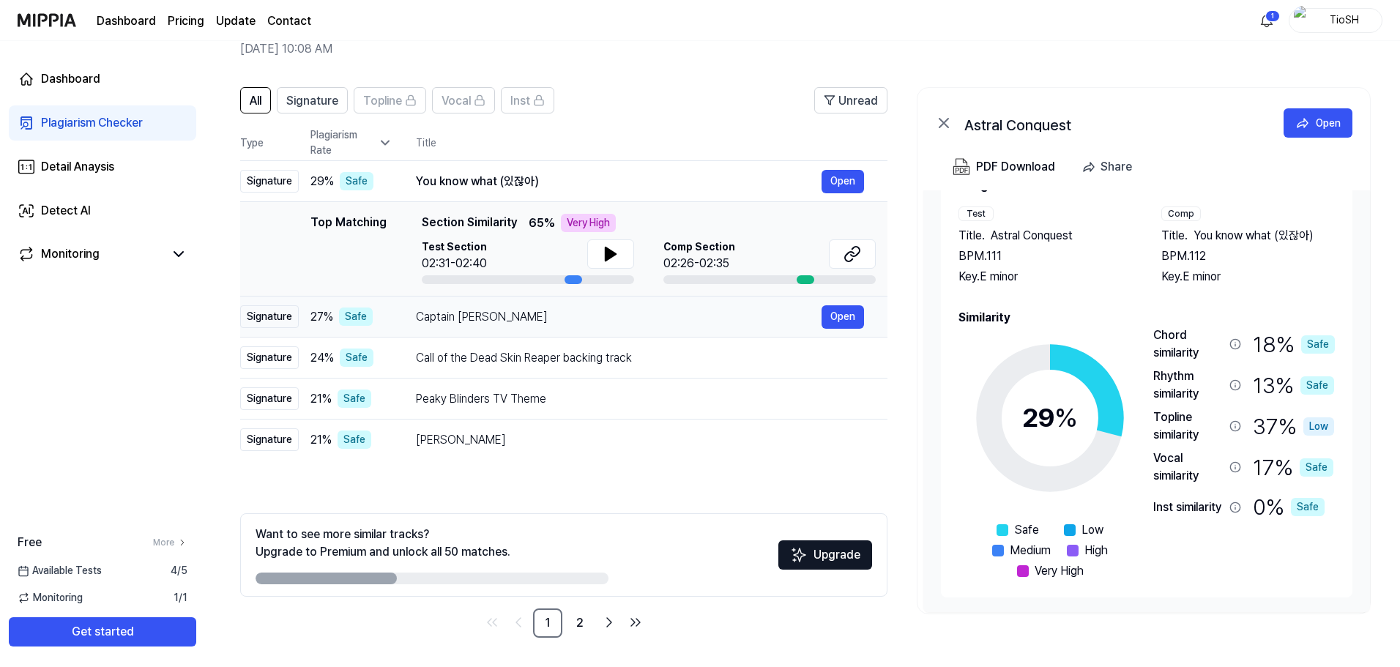
click at [512, 327] on div "Captain Blood Open" at bounding box center [640, 316] width 448 height 23
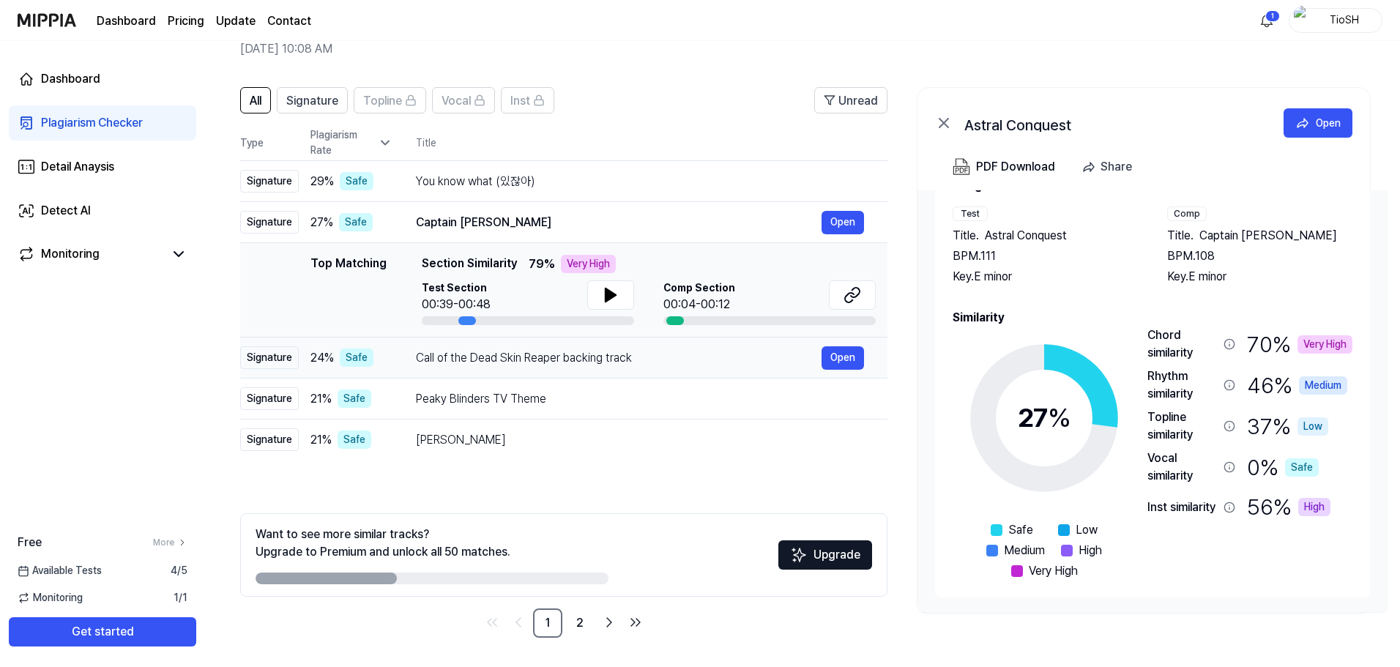
click at [636, 356] on div "Call of the Dead Skin Reaper backing track" at bounding box center [619, 358] width 406 height 18
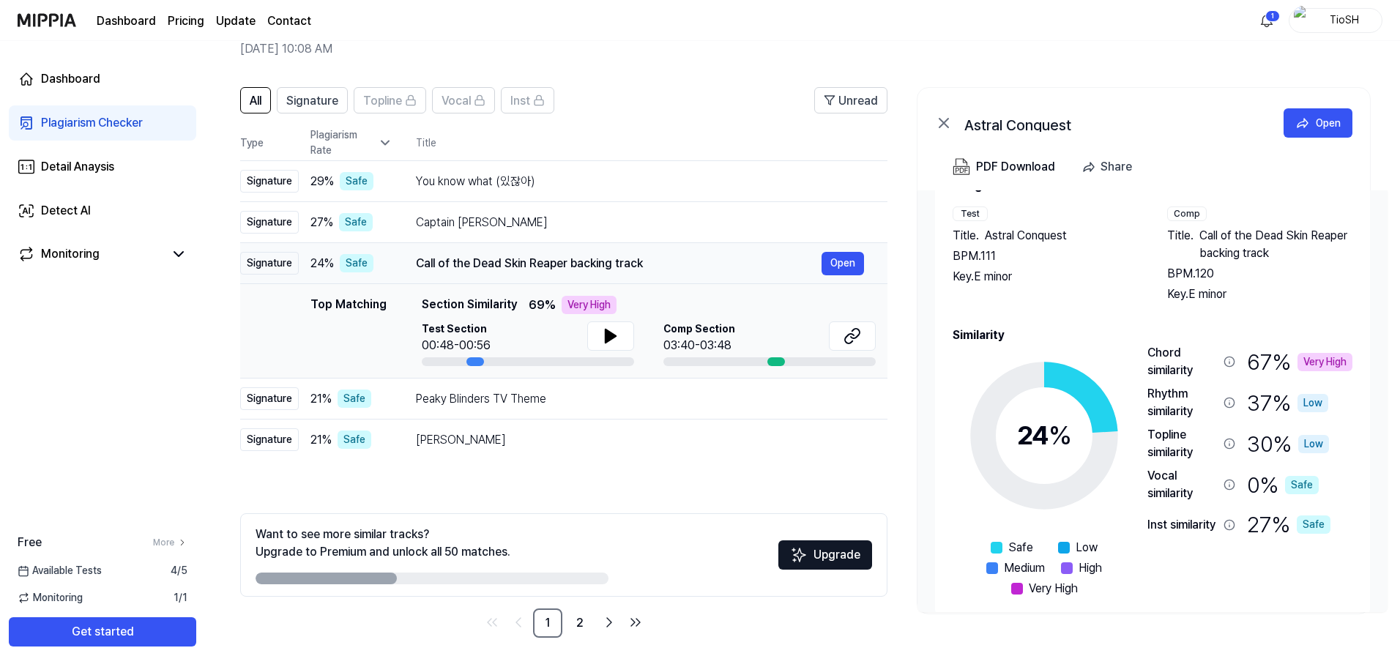
click at [661, 264] on div "Call of the Dead Skin Reaper backing track" at bounding box center [619, 264] width 406 height 18
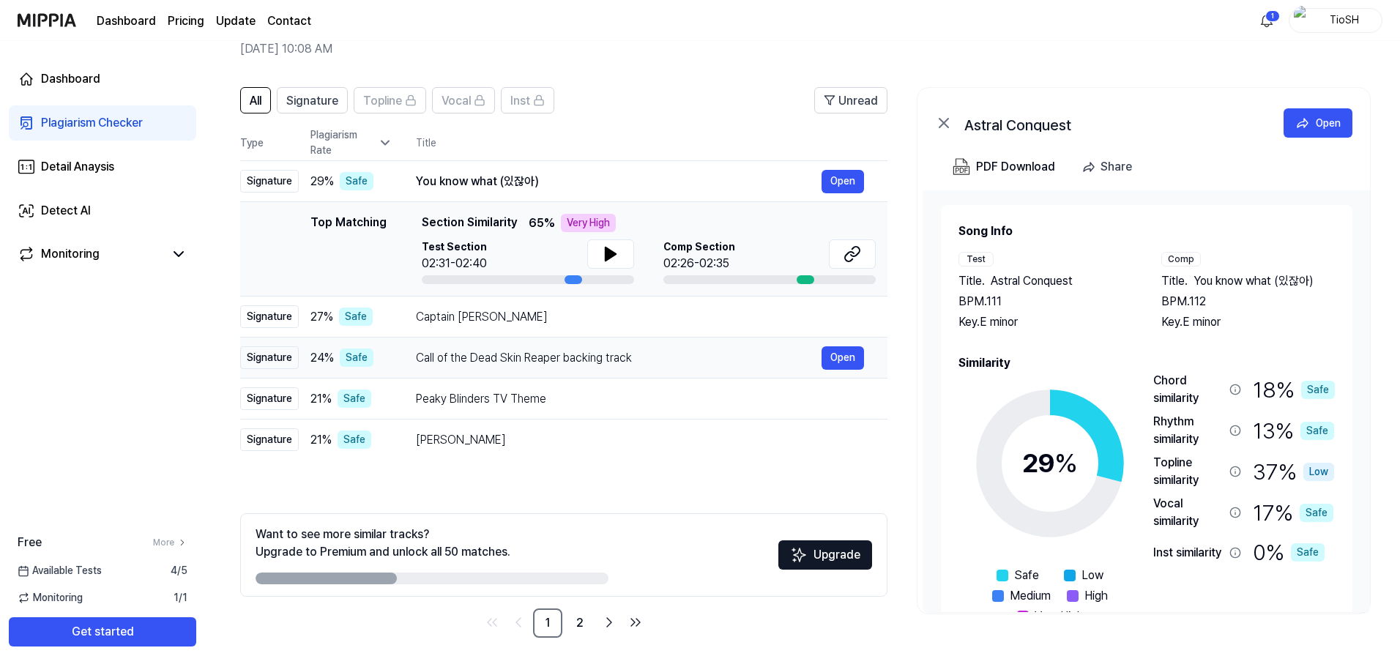
click at [665, 365] on div "Call of the Dead Skin Reaper backing track" at bounding box center [619, 358] width 406 height 18
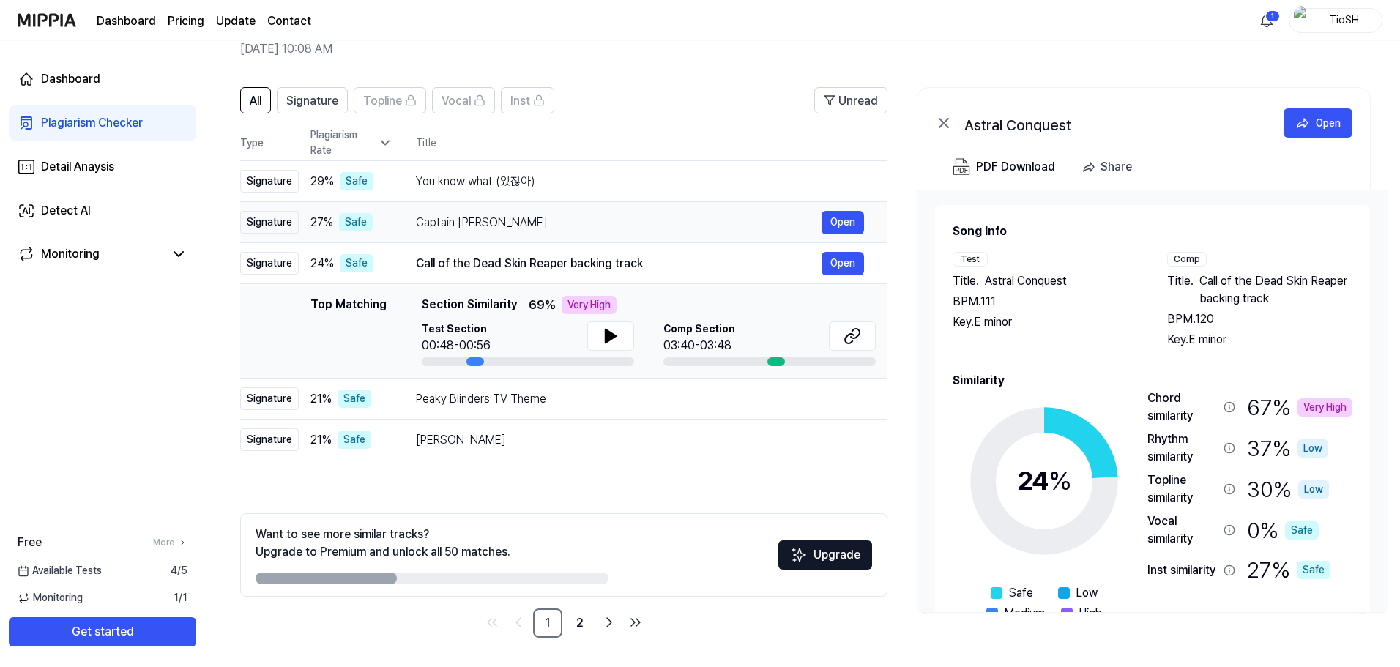
click at [686, 239] on td "Captain Blood Open" at bounding box center [640, 222] width 495 height 41
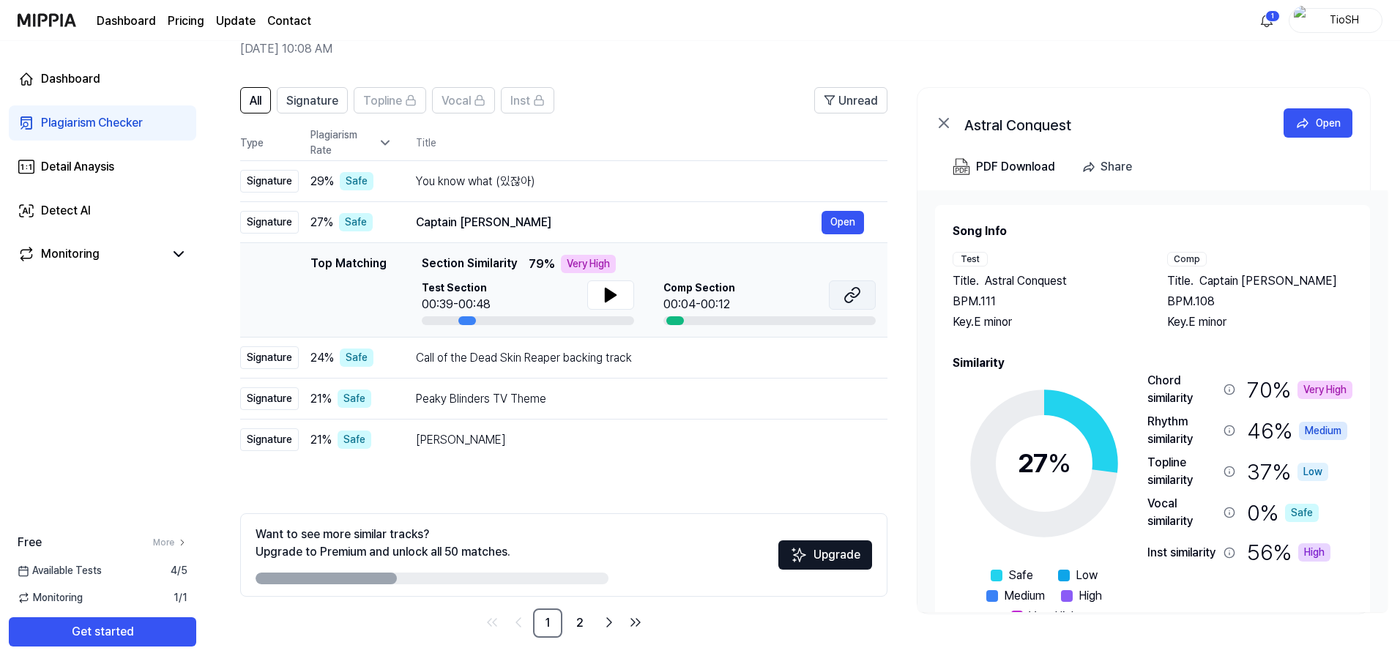
click at [865, 300] on button at bounding box center [852, 294] width 47 height 29
click at [529, 412] on td "Peaky Blinders TV Theme Open" at bounding box center [640, 399] width 495 height 41
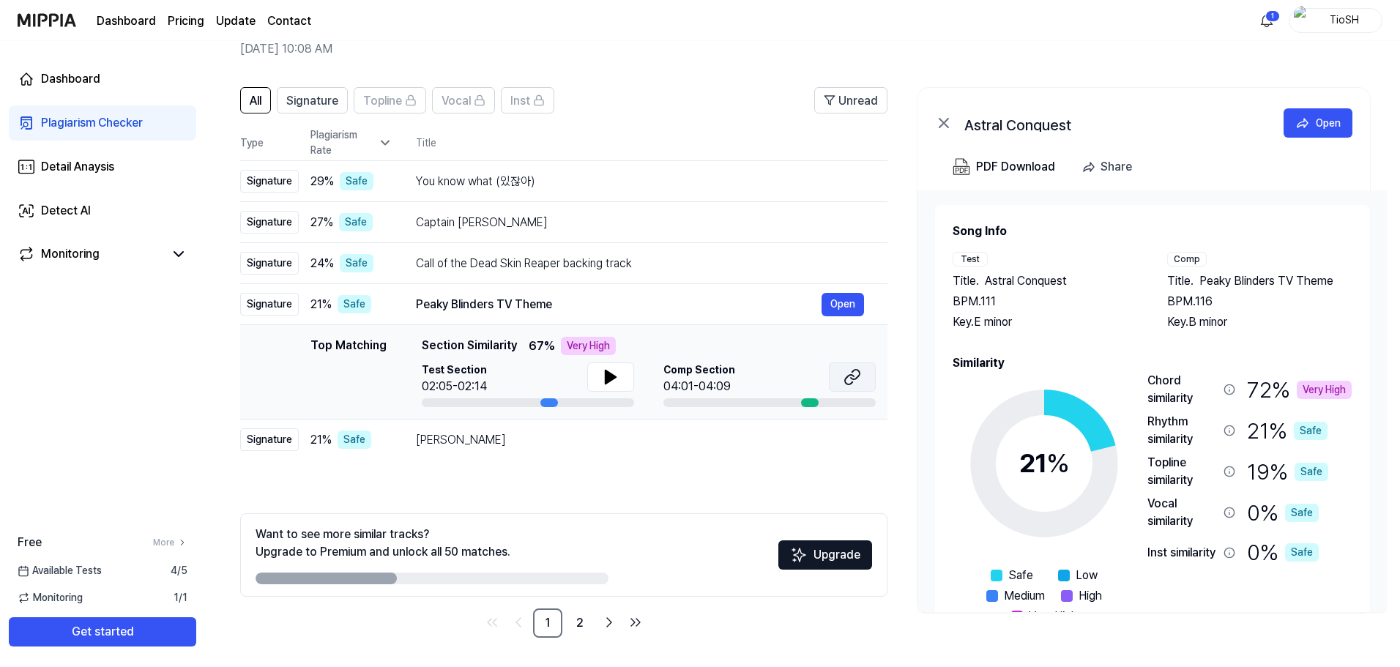
click at [836, 382] on button at bounding box center [852, 377] width 47 height 29
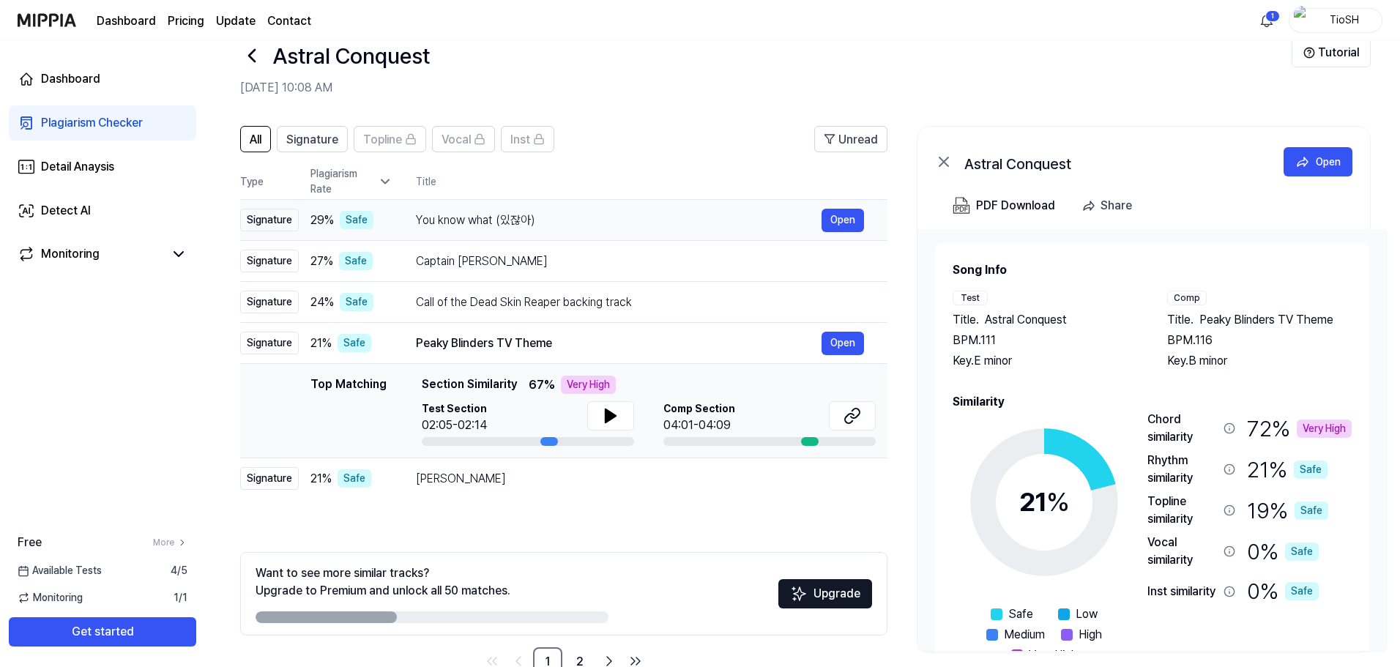
scroll to position [0, 0]
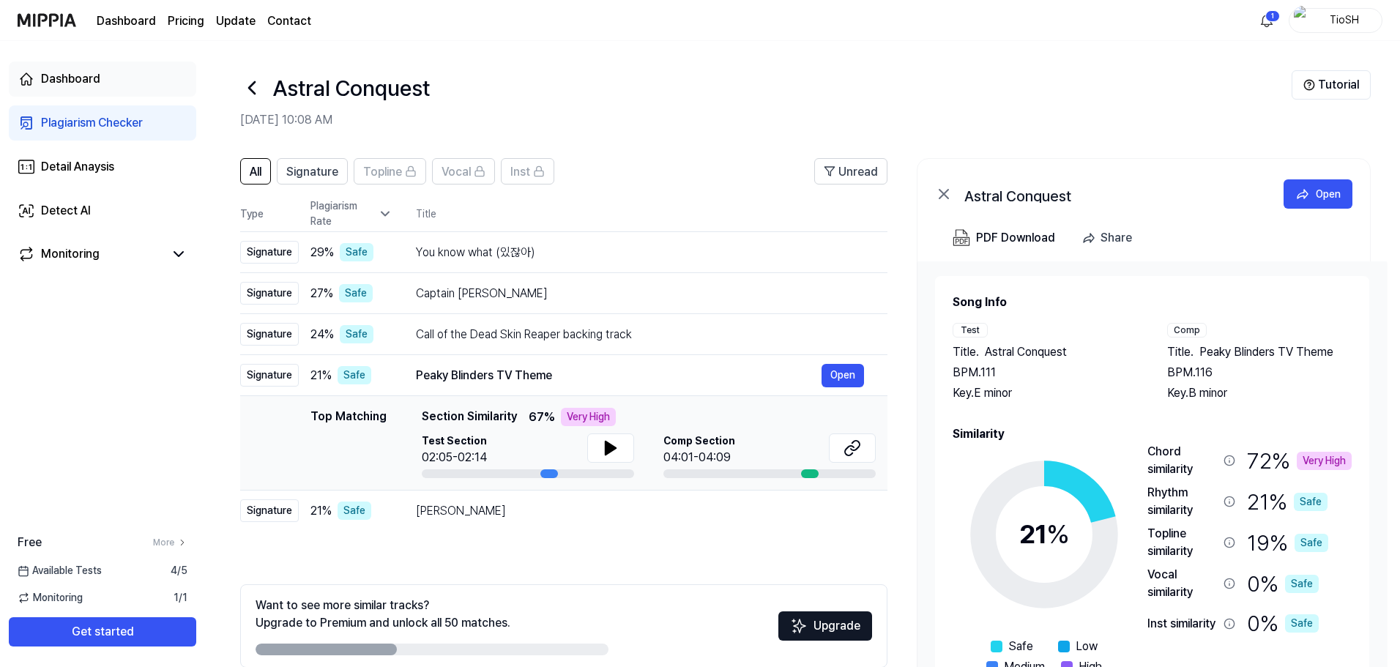
click at [115, 85] on link "Dashboard" at bounding box center [102, 79] width 187 height 35
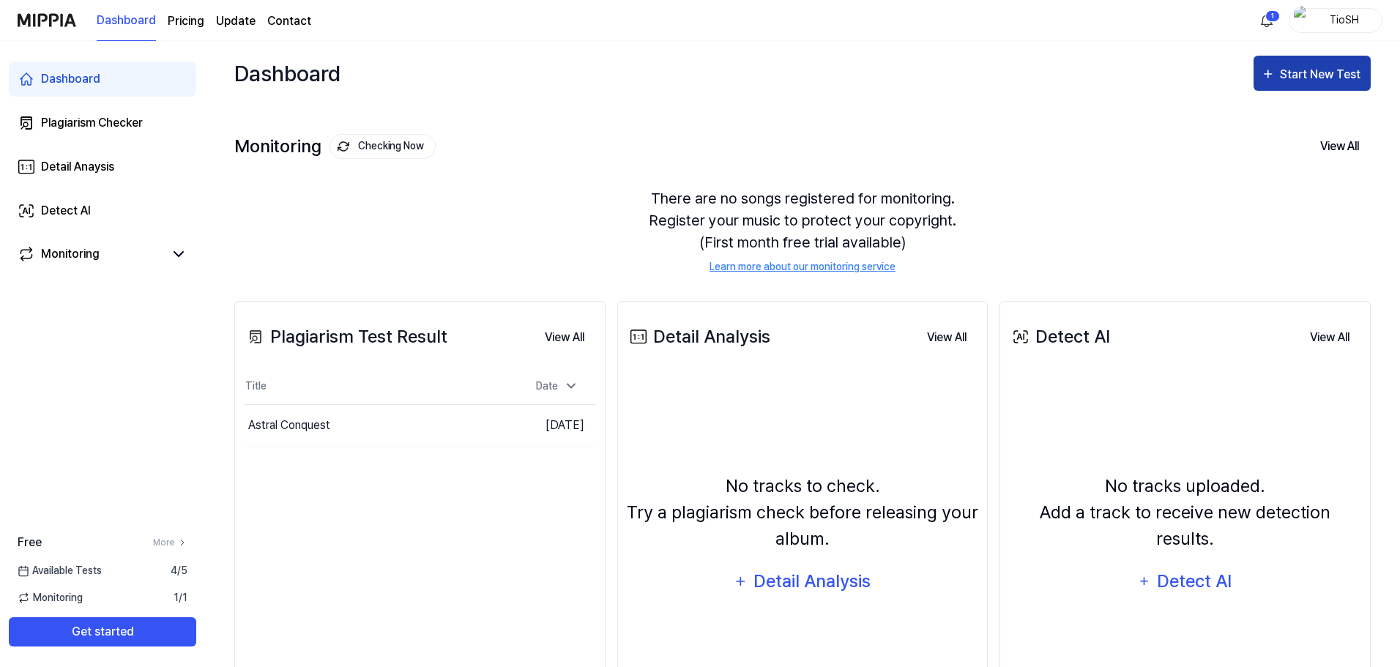
click at [1276, 78] on icon "button" at bounding box center [1268, 74] width 15 height 18
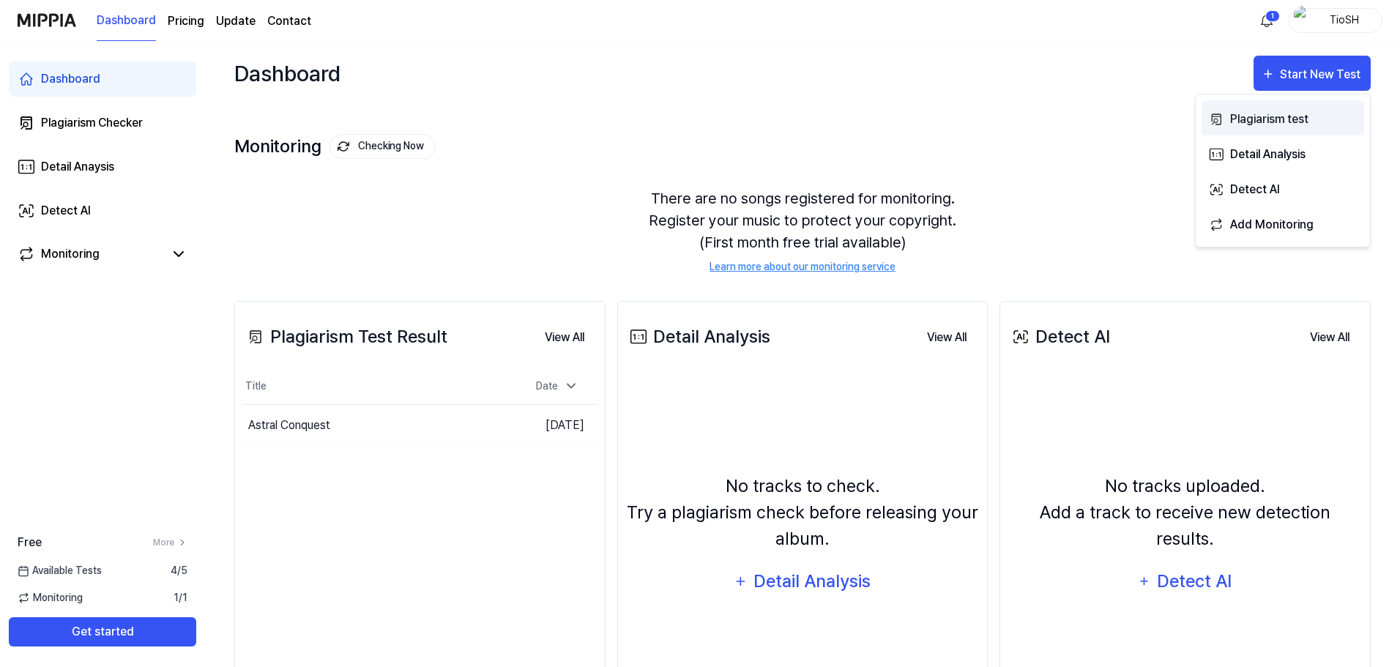
click at [1238, 113] on div "Plagiarism test" at bounding box center [1293, 119] width 127 height 19
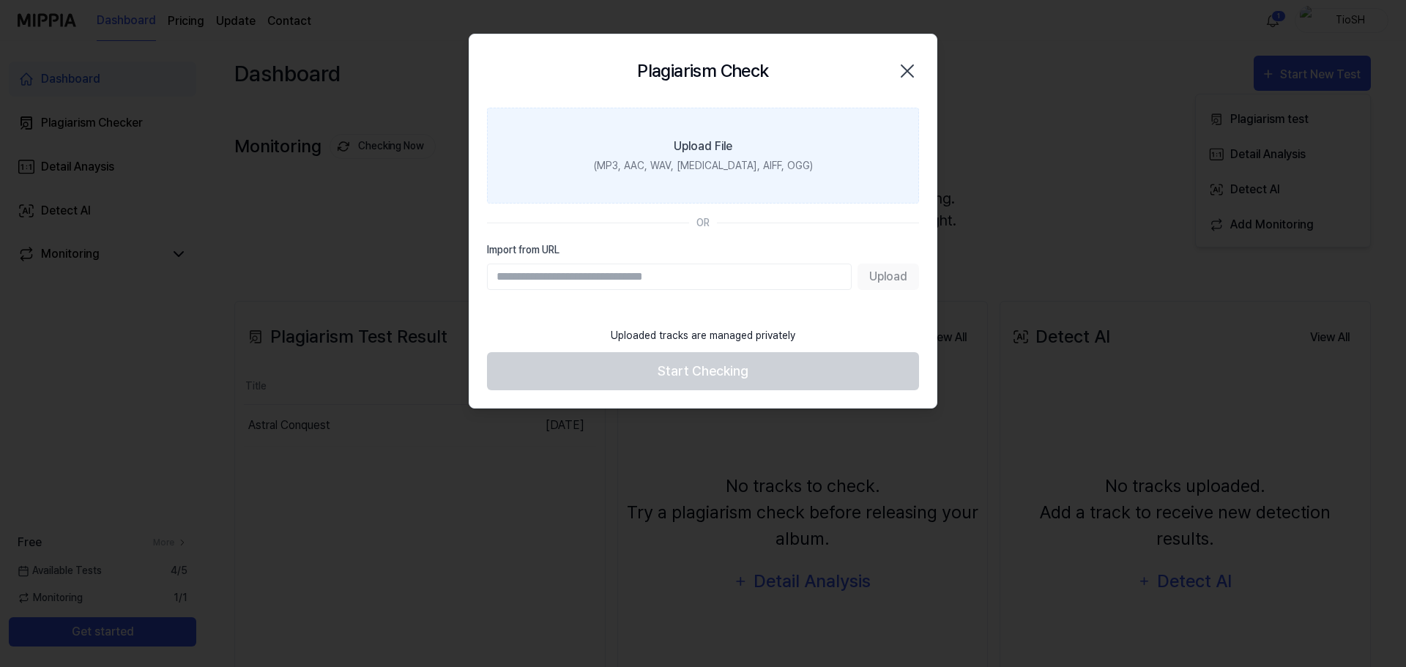
click at [693, 166] on div "(MP3, AAC, WAV, FLAC, AIFF, OGG)" at bounding box center [703, 165] width 219 height 15
click at [0, 0] on input "Upload File (MP3, AAC, WAV, FLAC, AIFF, OGG)" at bounding box center [0, 0] width 0 height 0
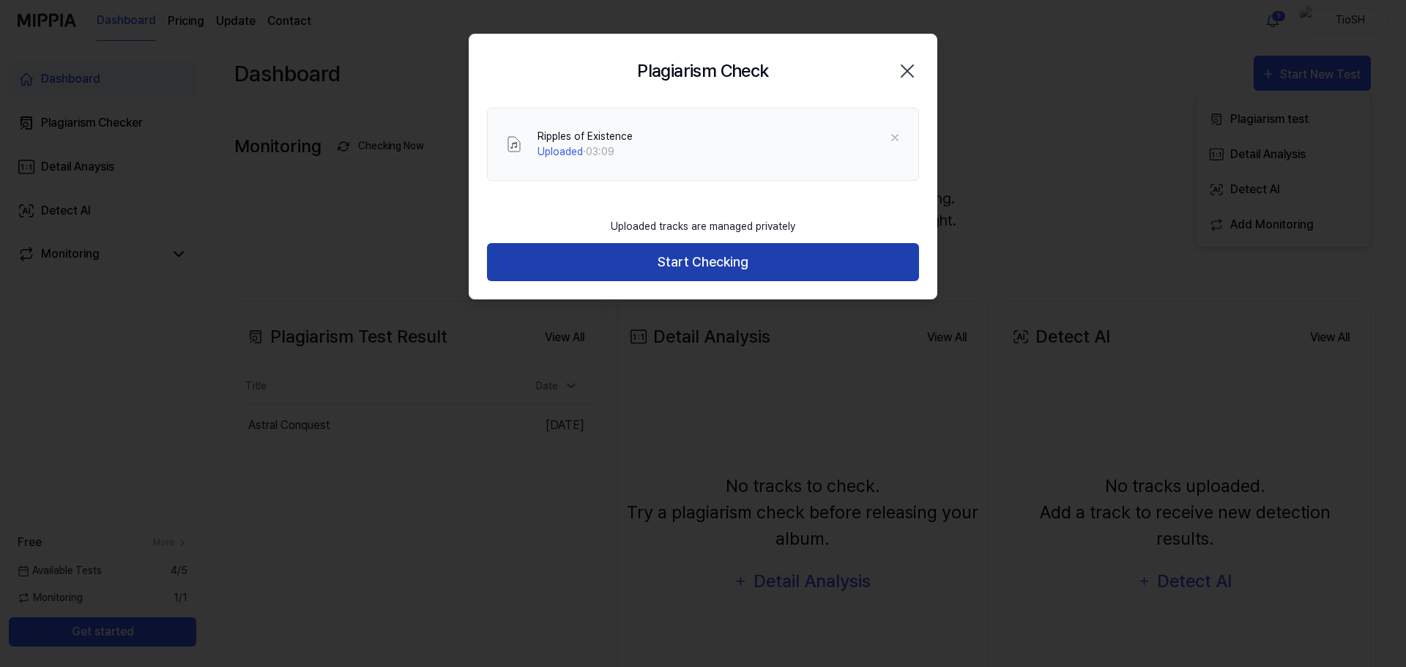
click at [713, 280] on button "Start Checking" at bounding box center [703, 262] width 432 height 39
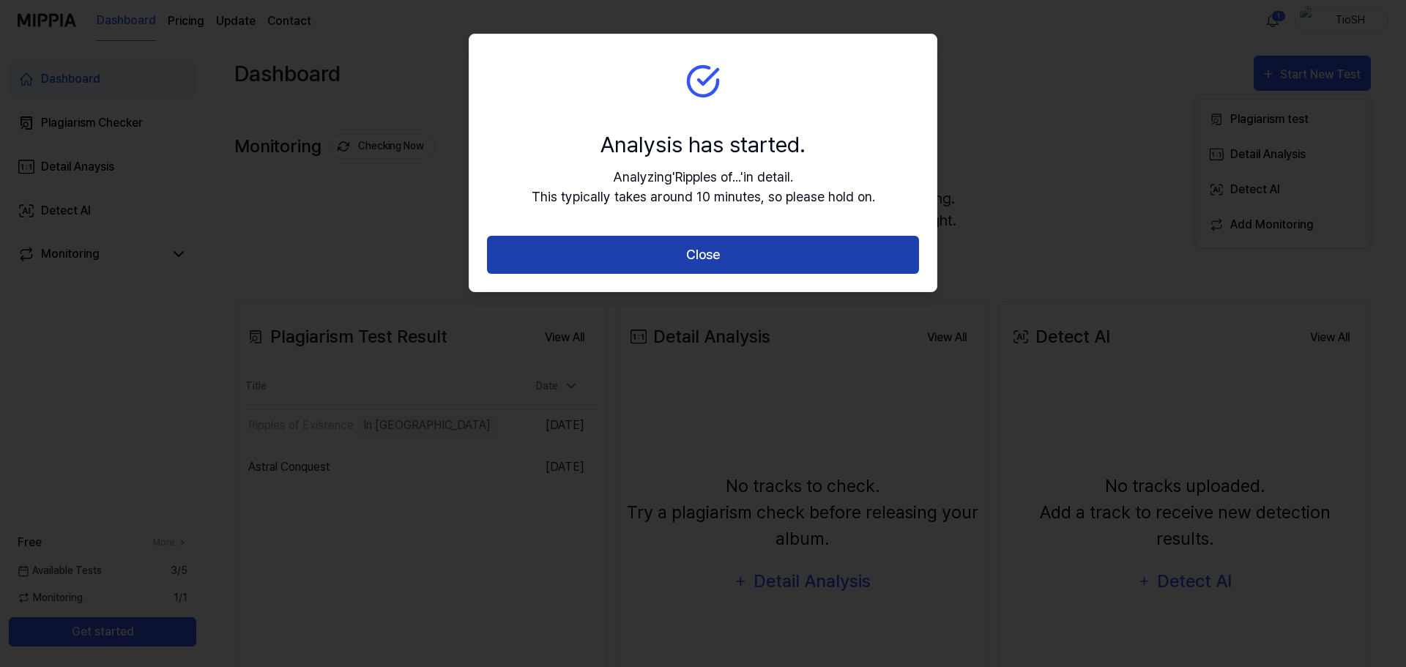
click at [806, 248] on button "Close" at bounding box center [703, 255] width 432 height 39
